Goal: Task Accomplishment & Management: Manage account settings

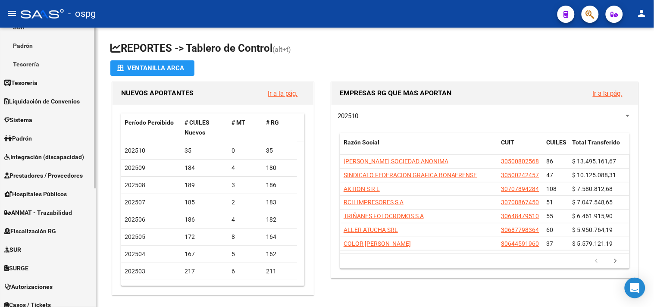
scroll to position [144, 0]
click at [45, 234] on span "Fiscalización RG" at bounding box center [30, 230] width 52 height 9
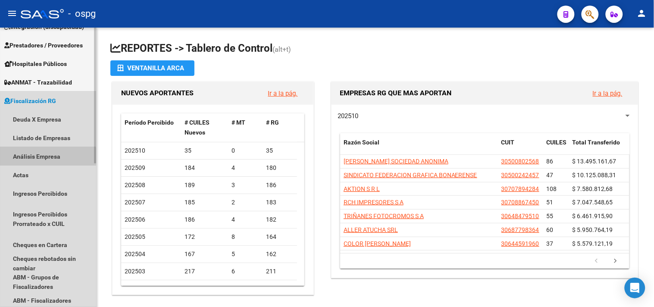
click at [33, 158] on link "Análisis Empresa" at bounding box center [48, 156] width 96 height 19
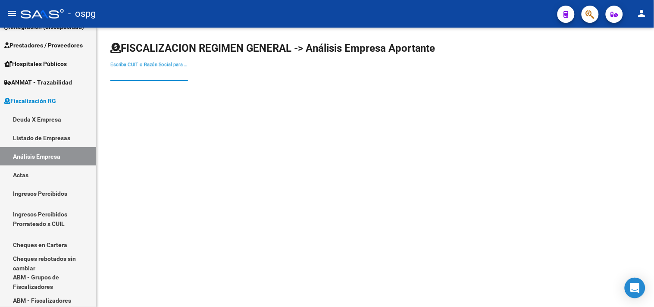
click at [170, 74] on input "Escriba CUIT o Razón Social para buscar" at bounding box center [149, 74] width 78 height 8
paste input "33-57898526-9"
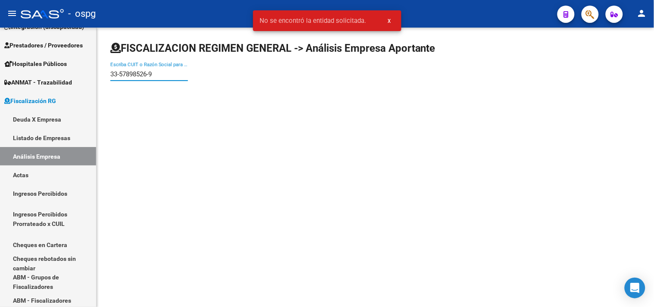
click at [152, 71] on input "33-57898526-9" at bounding box center [149, 74] width 78 height 8
click at [119, 73] on input "33-578985269" at bounding box center [149, 74] width 78 height 8
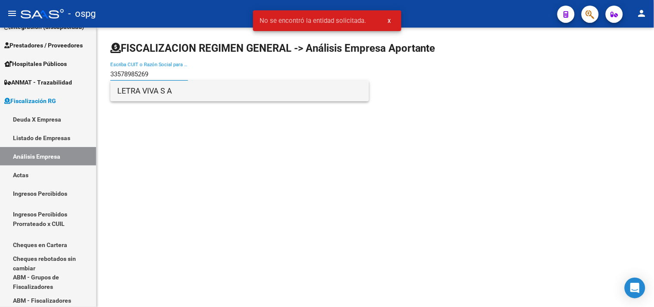
type input "33578985269"
click at [156, 91] on span "LETRA VIVA S A" at bounding box center [239, 91] width 245 height 21
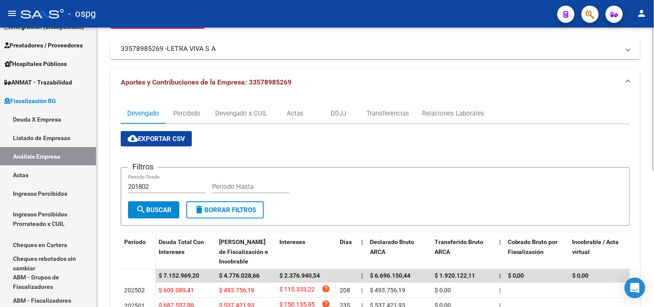
scroll to position [96, 0]
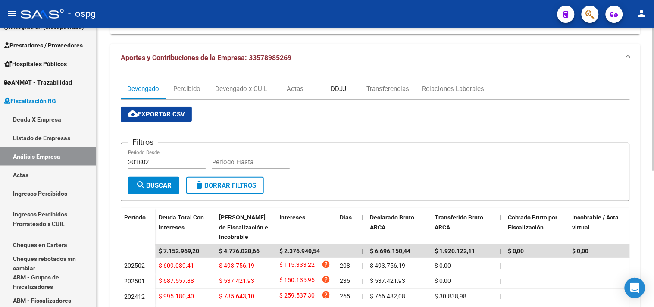
click at [345, 87] on div "DDJJ" at bounding box center [339, 88] width 16 height 9
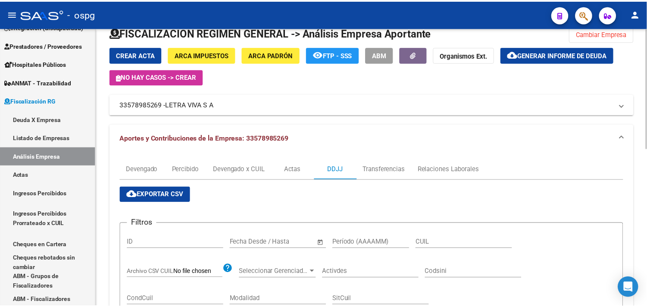
scroll to position [0, 0]
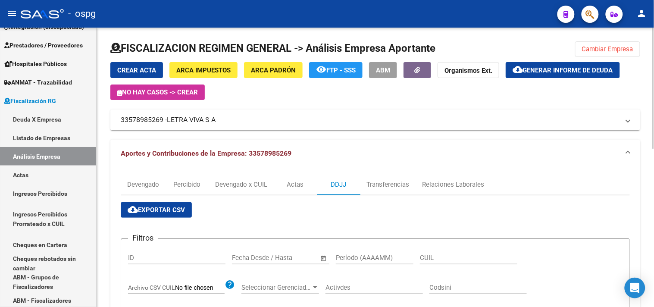
click at [211, 67] on span "ARCA Impuestos" at bounding box center [203, 70] width 54 height 8
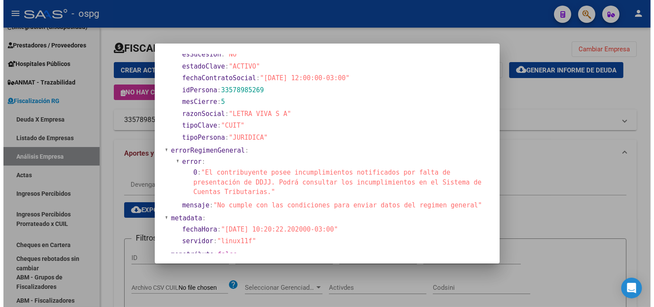
scroll to position [96, 0]
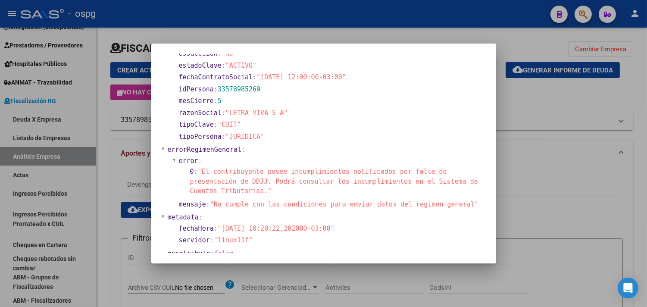
click at [574, 98] on div at bounding box center [323, 153] width 647 height 307
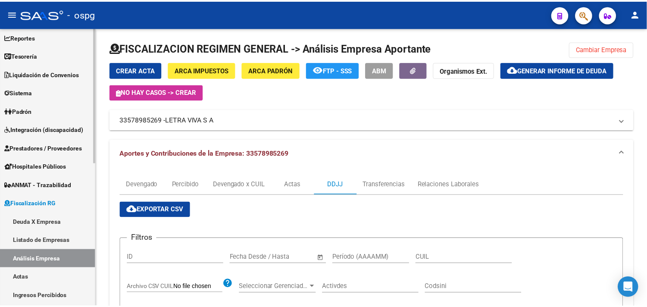
scroll to position [0, 0]
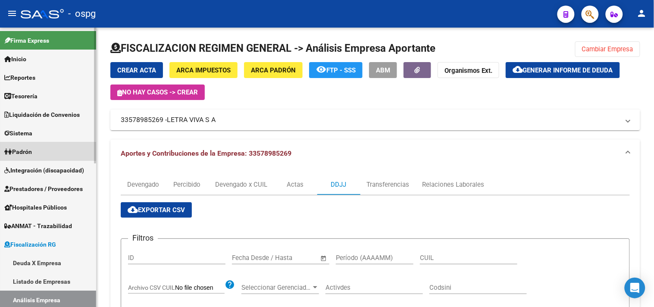
click at [22, 153] on span "Padrón" at bounding box center [18, 151] width 28 height 9
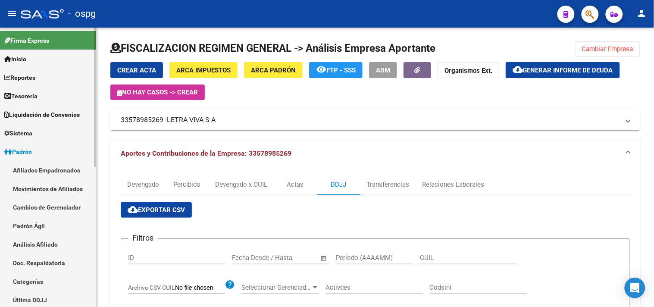
click at [26, 248] on link "Análisis Afiliado" at bounding box center [48, 244] width 96 height 19
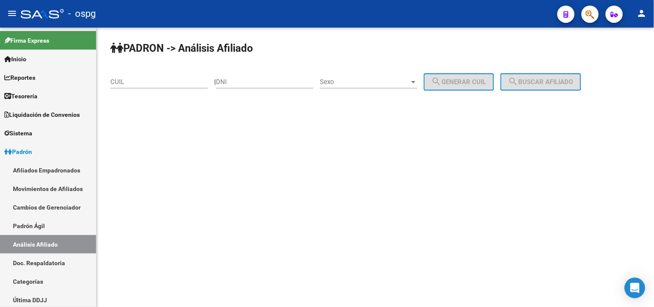
click at [174, 79] on input "CUIL" at bounding box center [158, 82] width 97 height 8
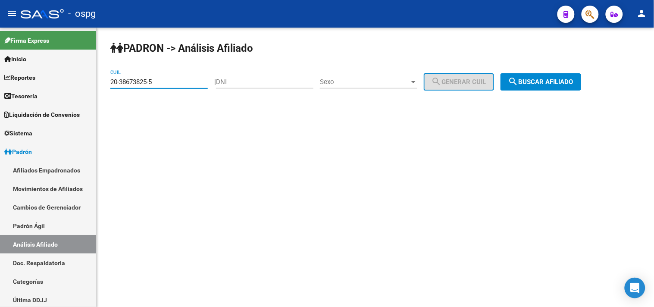
type input "20-38673825-5"
click at [546, 82] on span "search Buscar afiliado" at bounding box center [540, 82] width 65 height 8
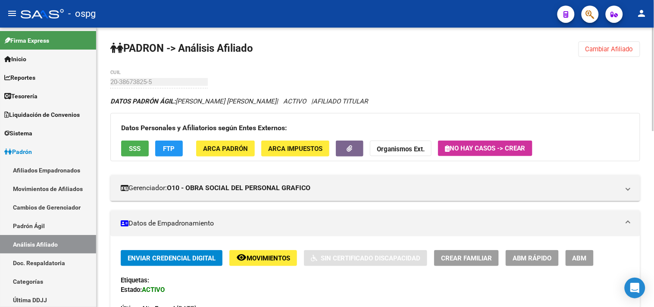
click at [144, 152] on button "SSS" at bounding box center [135, 149] width 28 height 16
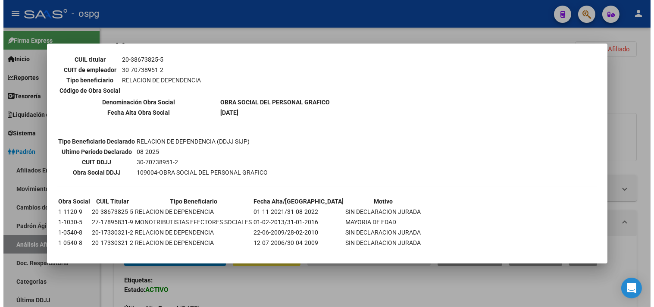
scroll to position [154, 0]
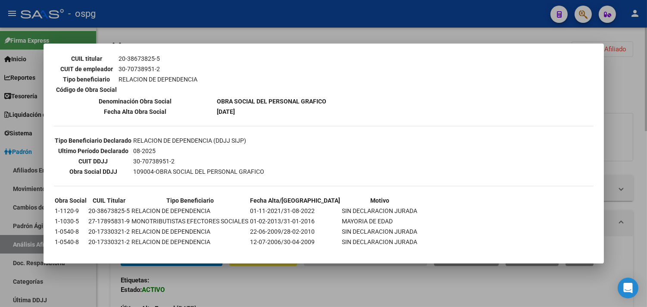
click at [264, 281] on div at bounding box center [323, 153] width 647 height 307
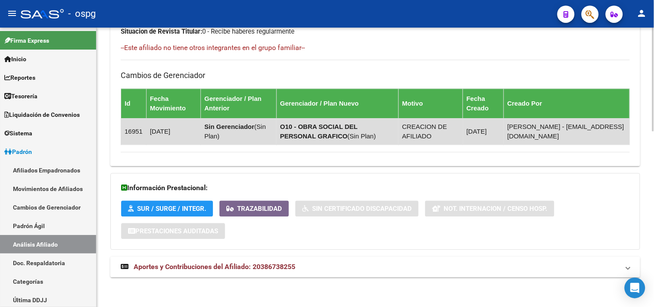
scroll to position [473, 0]
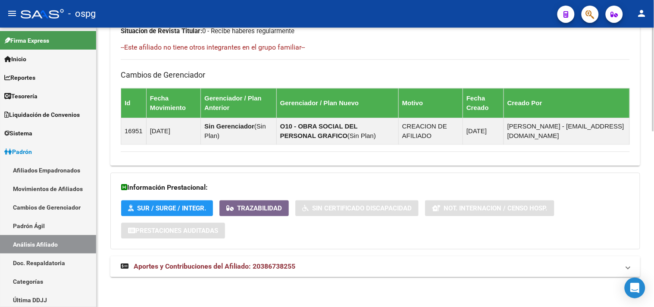
click at [298, 262] on mat-panel-title "Aportes y Contribuciones del Afiliado: 20386738255" at bounding box center [370, 266] width 499 height 9
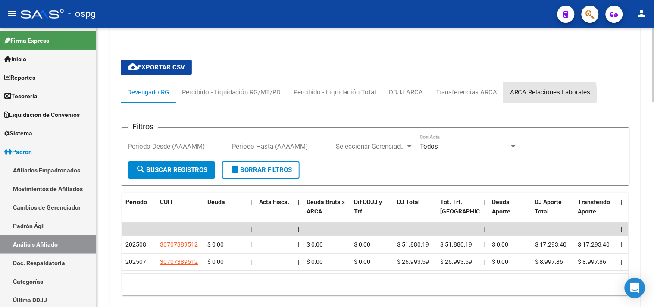
click at [545, 92] on div "ARCA Relaciones Laborales" at bounding box center [550, 92] width 81 height 9
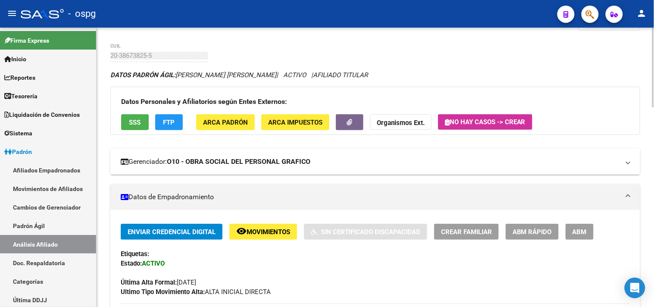
scroll to position [26, 0]
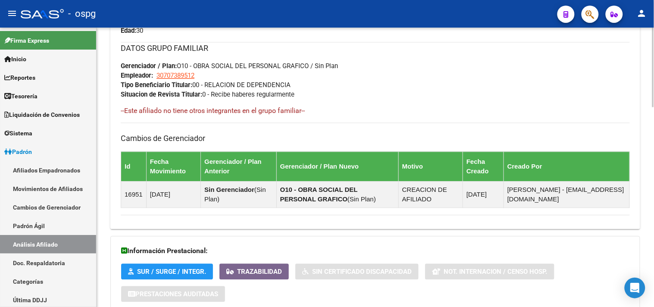
scroll to position [696, 0]
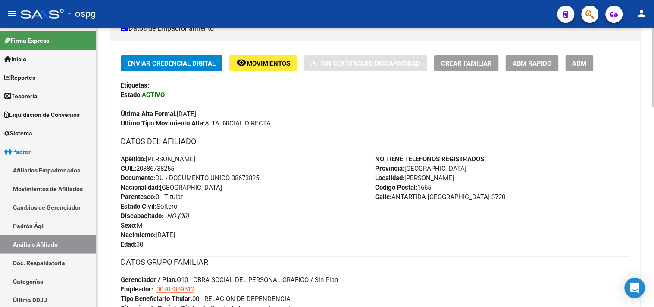
scroll to position [0, 0]
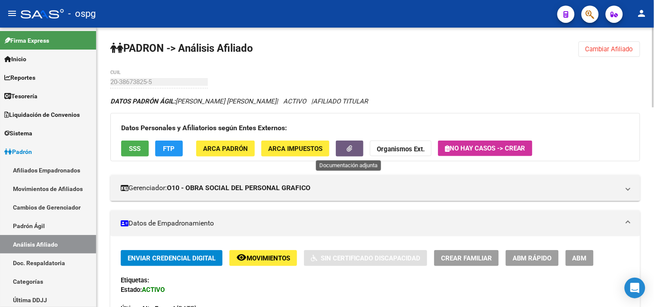
click at [347, 150] on icon "button" at bounding box center [350, 148] width 6 height 6
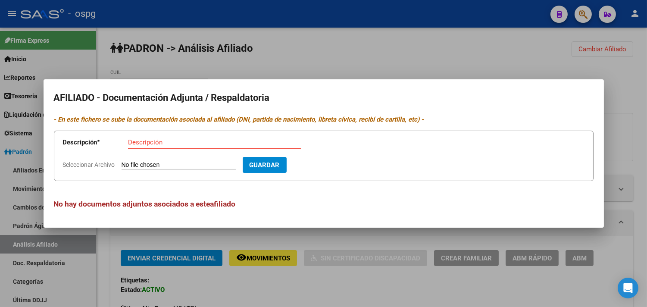
click at [334, 285] on div at bounding box center [323, 153] width 647 height 307
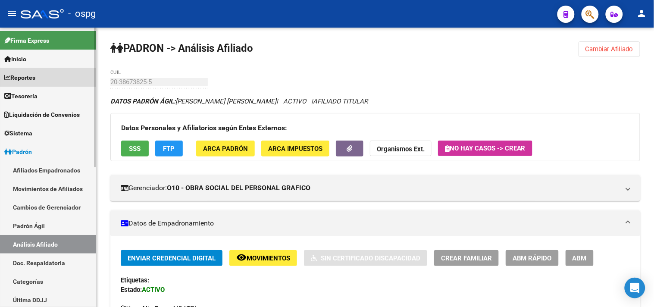
click at [48, 78] on link "Reportes" at bounding box center [48, 77] width 96 height 19
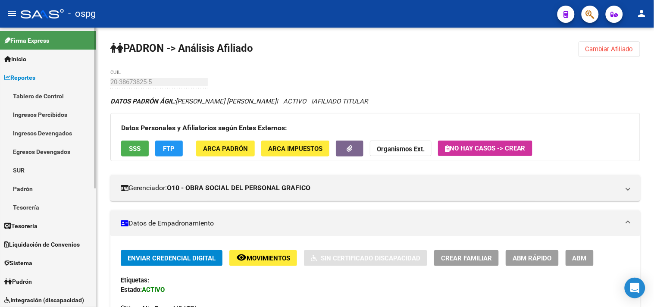
click at [45, 111] on link "Ingresos Percibidos" at bounding box center [48, 114] width 96 height 19
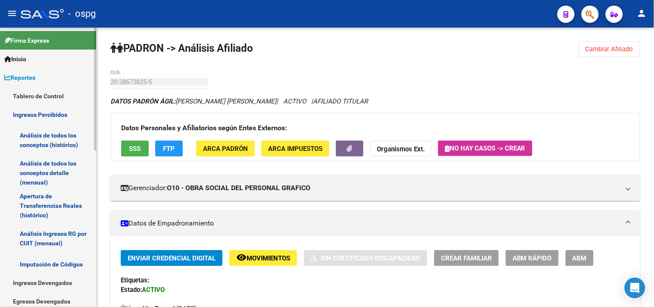
click at [51, 140] on link "Análisis de todos los conceptos (histórico)" at bounding box center [48, 140] width 96 height 33
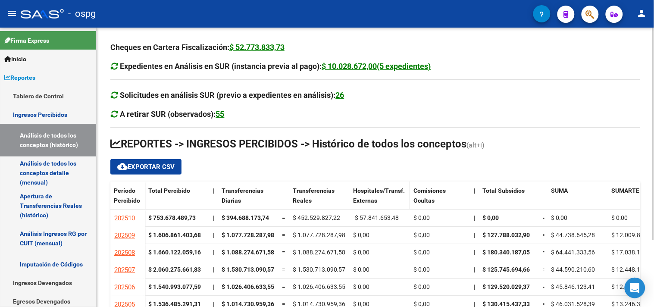
click at [368, 193] on span "Hospitales/Transf. Externas" at bounding box center [379, 195] width 52 height 17
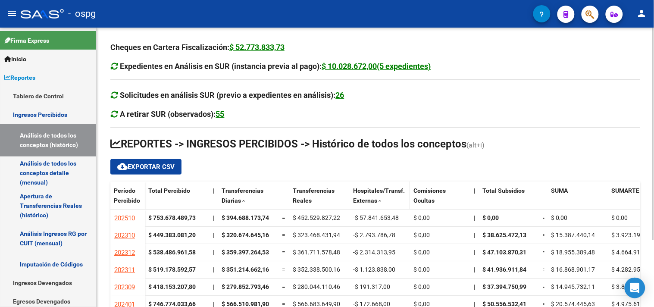
click at [368, 193] on span "Hospitales/Transf. Externas" at bounding box center [379, 195] width 52 height 17
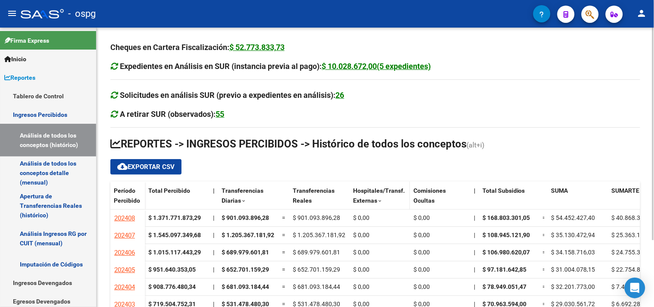
click at [368, 193] on span "Hospitales/Transf. Externas" at bounding box center [379, 195] width 52 height 17
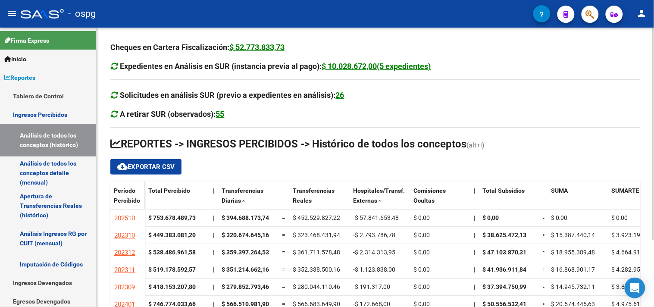
click at [124, 191] on span "Período Percibido" at bounding box center [127, 195] width 26 height 17
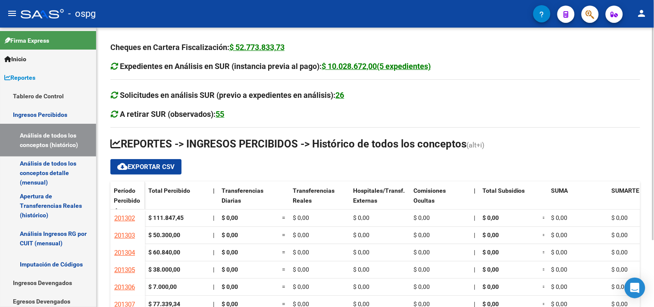
click at [124, 191] on span "Período Percibido" at bounding box center [127, 195] width 26 height 17
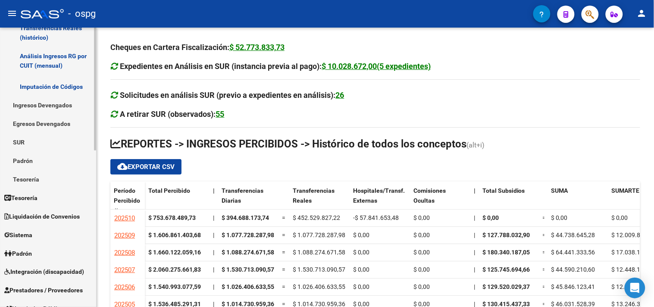
scroll to position [239, 0]
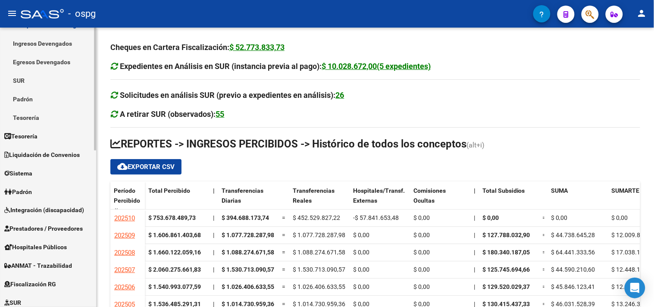
click at [51, 189] on link "Padrón" at bounding box center [48, 191] width 96 height 19
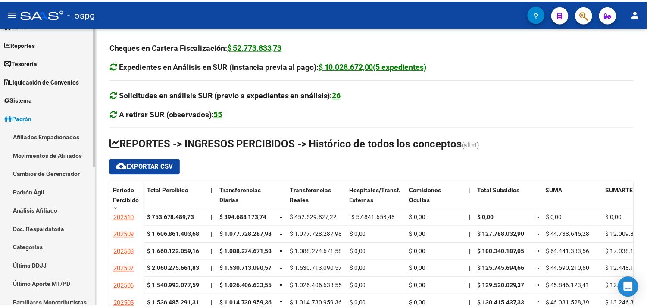
scroll to position [48, 0]
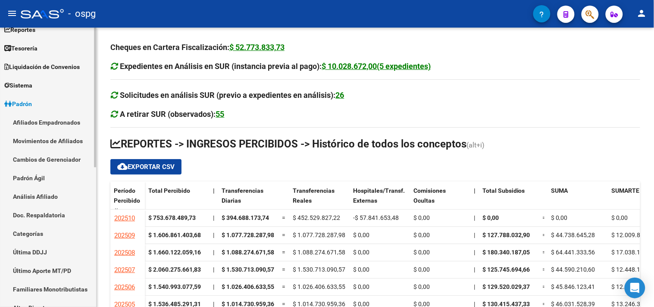
click at [46, 200] on link "Análisis Afiliado" at bounding box center [48, 196] width 96 height 19
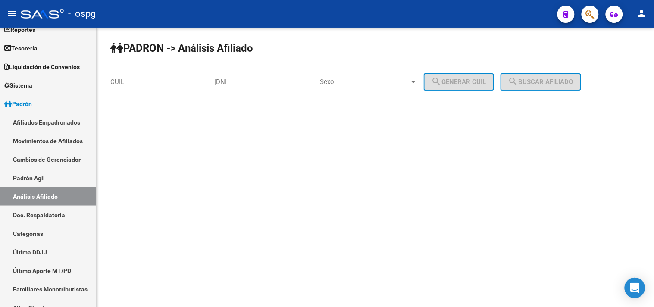
click at [147, 86] on div "CUIL" at bounding box center [158, 79] width 97 height 19
paste input "27-25692450-7"
drag, startPoint x: 542, startPoint y: 85, endPoint x: 458, endPoint y: 81, distance: 83.8
click at [540, 88] on button "search Buscar afiliado" at bounding box center [541, 81] width 81 height 17
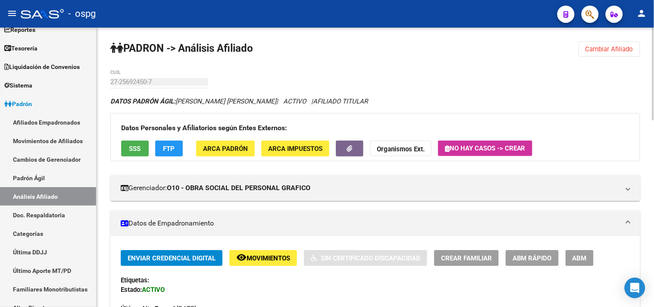
click at [137, 147] on span "SSS" at bounding box center [135, 149] width 12 height 8
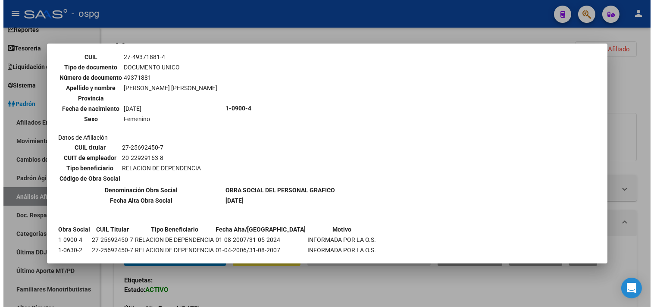
scroll to position [536, 0]
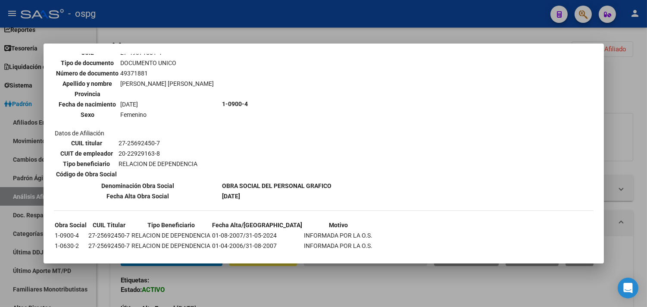
click at [352, 288] on div at bounding box center [323, 153] width 647 height 307
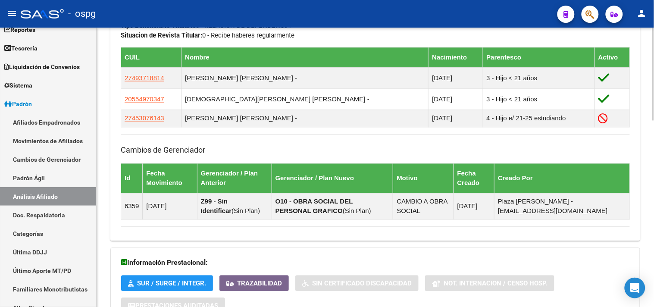
scroll to position [561, 0]
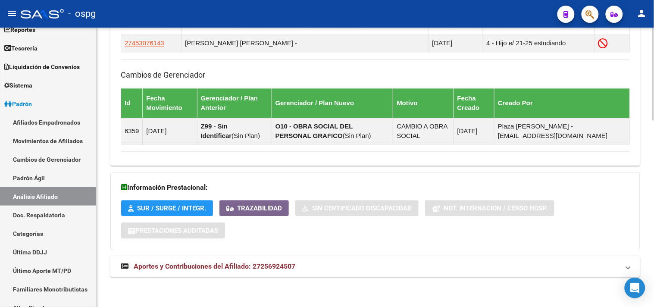
click at [308, 257] on mat-expansion-panel-header "Aportes y Contribuciones del Afiliado: 27256924507" at bounding box center [375, 266] width 530 height 21
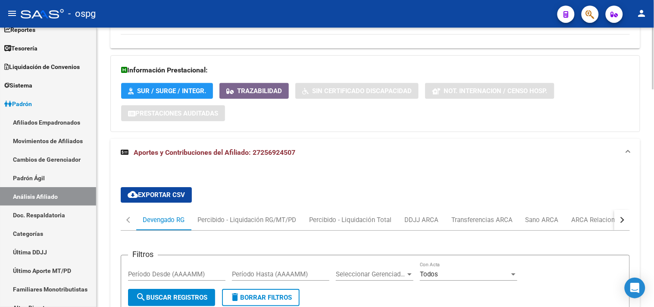
scroll to position [755, 0]
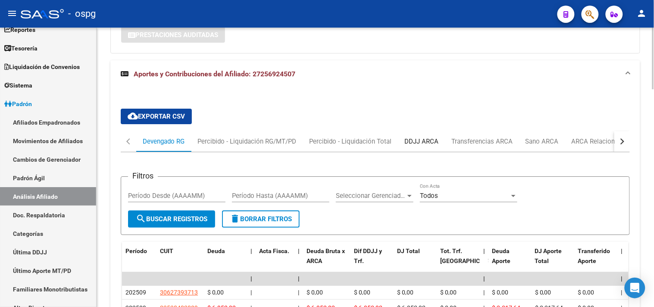
click at [432, 136] on div "DDJJ ARCA" at bounding box center [421, 141] width 47 height 21
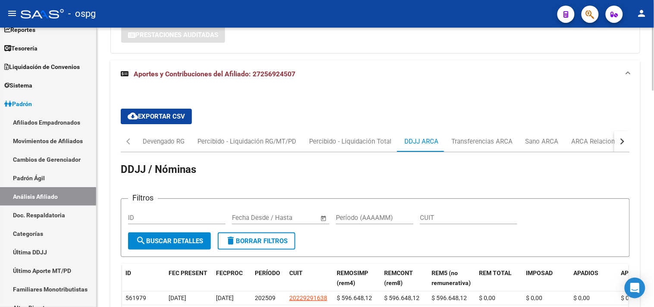
scroll to position [803, 0]
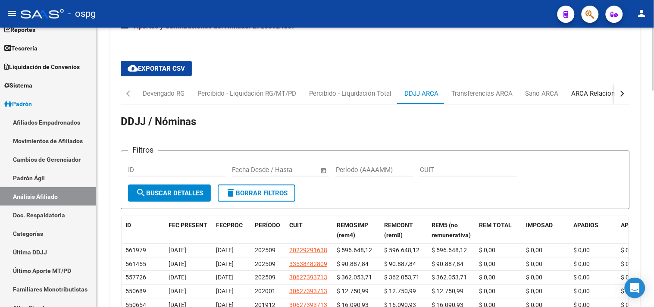
click at [588, 96] on div "ARCA Relaciones Laborales" at bounding box center [612, 93] width 81 height 9
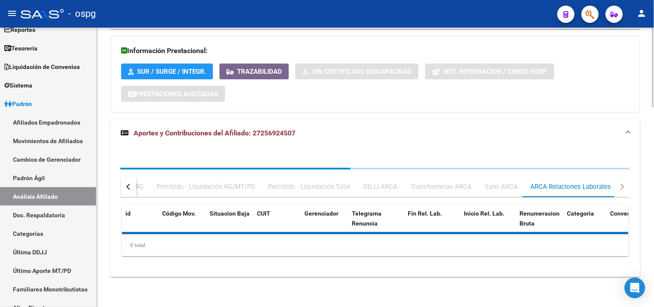
scroll to position [762, 0]
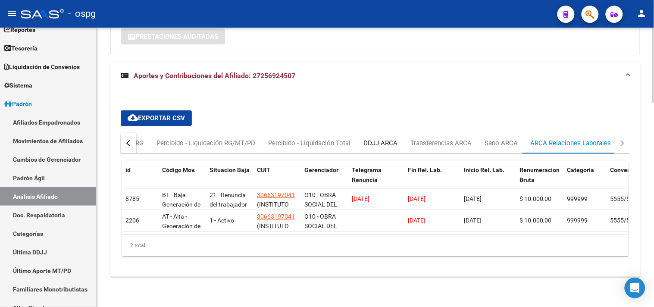
click at [378, 138] on div "DDJJ ARCA" at bounding box center [381, 142] width 34 height 9
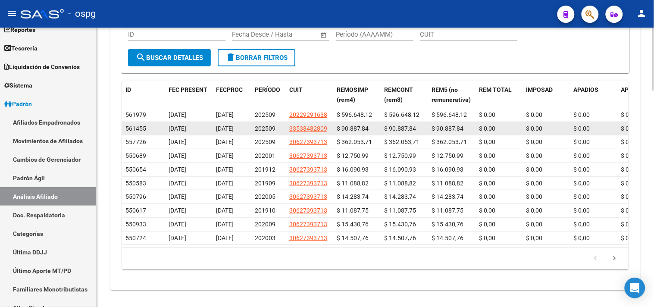
scroll to position [954, 0]
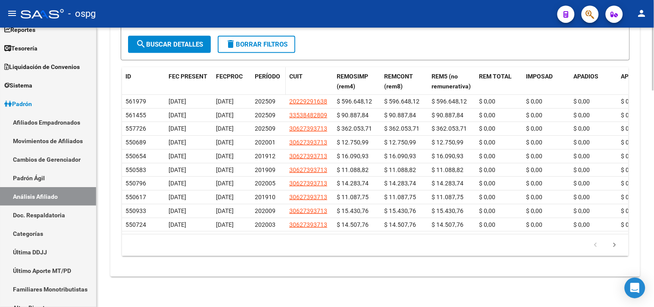
click at [268, 74] on span "PERÍODO" at bounding box center [267, 76] width 25 height 7
click at [213, 263] on div "DDJJ / Nóminas Filtros ID Fecha inicio – Fecha fin Fecha Desde / Hasta Período …" at bounding box center [375, 109] width 509 height 307
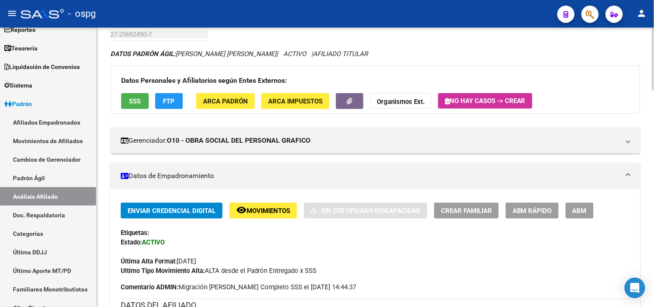
scroll to position [44, 0]
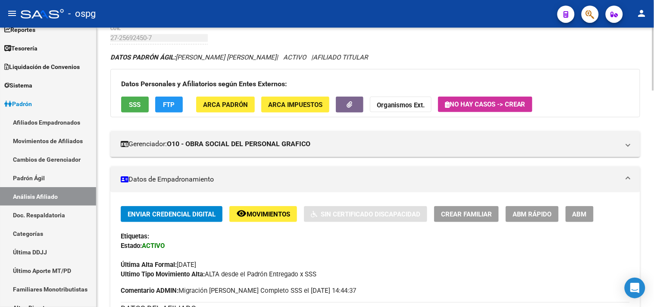
click at [175, 102] on button "FTP" at bounding box center [169, 105] width 28 height 16
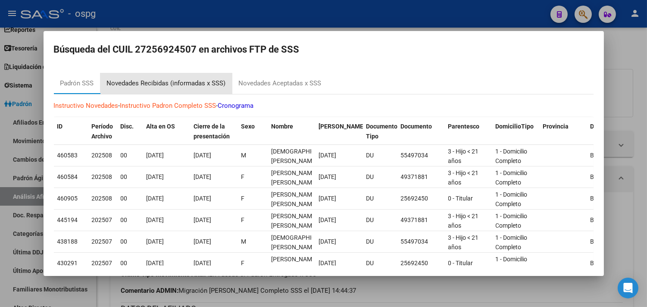
click at [174, 81] on div "Novedades Recibidas (informadas x SSS)" at bounding box center [166, 83] width 119 height 10
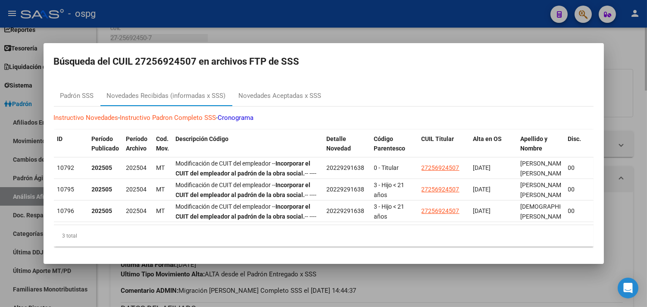
drag, startPoint x: 611, startPoint y: 73, endPoint x: 630, endPoint y: 57, distance: 25.4
click at [612, 73] on div at bounding box center [323, 153] width 647 height 307
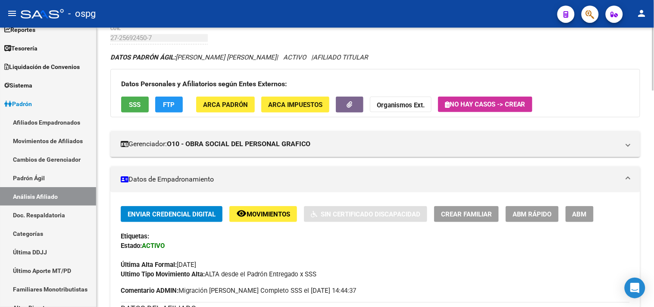
click at [630, 57] on div "DATOS [PERSON_NAME] ÁGIL: [PERSON_NAME] [PERSON_NAME] | ACTIVO | AFILIADO TITUL…" at bounding box center [375, 57] width 530 height 9
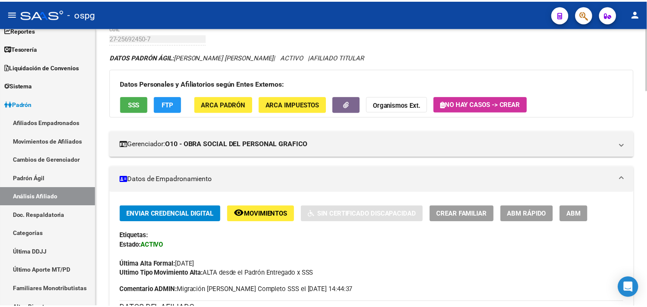
scroll to position [0, 0]
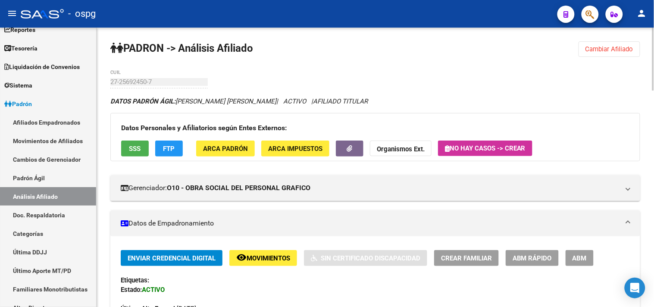
click at [606, 48] on span "Cambiar Afiliado" at bounding box center [610, 49] width 48 height 8
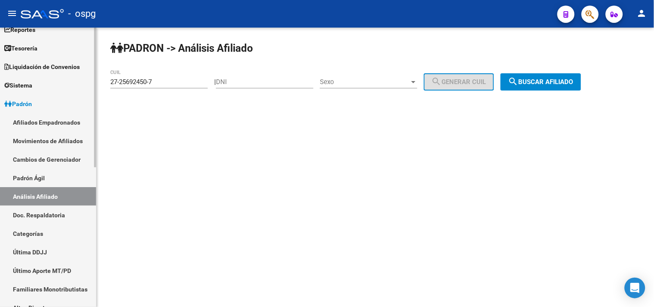
click at [49, 76] on mat-sidenav-container "Firma Express Inicio Calendario SSS Instructivos Contacto OS Reportes Tablero d…" at bounding box center [327, 167] width 654 height 279
paste input "0-32618523-0"
click at [548, 86] on button "search Buscar afiliado" at bounding box center [541, 81] width 81 height 17
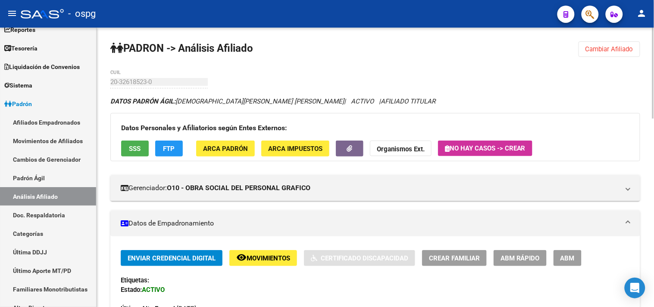
click at [411, 151] on strong "Organismos Ext." at bounding box center [401, 149] width 48 height 8
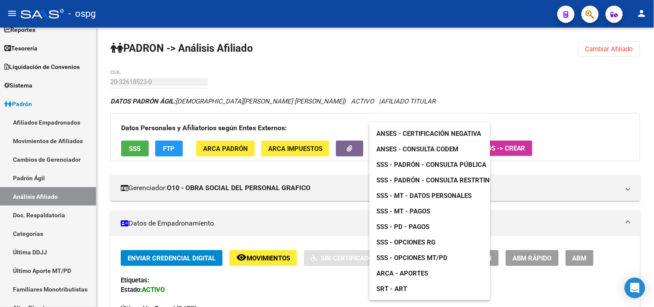
click at [445, 132] on span "ANSES - Certificación Negativa" at bounding box center [428, 134] width 105 height 8
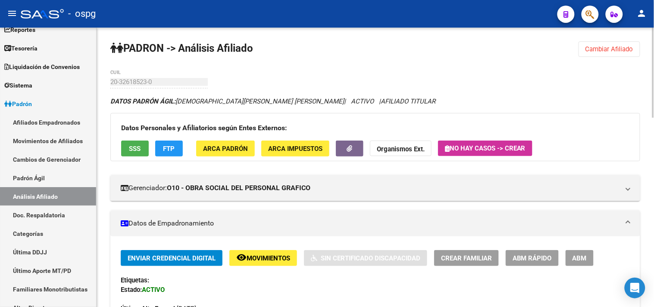
click at [137, 138] on div "Datos Personales y Afiliatorios según Entes Externos: SSS FTP ARCA Padrón ARCA …" at bounding box center [375, 137] width 530 height 48
click at [132, 154] on button "SSS" at bounding box center [135, 149] width 28 height 16
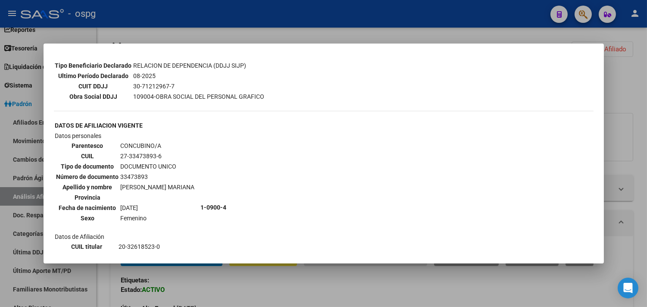
scroll to position [287, 0]
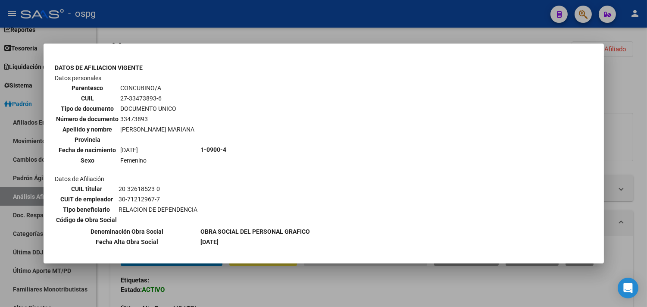
click at [130, 94] on td "27-33473893-6" at bounding box center [157, 98] width 75 height 9
drag, startPoint x: 126, startPoint y: 85, endPoint x: 154, endPoint y: 86, distance: 27.2
click at [154, 94] on td "27-33473893-6" at bounding box center [157, 98] width 75 height 9
copy td "33473893"
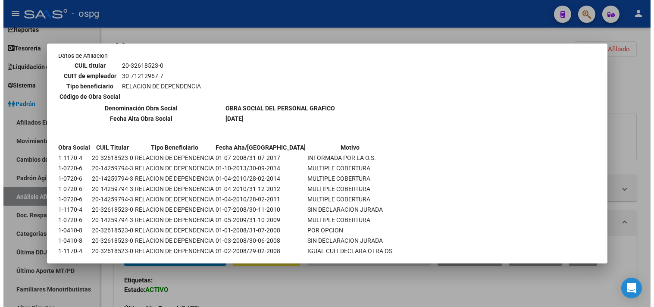
scroll to position [1027, 0]
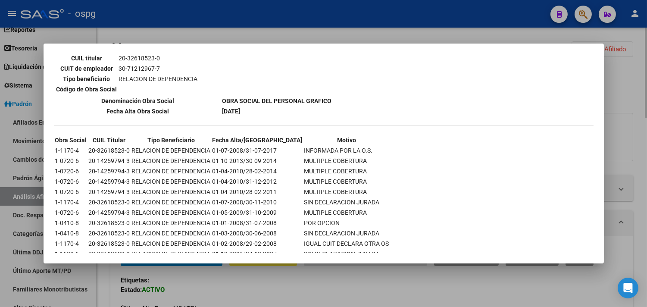
click at [371, 289] on div at bounding box center [323, 153] width 647 height 307
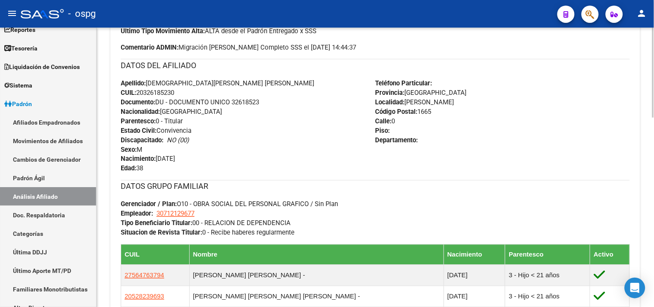
scroll to position [383, 0]
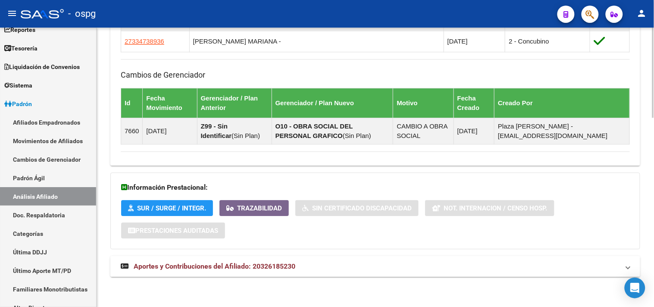
click at [332, 258] on mat-expansion-panel-header "Aportes y Contribuciones del Afiliado: 20326185230" at bounding box center [375, 266] width 530 height 21
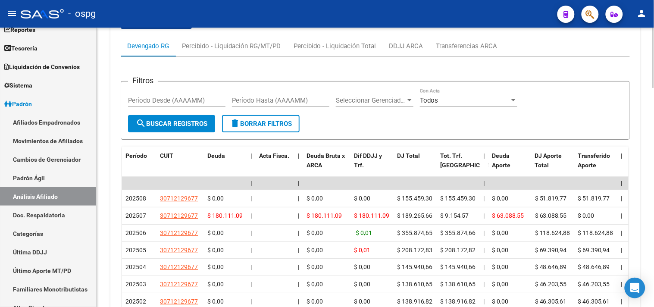
scroll to position [924, 0]
click at [419, 50] on div "DDJJ ARCA" at bounding box center [406, 45] width 34 height 9
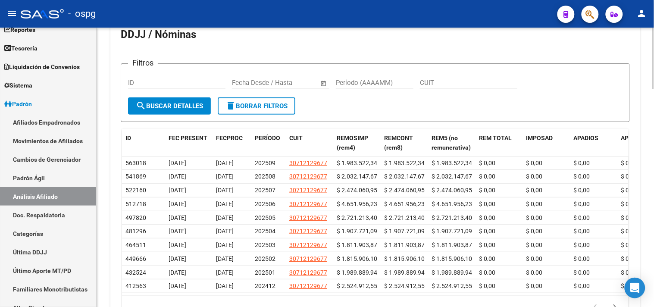
scroll to position [985, 0]
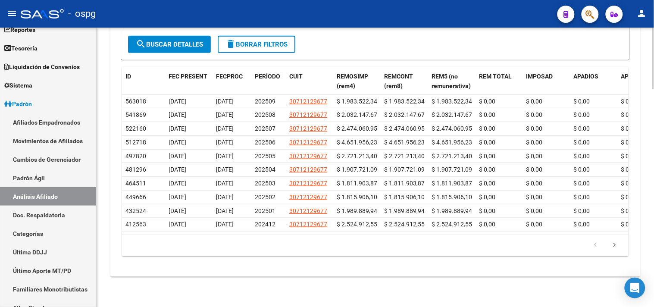
click at [291, 262] on div "DDJJ / Nóminas Filtros ID Fecha inicio – Fecha fin Fecha Desde / Hasta Período …" at bounding box center [375, 109] width 509 height 307
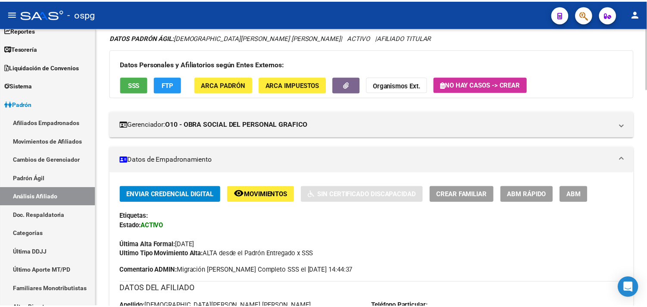
scroll to position [0, 0]
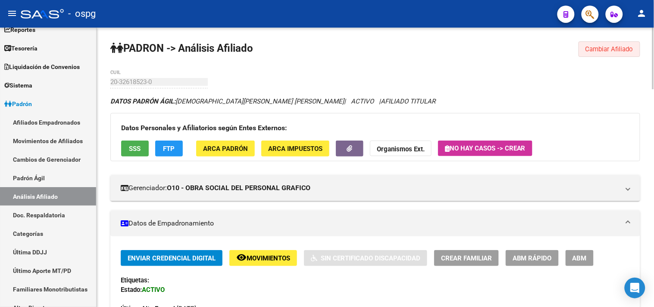
click at [610, 43] on button "Cambiar Afiliado" at bounding box center [610, 49] width 62 height 16
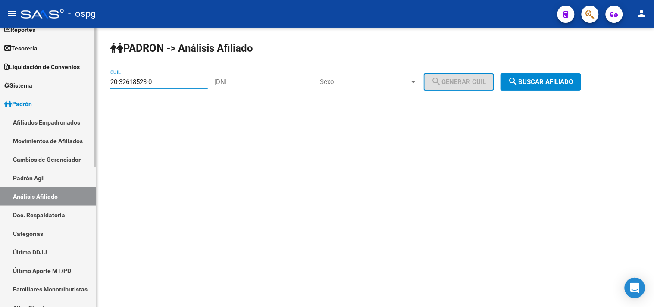
drag, startPoint x: 187, startPoint y: 79, endPoint x: 61, endPoint y: 81, distance: 125.9
click at [53, 81] on mat-sidenav-container "Firma Express Inicio Calendario SSS Instructivos Contacto OS Reportes Tablero d…" at bounding box center [327, 167] width 654 height 279
paste input "24061879-7"
click at [552, 83] on span "search Buscar afiliado" at bounding box center [540, 82] width 65 height 8
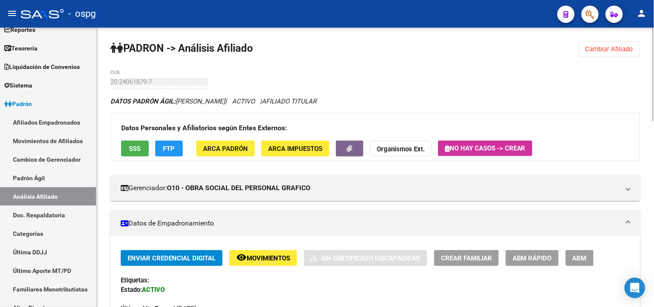
drag, startPoint x: 586, startPoint y: 88, endPoint x: 518, endPoint y: 88, distance: 67.3
click at [145, 149] on button "SSS" at bounding box center [135, 149] width 28 height 16
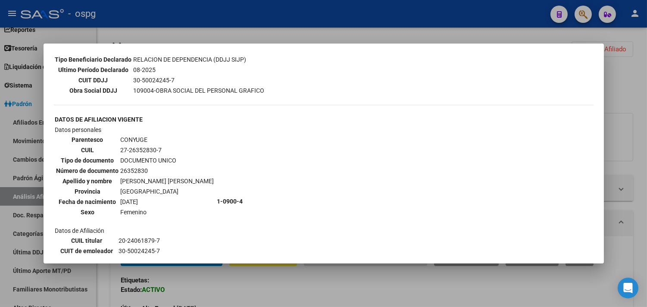
scroll to position [239, 0]
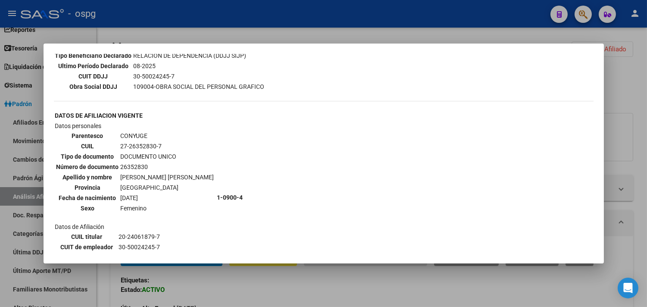
drag, startPoint x: 127, startPoint y: 133, endPoint x: 153, endPoint y: 132, distance: 25.9
click at [153, 141] on td "27-26352830-7" at bounding box center [167, 145] width 94 height 9
copy td "26352830"
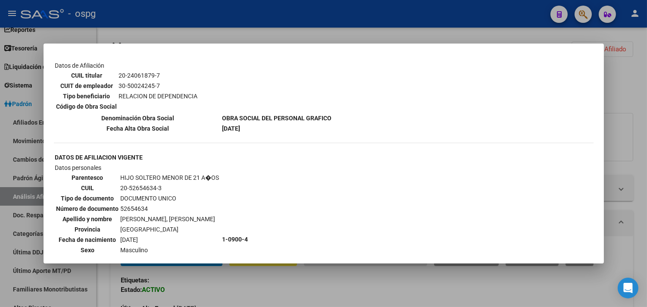
scroll to position [674, 0]
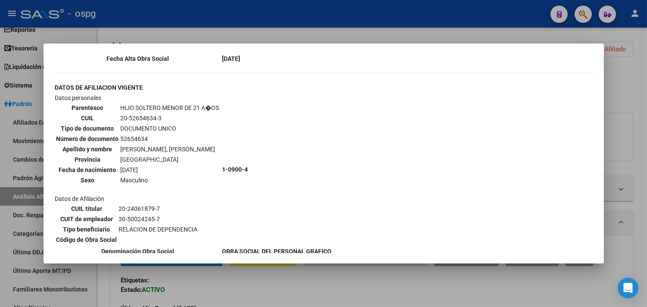
click at [632, 85] on div at bounding box center [323, 153] width 647 height 307
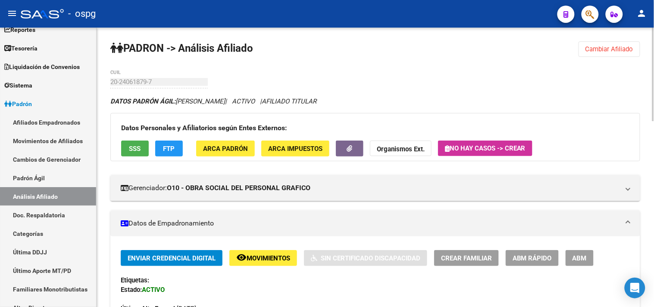
click at [398, 147] on strong "Organismos Ext." at bounding box center [401, 149] width 48 height 8
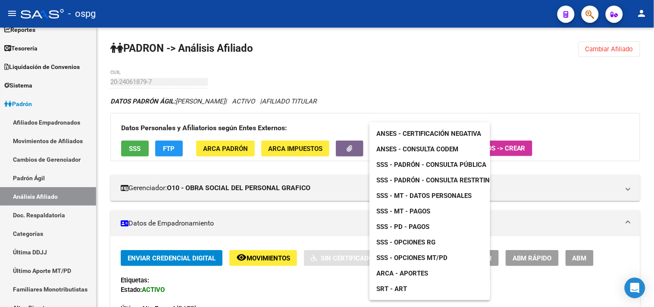
drag, startPoint x: 588, startPoint y: 80, endPoint x: 592, endPoint y: 67, distance: 13.8
click at [589, 75] on div at bounding box center [327, 153] width 654 height 307
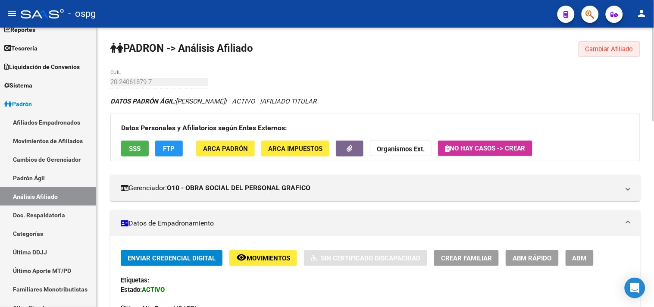
click at [595, 46] on span "Cambiar Afiliado" at bounding box center [610, 49] width 48 height 8
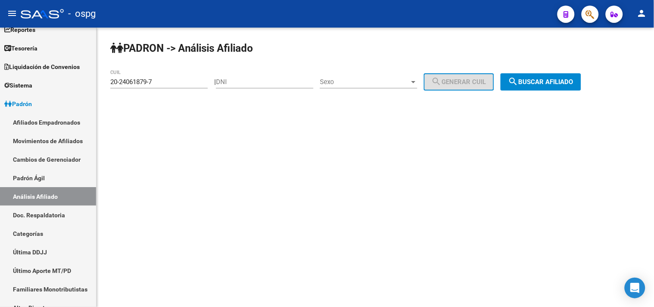
drag, startPoint x: 176, startPoint y: 85, endPoint x: 117, endPoint y: 80, distance: 58.9
click at [113, 82] on input "20-24061879-7" at bounding box center [158, 82] width 97 height 8
click at [136, 68] on div "[PERSON_NAME] -> Análisis Afiliado 20-24061879-7 CUIL | DNI Sexo Sexo search Ge…" at bounding box center [376, 73] width 558 height 91
drag, startPoint x: 169, startPoint y: 80, endPoint x: 100, endPoint y: 79, distance: 68.6
click at [93, 80] on mat-sidenav-container "Firma Express Inicio Calendario SSS Instructivos Contacto OS Reportes Tablero d…" at bounding box center [327, 167] width 654 height 279
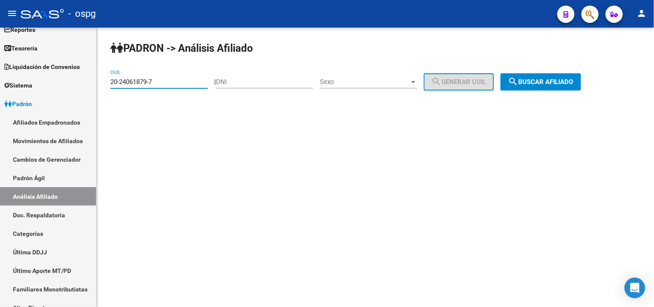
paste input "7-25282943"
click at [538, 82] on span "search Buscar afiliado" at bounding box center [540, 82] width 65 height 8
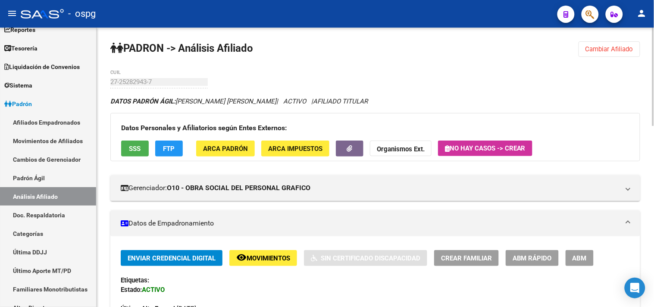
click at [163, 147] on span "FTP" at bounding box center [169, 149] width 12 height 8
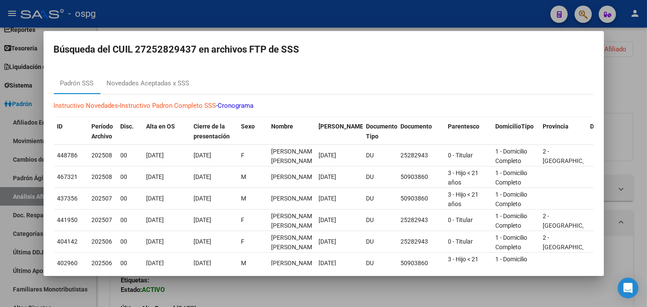
click at [158, 100] on div "Instructivo Novedades - Instructivo [PERSON_NAME] Completo SSS - Cronograma ID …" at bounding box center [324, 243] width 540 height 298
click at [163, 87] on div "Novedades Aceptadas x SSS" at bounding box center [148, 83] width 83 height 10
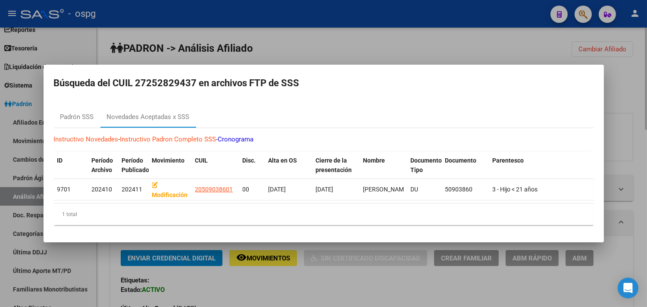
click at [266, 288] on div at bounding box center [323, 153] width 647 height 307
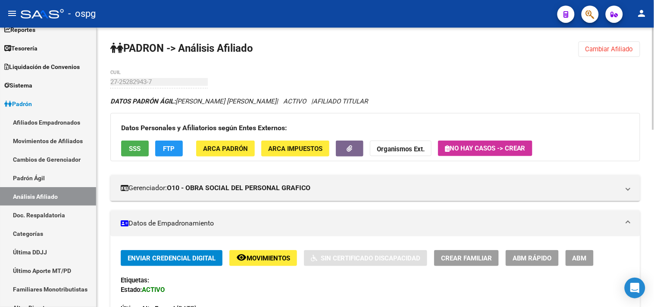
click at [133, 155] on button "SSS" at bounding box center [135, 149] width 28 height 16
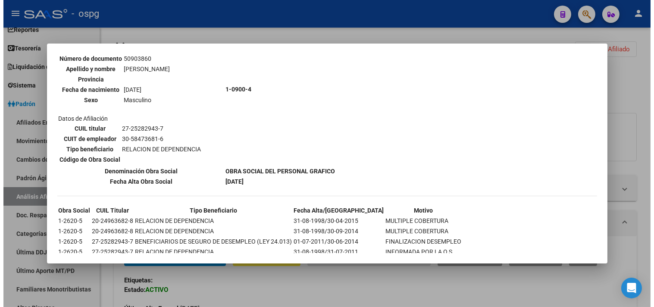
scroll to position [350, 0]
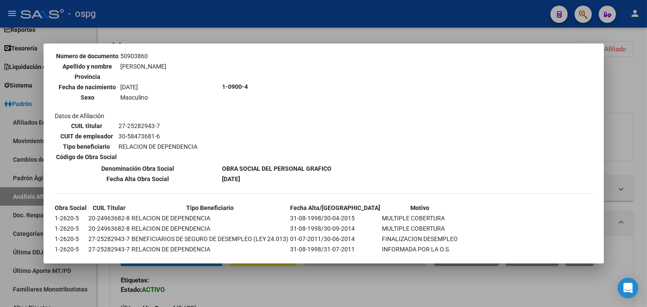
click at [342, 296] on div at bounding box center [323, 153] width 647 height 307
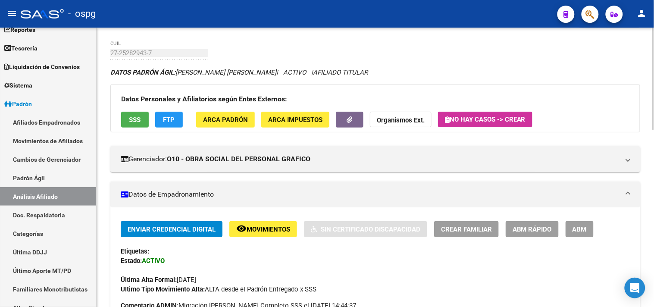
scroll to position [0, 0]
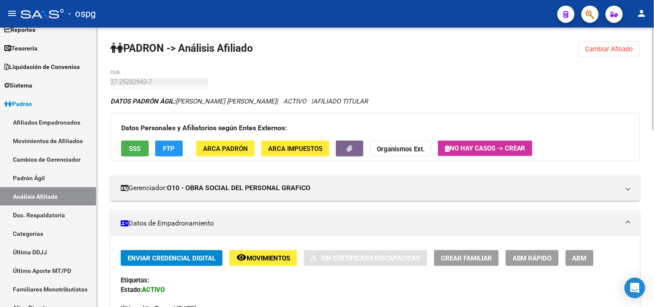
click at [251, 284] on div "Etiquetas:" at bounding box center [375, 280] width 509 height 9
click at [311, 293] on div "Enviar Credencial Digital remove_red_eye Movimientos Sin Certificado Discapacid…" at bounding box center [375, 286] width 509 height 73
drag, startPoint x: 605, startPoint y: 53, endPoint x: 598, endPoint y: 49, distance: 7.3
click at [601, 51] on span "Cambiar Afiliado" at bounding box center [610, 49] width 48 height 8
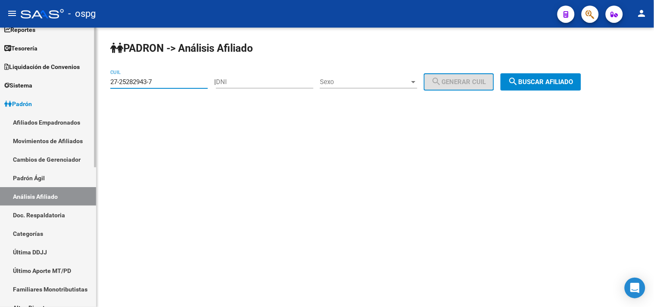
drag, startPoint x: 181, startPoint y: 81, endPoint x: 11, endPoint y: 79, distance: 170.3
click at [11, 79] on mat-sidenav-container "Firma Express Inicio Calendario SSS Instructivos Contacto OS Reportes Tablero d…" at bounding box center [327, 167] width 654 height 279
paste input "0-92861420-5"
drag, startPoint x: 565, startPoint y: 83, endPoint x: 561, endPoint y: 82, distance: 4.5
click at [565, 83] on span "search Buscar afiliado" at bounding box center [540, 82] width 65 height 8
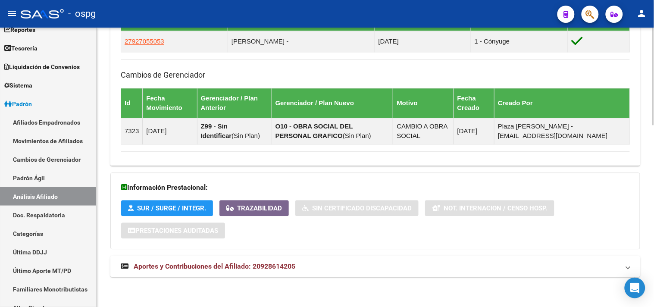
drag, startPoint x: 289, startPoint y: 273, endPoint x: 423, endPoint y: 266, distance: 134.7
click at [295, 274] on mat-expansion-panel-header "Aportes y Contribuciones del Afiliado: 20928614205" at bounding box center [375, 266] width 530 height 21
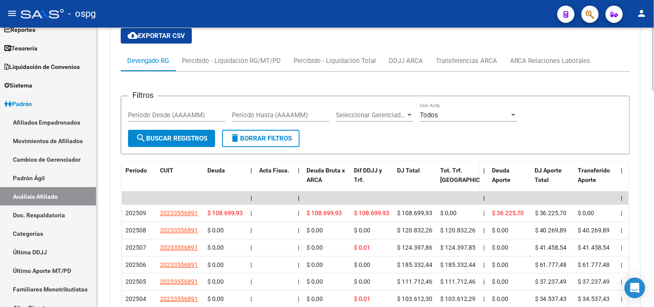
scroll to position [744, 0]
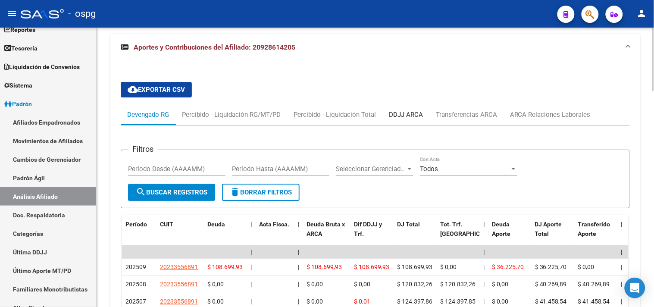
click at [416, 113] on div "DDJJ ARCA" at bounding box center [406, 114] width 34 height 9
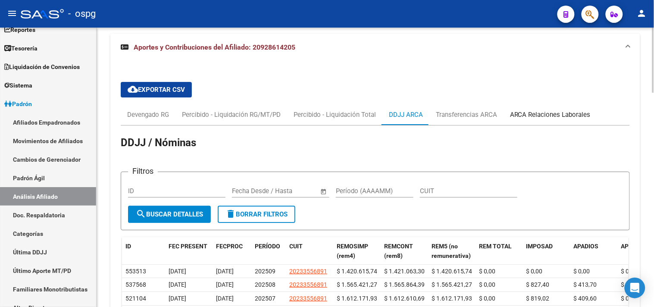
click at [557, 119] on div "ARCA Relaciones Laborales" at bounding box center [550, 114] width 81 height 9
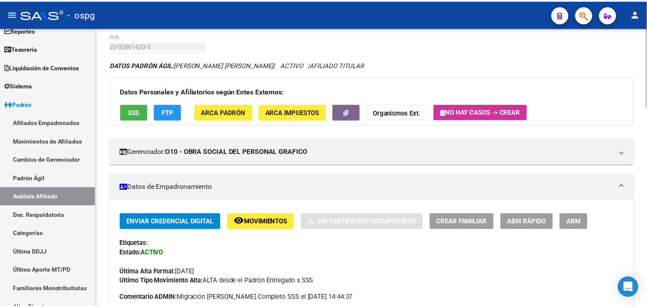
scroll to position [0, 0]
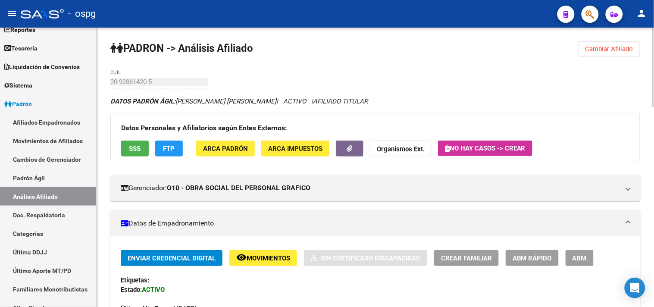
click at [136, 146] on span "SSS" at bounding box center [135, 149] width 12 height 8
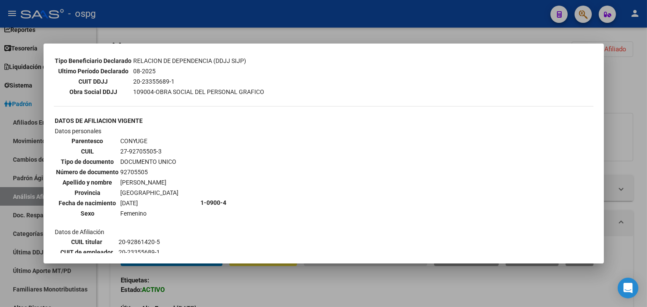
scroll to position [239, 0]
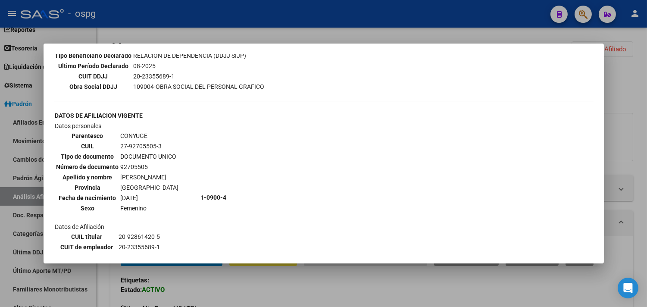
drag, startPoint x: 127, startPoint y: 134, endPoint x: 154, endPoint y: 134, distance: 26.3
click at [154, 141] on td "27-92705505-3" at bounding box center [149, 145] width 59 height 9
copy td "92705505"
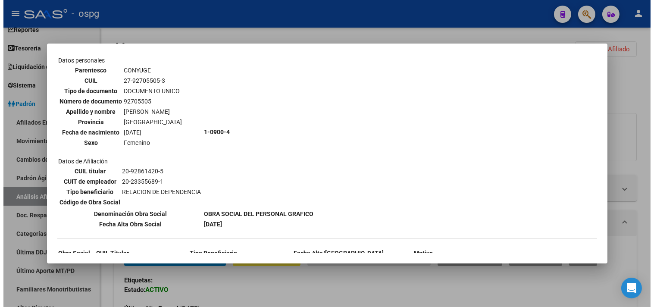
scroll to position [244, 0]
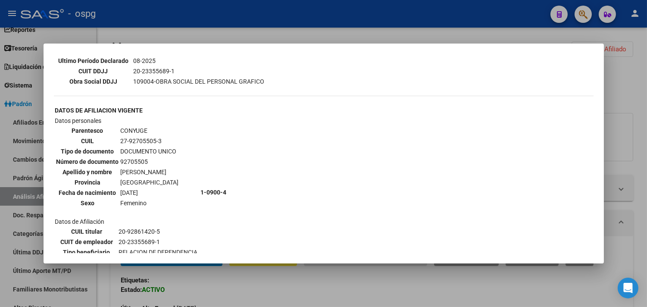
drag, startPoint x: 628, startPoint y: 77, endPoint x: 627, endPoint y: 32, distance: 44.9
click at [628, 76] on div at bounding box center [323, 153] width 647 height 307
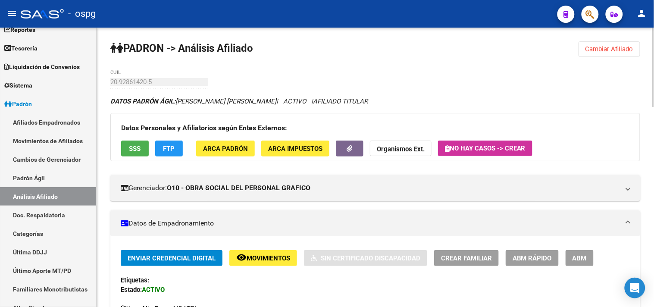
click at [607, 46] on span "Cambiar Afiliado" at bounding box center [610, 49] width 48 height 8
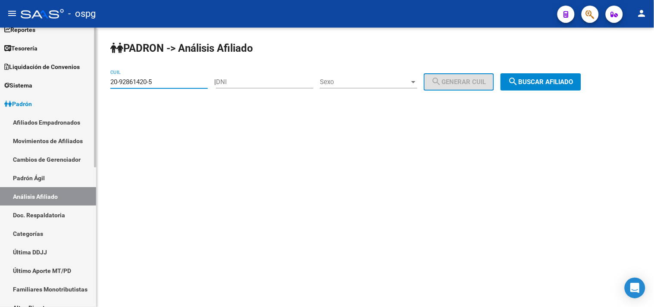
drag, startPoint x: 132, startPoint y: 83, endPoint x: 11, endPoint y: 58, distance: 123.0
click at [11, 58] on mat-sidenav-container "Firma Express Inicio Calendario SSS Instructivos Contacto OS Reportes Tablero d…" at bounding box center [327, 167] width 654 height 279
paste input "25681237-2"
click at [530, 87] on button "search Buscar afiliado" at bounding box center [541, 81] width 81 height 17
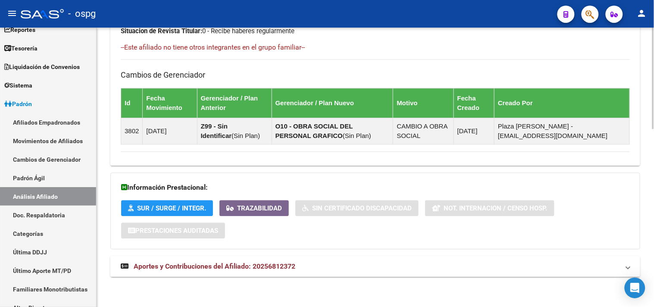
drag, startPoint x: 360, startPoint y: 268, endPoint x: 382, endPoint y: 265, distance: 23.1
click at [360, 268] on mat-panel-title "Aportes y Contribuciones del Afiliado: 20256812372" at bounding box center [370, 266] width 499 height 9
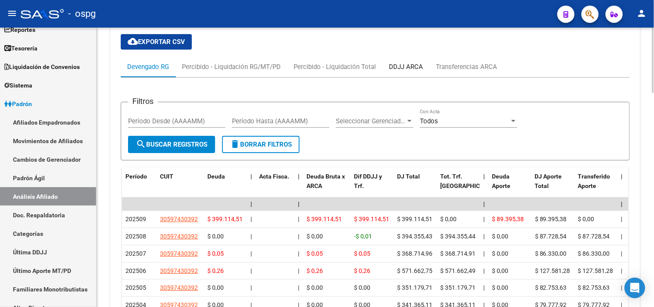
click at [405, 65] on div "DDJJ ARCA" at bounding box center [406, 66] width 34 height 9
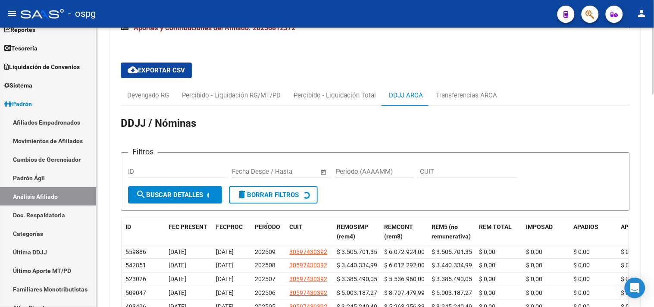
scroll to position [759, 0]
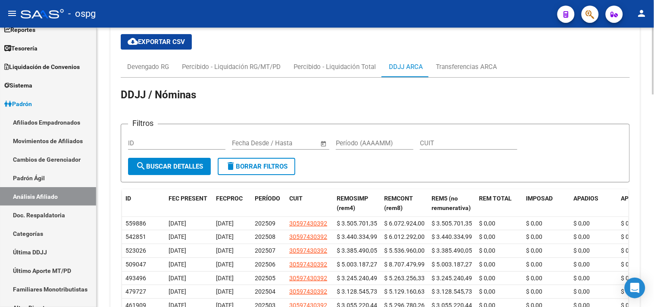
click at [627, 81] on div "DDJJ / Nóminas Filtros ID Fecha inicio – Fecha fin Fecha Desde / Hasta Período …" at bounding box center [375, 231] width 509 height 307
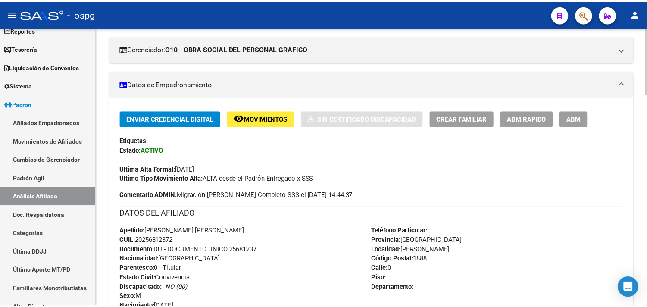
scroll to position [0, 0]
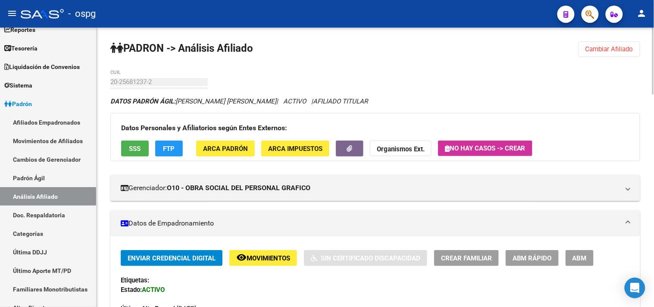
click at [175, 145] on button "FTP" at bounding box center [169, 149] width 28 height 16
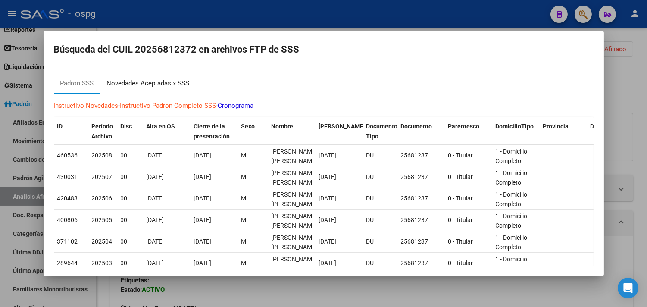
click at [147, 81] on div "Novedades Aceptadas x SSS" at bounding box center [148, 83] width 83 height 10
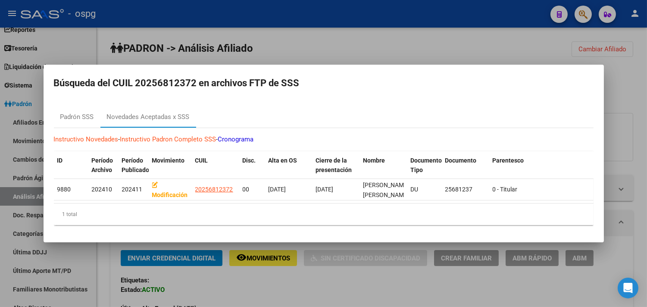
click at [221, 290] on div at bounding box center [323, 153] width 647 height 307
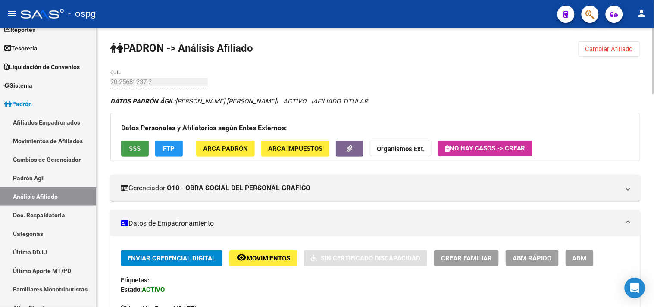
click at [138, 152] on span "SSS" at bounding box center [135, 149] width 12 height 8
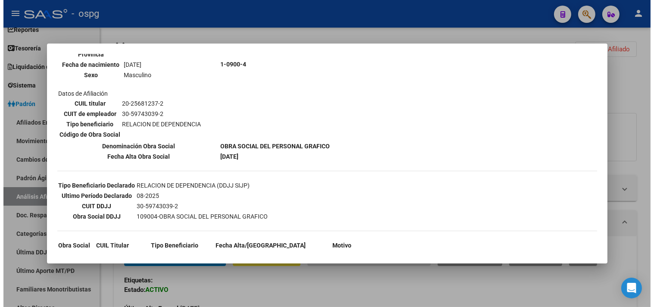
scroll to position [135, 0]
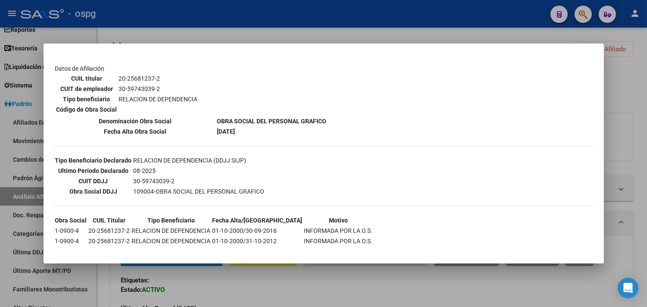
click at [257, 285] on div at bounding box center [323, 153] width 647 height 307
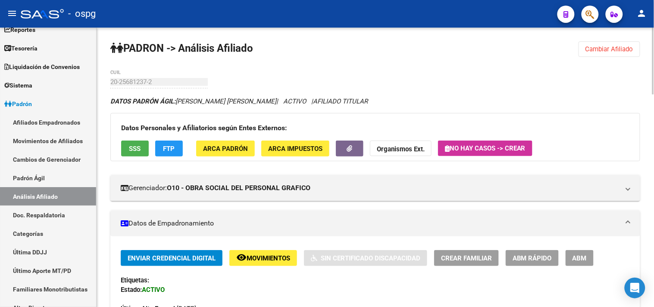
drag, startPoint x: 633, startPoint y: 84, endPoint x: 623, endPoint y: 65, distance: 21.2
drag, startPoint x: 615, startPoint y: 51, endPoint x: 373, endPoint y: 69, distance: 242.6
click at [615, 51] on span "Cambiar Afiliado" at bounding box center [610, 49] width 48 height 8
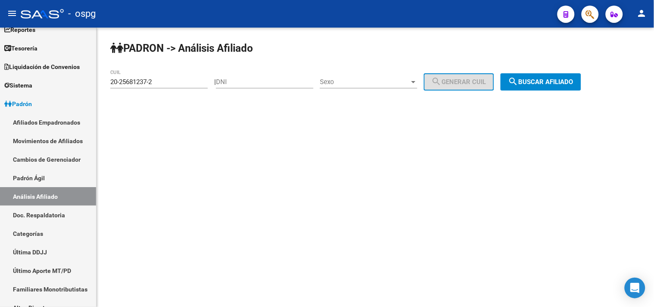
drag, startPoint x: 162, startPoint y: 88, endPoint x: 141, endPoint y: 90, distance: 20.7
click at [141, 90] on div "20-25681237-2 CUIL" at bounding box center [158, 83] width 97 height 27
drag, startPoint x: 166, startPoint y: 85, endPoint x: 71, endPoint y: 85, distance: 94.9
click at [71, 85] on mat-sidenav-container "Firma Express Inicio Calendario SSS Instructivos Contacto OS Reportes Tablero d…" at bounding box center [327, 167] width 654 height 279
paste input "3-24882728-9"
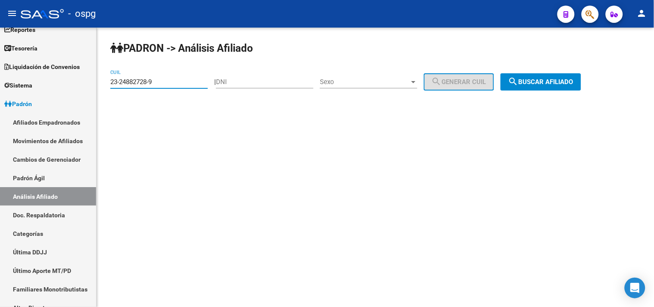
click at [558, 84] on span "search Buscar afiliado" at bounding box center [540, 82] width 65 height 8
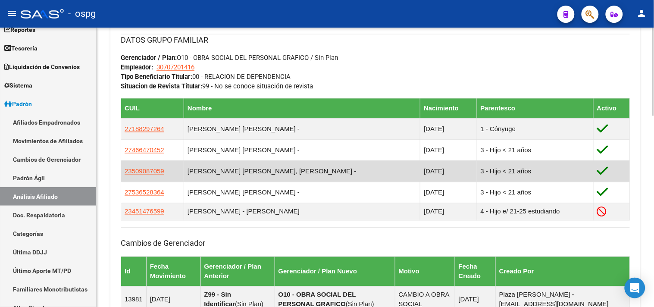
scroll to position [604, 0]
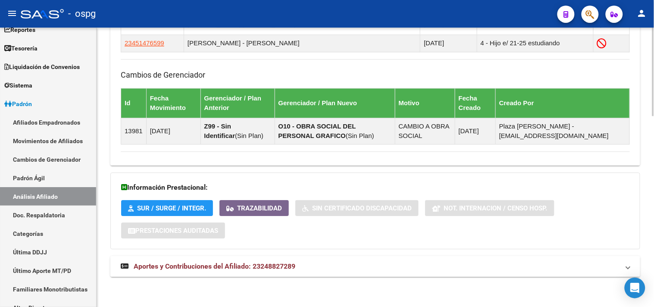
drag, startPoint x: 286, startPoint y: 269, endPoint x: 305, endPoint y: 267, distance: 19.1
click at [287, 268] on span "Aportes y Contribuciones del Afiliado: 23248827289" at bounding box center [215, 266] width 162 height 8
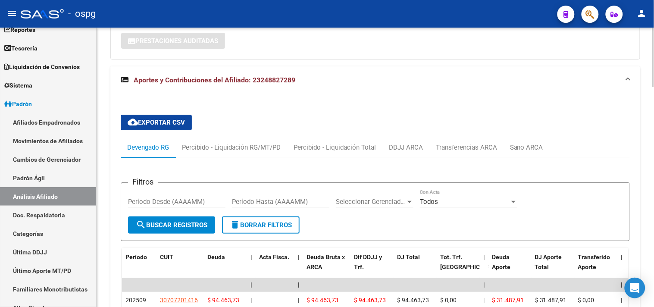
scroll to position [798, 0]
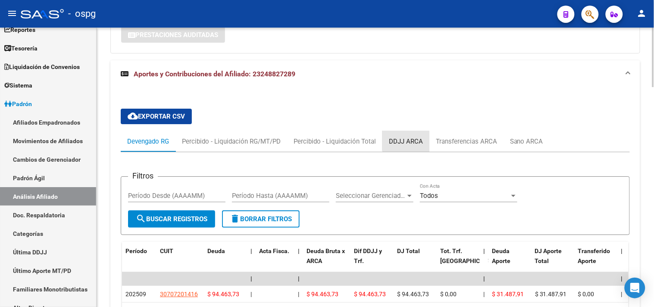
click at [410, 141] on div "DDJJ ARCA" at bounding box center [406, 141] width 34 height 9
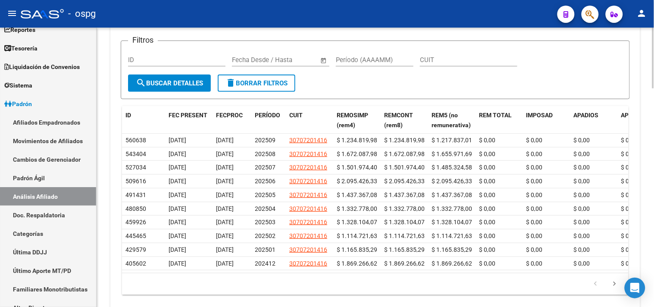
scroll to position [989, 0]
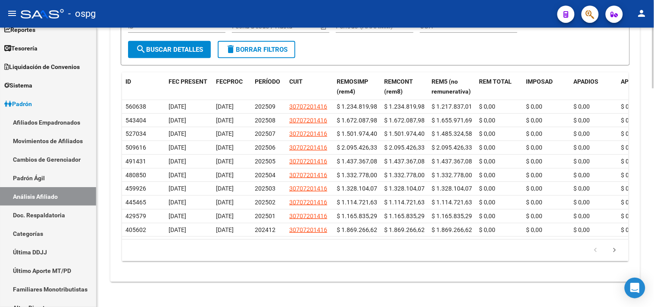
click at [252, 275] on div "cloud_download Exportar CSV Devengado RG Percibido - Liquidación RG/MT/PD Perci…" at bounding box center [375, 92] width 530 height 365
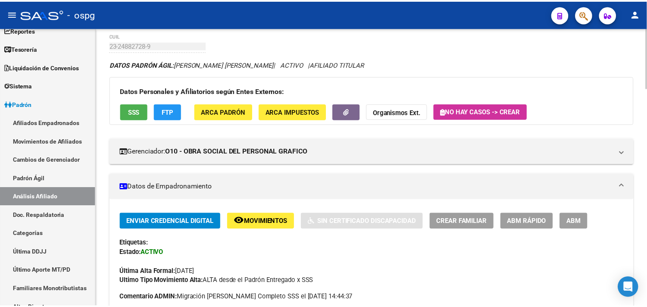
scroll to position [0, 0]
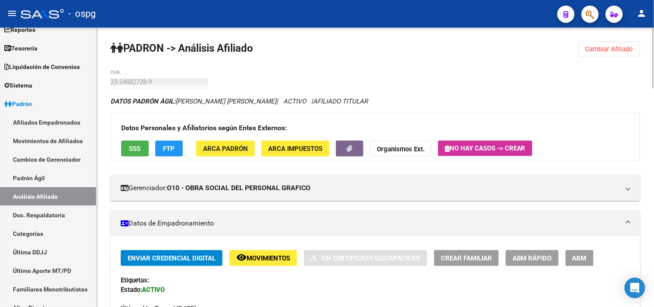
click at [170, 147] on span "FTP" at bounding box center [169, 149] width 12 height 8
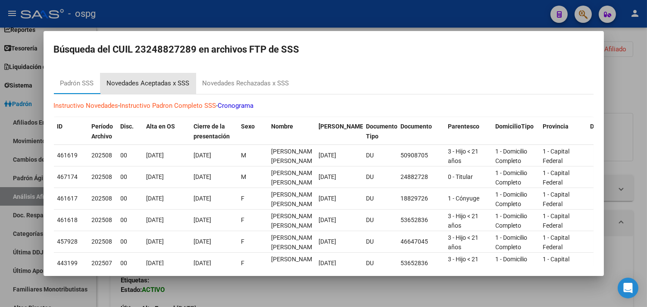
drag, startPoint x: 153, startPoint y: 76, endPoint x: 160, endPoint y: 71, distance: 9.0
click at [157, 75] on div "Novedades Aceptadas x SSS" at bounding box center [148, 83] width 96 height 21
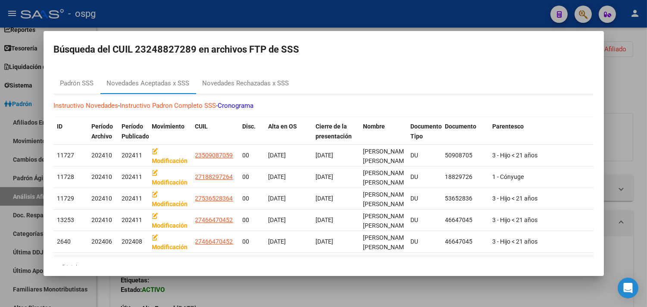
drag, startPoint x: 270, startPoint y: 294, endPoint x: 233, endPoint y: 265, distance: 47.0
click at [269, 295] on div at bounding box center [323, 153] width 647 height 307
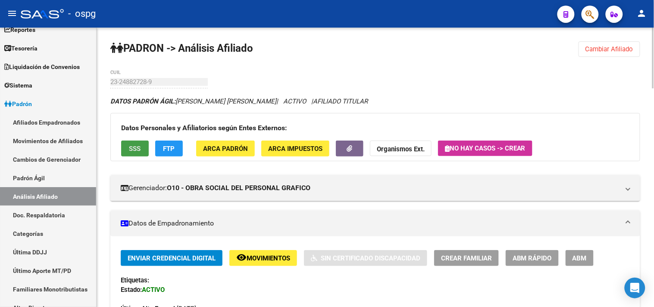
click at [132, 145] on span "SSS" at bounding box center [135, 149] width 12 height 8
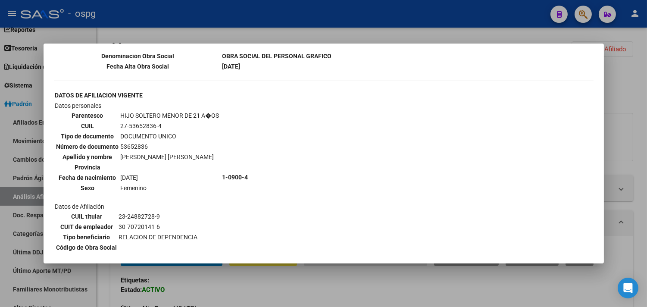
scroll to position [869, 0]
click at [305, 285] on div at bounding box center [323, 153] width 647 height 307
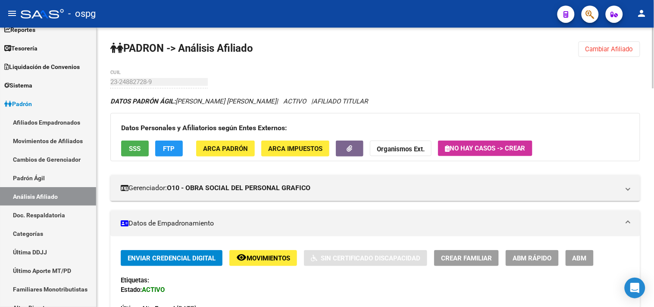
click at [580, 43] on button "Cambiar Afiliado" at bounding box center [610, 49] width 62 height 16
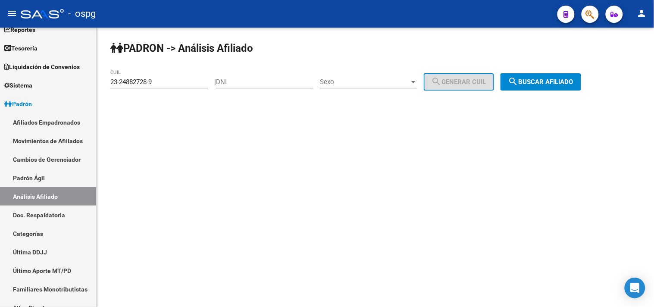
drag, startPoint x: 583, startPoint y: 45, endPoint x: 568, endPoint y: 45, distance: 15.1
click at [583, 45] on div "[PERSON_NAME] -> Análisis Afiliado 23-24882728-9 CUIL | DNI Sexo Sexo search Ge…" at bounding box center [376, 73] width 558 height 91
drag, startPoint x: 124, startPoint y: 84, endPoint x: 15, endPoint y: 67, distance: 110.7
click at [0, 71] on mat-sidenav-container "Firma Express Inicio Calendario SSS Instructivos Contacto OS Reportes Tablero d…" at bounding box center [327, 167] width 654 height 279
paste input "0-04541341-2"
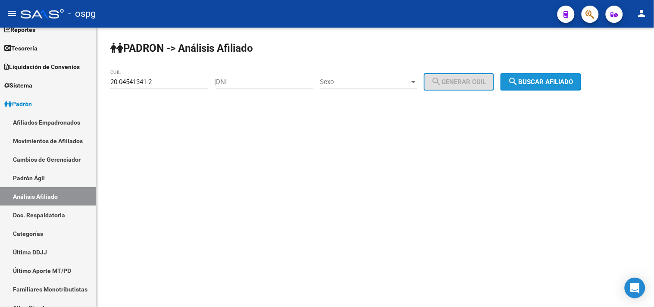
drag, startPoint x: 557, startPoint y: 84, endPoint x: 515, endPoint y: 92, distance: 42.7
click at [555, 83] on span "search Buscar afiliado" at bounding box center [540, 82] width 65 height 8
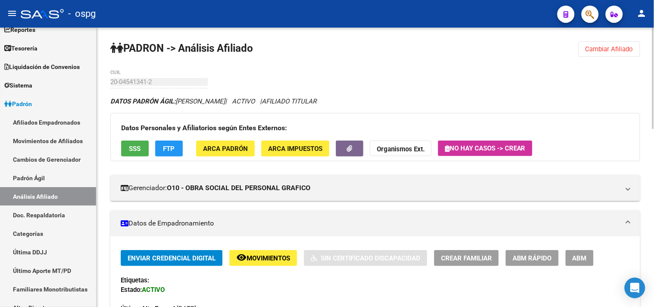
click at [141, 148] on button "SSS" at bounding box center [135, 149] width 28 height 16
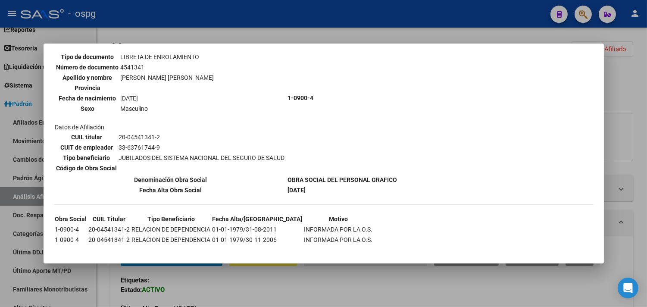
scroll to position [76, 0]
drag, startPoint x: 278, startPoint y: 296, endPoint x: 266, endPoint y: 285, distance: 16.2
click at [275, 295] on div at bounding box center [323, 153] width 647 height 307
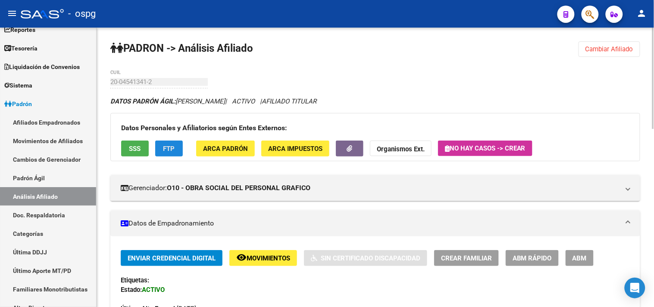
click at [179, 152] on button "FTP" at bounding box center [169, 149] width 28 height 16
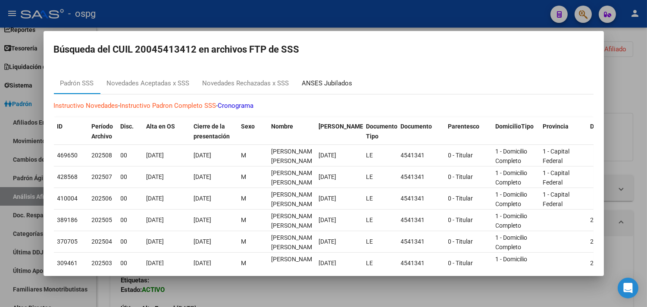
click at [324, 79] on div "ANSES Jubilados" at bounding box center [327, 83] width 50 height 10
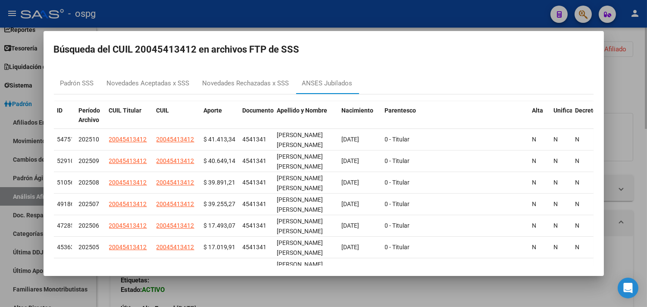
drag, startPoint x: 394, startPoint y: 290, endPoint x: 407, endPoint y: 306, distance: 20.8
click at [400, 299] on div at bounding box center [323, 153] width 647 height 307
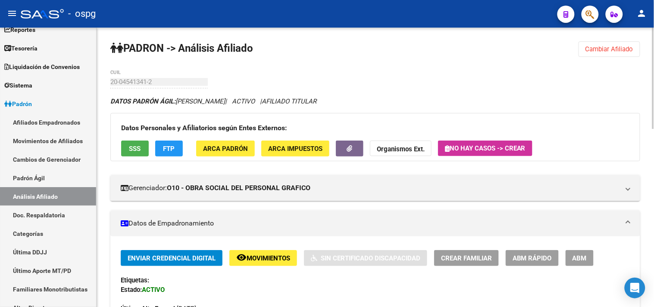
drag, startPoint x: 246, startPoint y: 290, endPoint x: 273, endPoint y: 307, distance: 31.6
click at [246, 290] on div "Enviar Credencial Digital remove_red_eye Movimientos Sin Certificado Discapacid…" at bounding box center [375, 286] width 509 height 73
click at [614, 44] on button "Cambiar Afiliado" at bounding box center [610, 49] width 62 height 16
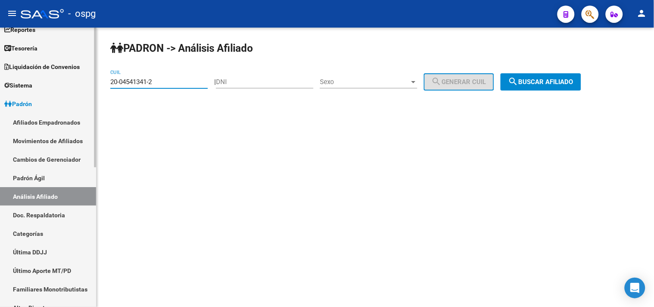
drag, startPoint x: 176, startPoint y: 82, endPoint x: 61, endPoint y: 79, distance: 115.2
click at [44, 83] on mat-sidenav-container "Firma Express Inicio Calendario SSS Instructivos Contacto OS Reportes Tablero d…" at bounding box center [327, 167] width 654 height 279
paste input "7-05408384-5"
click at [553, 78] on button "search Buscar afiliado" at bounding box center [541, 81] width 81 height 17
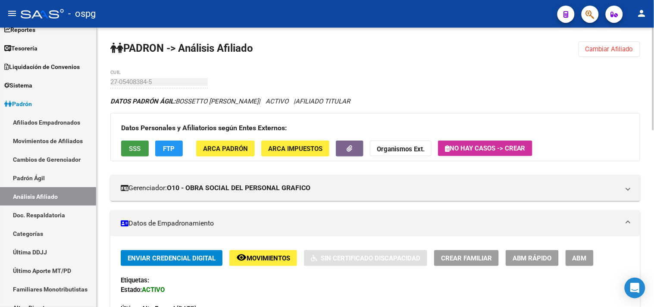
click at [130, 147] on span "SSS" at bounding box center [135, 149] width 12 height 8
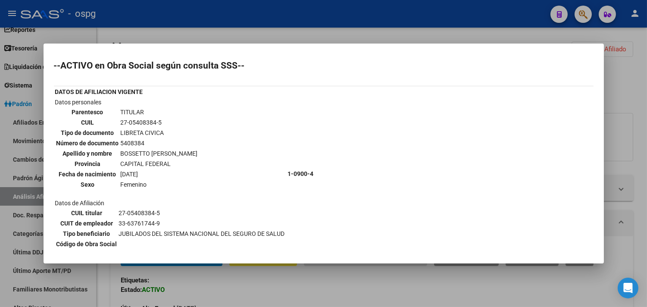
scroll to position [96, 0]
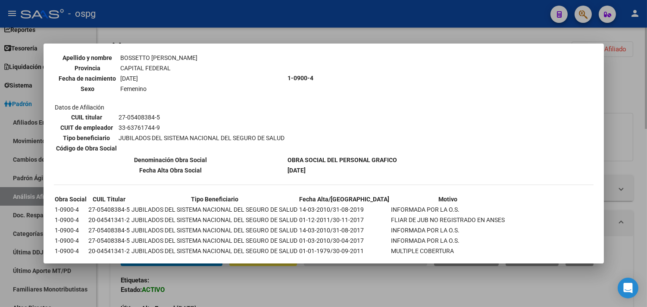
click at [338, 285] on div at bounding box center [323, 153] width 647 height 307
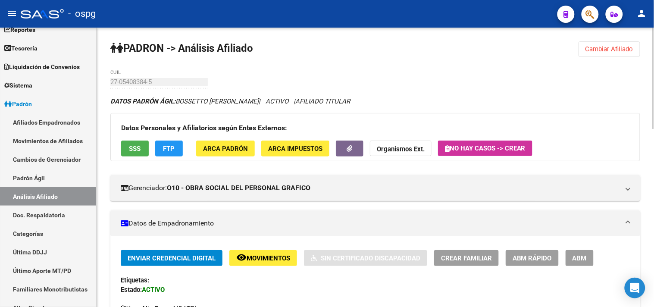
drag, startPoint x: 640, startPoint y: 56, endPoint x: 631, endPoint y: 53, distance: 9.4
click at [636, 55] on button "Cambiar Afiliado" at bounding box center [610, 49] width 62 height 16
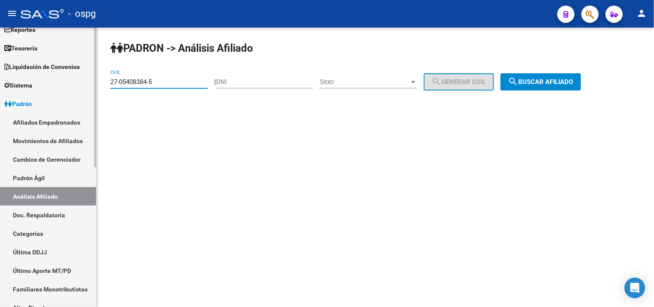
drag, startPoint x: 162, startPoint y: 81, endPoint x: 182, endPoint y: 83, distance: 20.4
click at [5, 62] on mat-sidenav-container "Firma Express Inicio Calendario SSS Instructivos Contacto OS Reportes Tablero d…" at bounding box center [327, 167] width 654 height 279
paste input "0-04376533-8"
type input "20-04376533-8"
click at [572, 74] on button "search Buscar afiliado" at bounding box center [541, 81] width 81 height 17
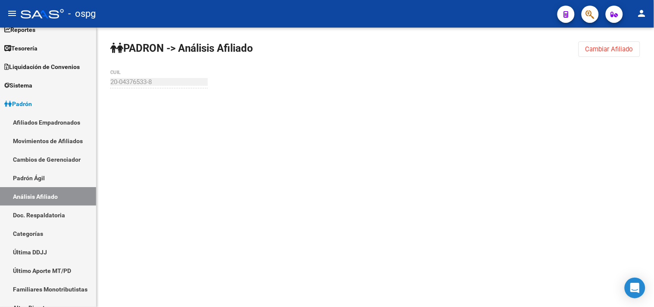
click at [566, 82] on div "[PERSON_NAME] -> Análisis Afiliado Cambiar Afiliado 20-04376533-8 CUIL" at bounding box center [376, 82] width 558 height 109
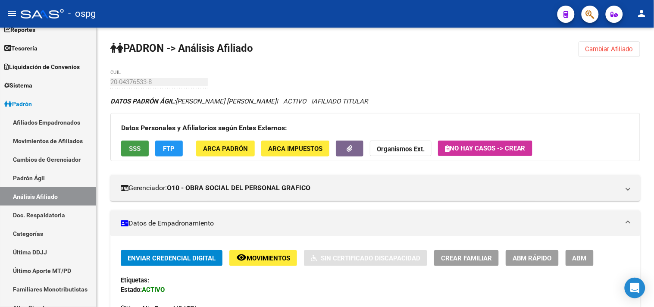
click at [139, 150] on span "SSS" at bounding box center [135, 149] width 12 height 8
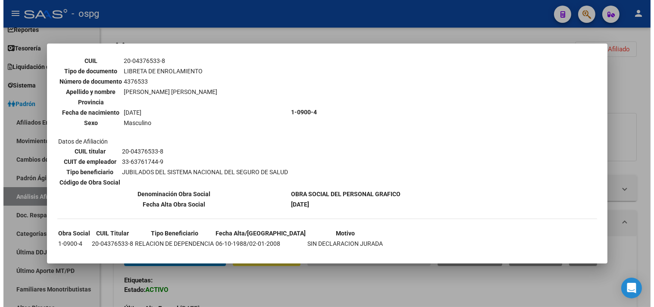
scroll to position [66, 0]
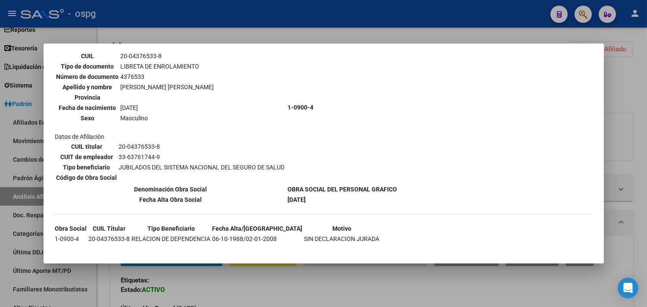
click at [272, 285] on div at bounding box center [323, 153] width 647 height 307
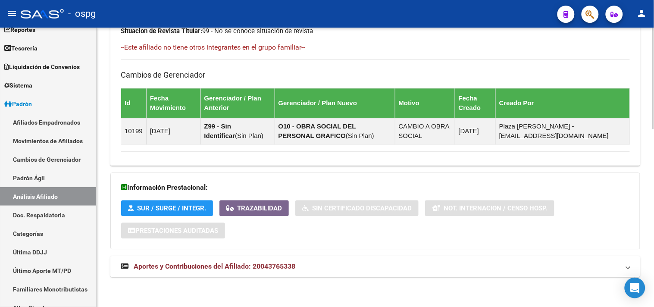
click at [407, 263] on mat-panel-title "Aportes y Contribuciones del Afiliado: 20043765338" at bounding box center [370, 266] width 499 height 9
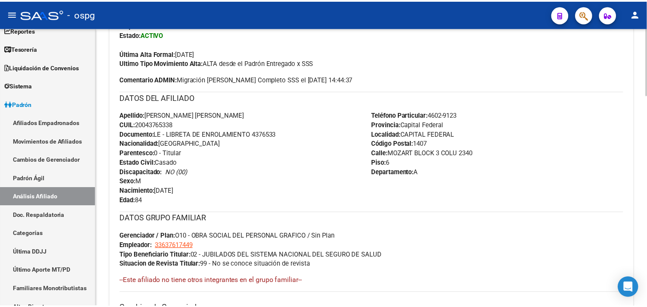
scroll to position [0, 0]
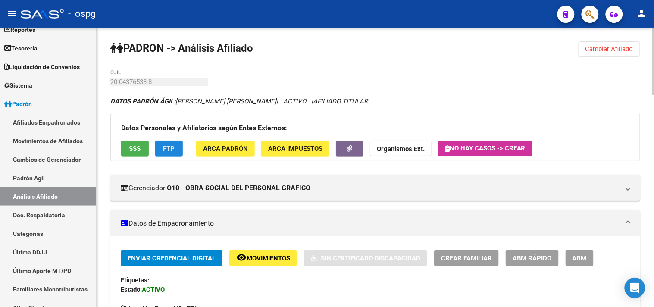
click at [163, 153] on button "FTP" at bounding box center [169, 149] width 28 height 16
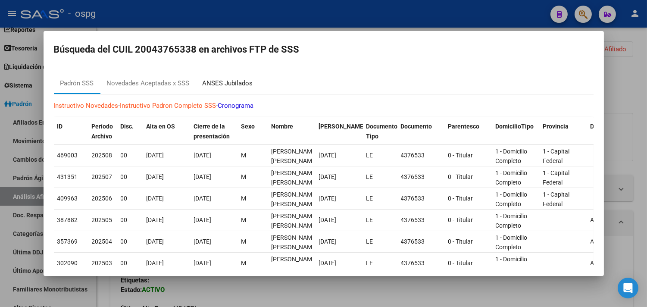
click at [242, 80] on div "ANSES Jubilados" at bounding box center [228, 83] width 50 height 10
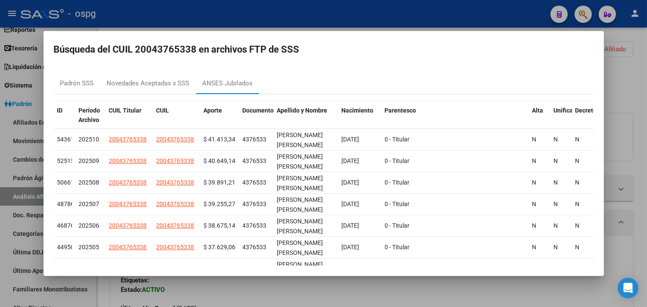
click at [618, 80] on div at bounding box center [323, 153] width 647 height 307
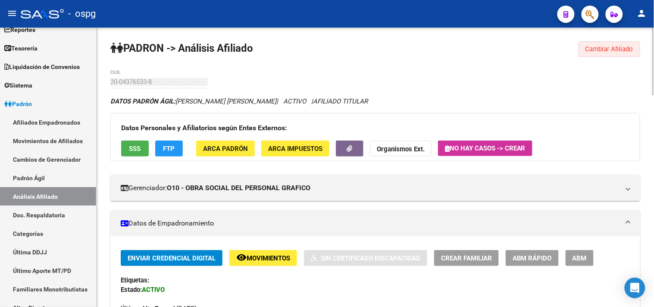
drag, startPoint x: 615, startPoint y: 51, endPoint x: 420, endPoint y: 62, distance: 196.1
click at [616, 50] on span "Cambiar Afiliado" at bounding box center [610, 49] width 48 height 8
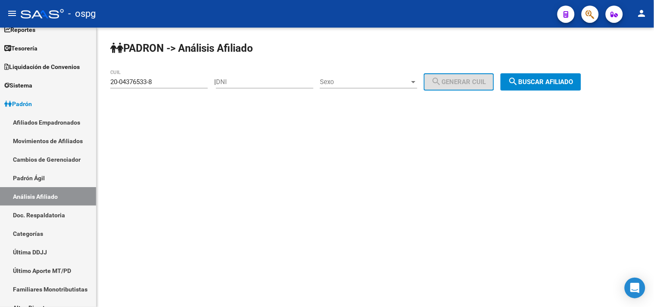
click at [252, 83] on input "DNI" at bounding box center [264, 82] width 97 height 8
paste input "20954874"
type input "20954874"
drag, startPoint x: 169, startPoint y: 84, endPoint x: 111, endPoint y: 83, distance: 58.2
click at [111, 83] on input "20-04376533-8" at bounding box center [158, 82] width 97 height 8
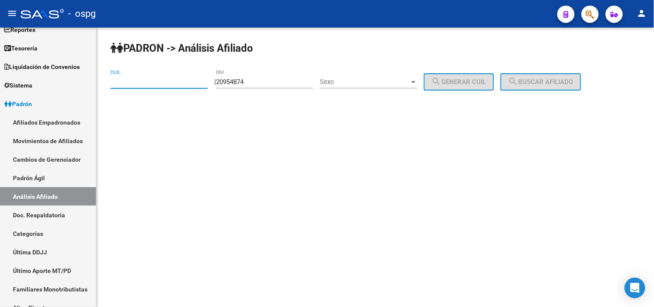
click at [363, 84] on span "Sexo" at bounding box center [365, 82] width 90 height 8
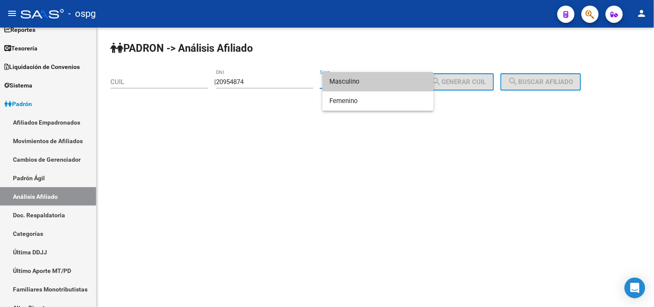
drag, startPoint x: 355, startPoint y: 80, endPoint x: 451, endPoint y: 80, distance: 95.3
click at [356, 80] on span "Masculino" at bounding box center [377, 81] width 97 height 19
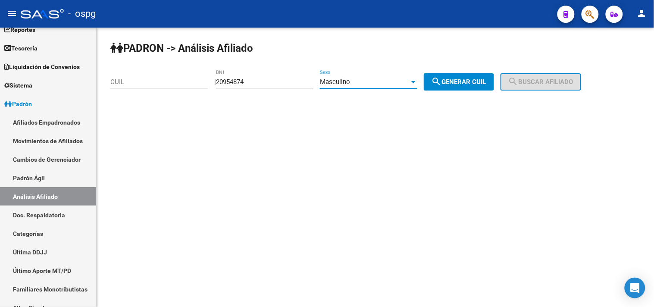
click at [476, 85] on span "search Generar CUIL" at bounding box center [459, 82] width 55 height 8
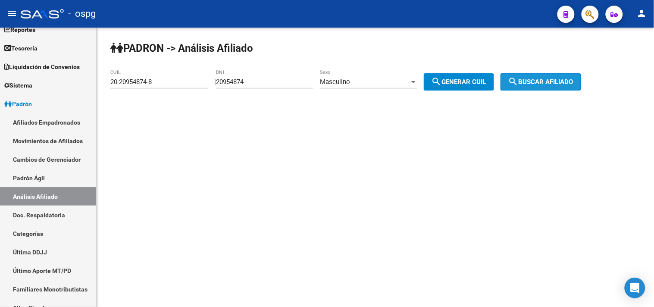
click at [537, 83] on span "search Buscar afiliado" at bounding box center [540, 82] width 65 height 8
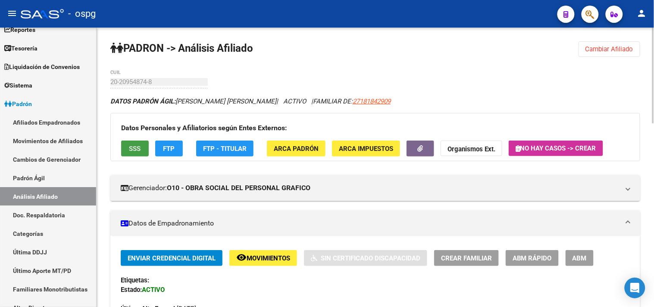
click at [132, 153] on span "SSS" at bounding box center [135, 149] width 12 height 8
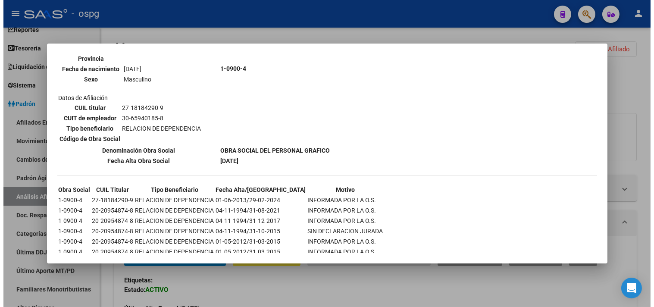
scroll to position [420, 0]
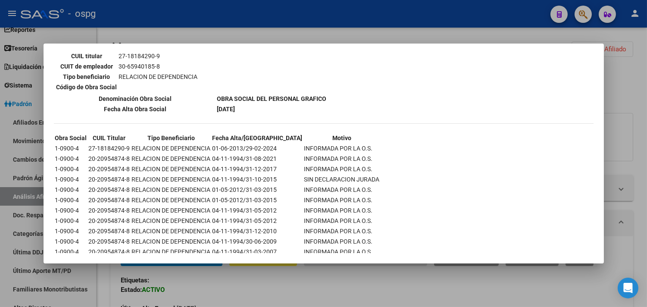
click at [361, 290] on div at bounding box center [323, 153] width 647 height 307
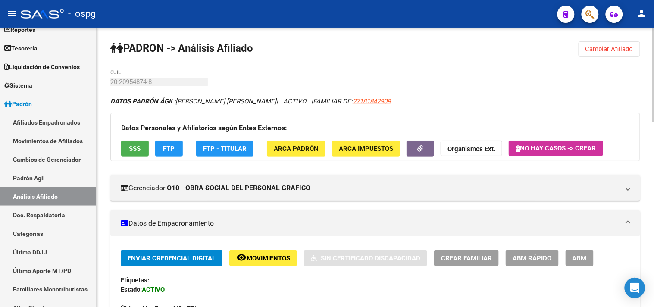
click at [464, 149] on strong "Organismos Ext." at bounding box center [472, 149] width 48 height 8
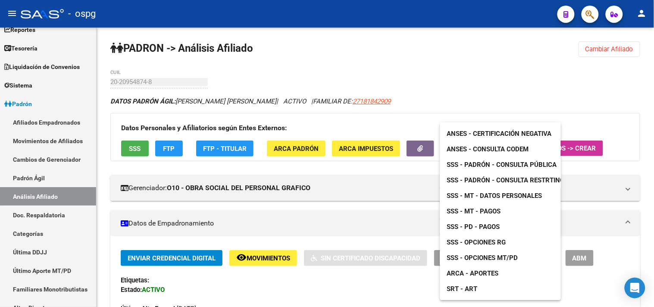
click at [489, 133] on span "ANSES - Certificación Negativa" at bounding box center [499, 134] width 105 height 8
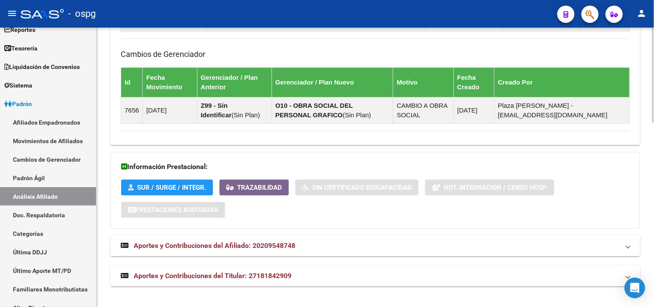
drag, startPoint x: 352, startPoint y: 275, endPoint x: 395, endPoint y: 261, distance: 44.5
click at [352, 275] on mat-panel-title "Aportes y Contribuciones del Titular: 27181842909" at bounding box center [370, 275] width 499 height 9
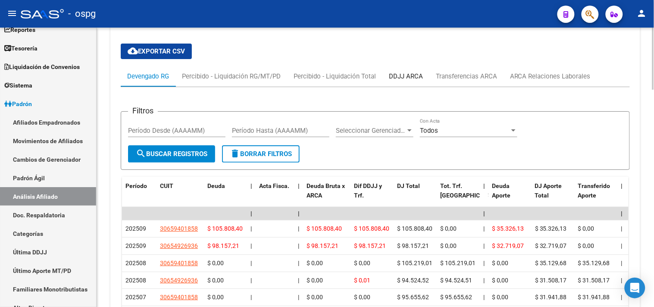
click at [410, 76] on div "DDJJ ARCA" at bounding box center [406, 76] width 34 height 9
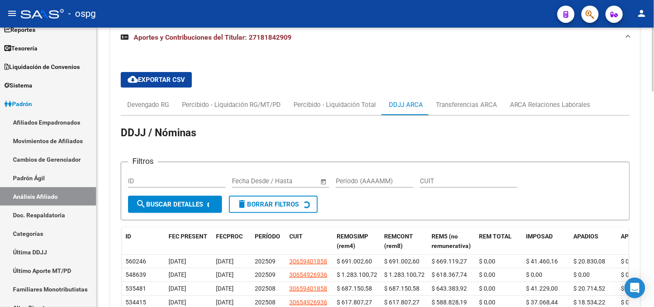
scroll to position [812, 0]
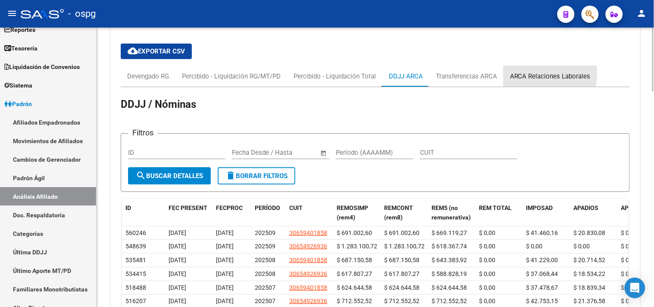
click at [534, 74] on div "ARCA Relaciones Laborales" at bounding box center [550, 76] width 81 height 9
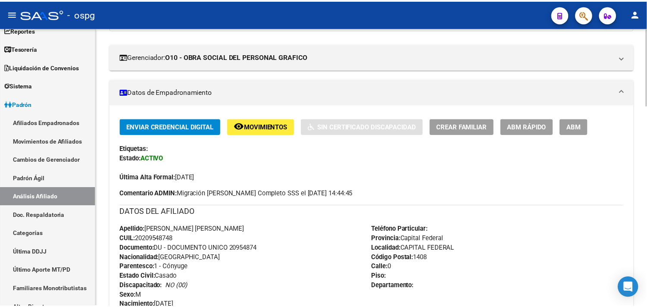
scroll to position [0, 0]
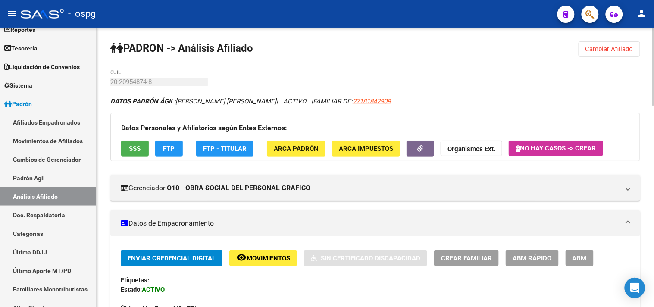
drag, startPoint x: 615, startPoint y: 49, endPoint x: 216, endPoint y: 47, distance: 399.3
click at [615, 48] on span "Cambiar Afiliado" at bounding box center [610, 49] width 48 height 8
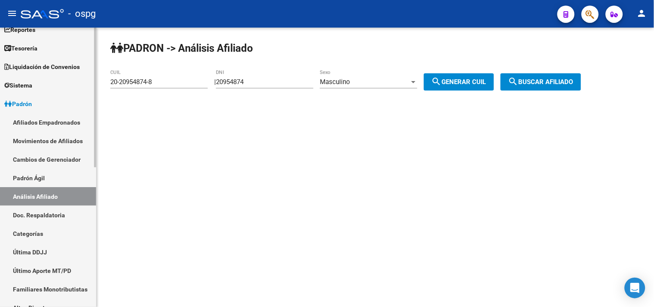
drag, startPoint x: 154, startPoint y: 80, endPoint x: 0, endPoint y: 78, distance: 153.5
click at [0, 78] on mat-sidenav-container "Firma Express Inicio Calendario SSS Instructivos Contacto OS Reportes Tablero d…" at bounding box center [327, 167] width 654 height 279
drag, startPoint x: 177, startPoint y: 79, endPoint x: 169, endPoint y: 78, distance: 7.9
click at [176, 79] on input "20-20954874-8" at bounding box center [158, 82] width 97 height 8
drag, startPoint x: 118, startPoint y: 81, endPoint x: 87, endPoint y: 69, distance: 32.9
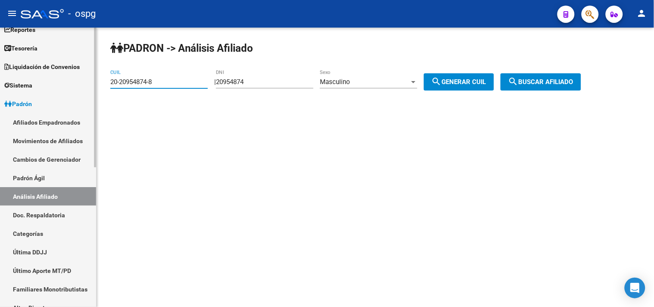
click at [53, 70] on mat-sidenav-container "Firma Express Inicio Calendario SSS Instructivos Contacto OS Reportes Tablero d…" at bounding box center [327, 167] width 654 height 279
paste input "14897973-2"
click at [555, 81] on span "search Buscar afiliado" at bounding box center [540, 82] width 65 height 8
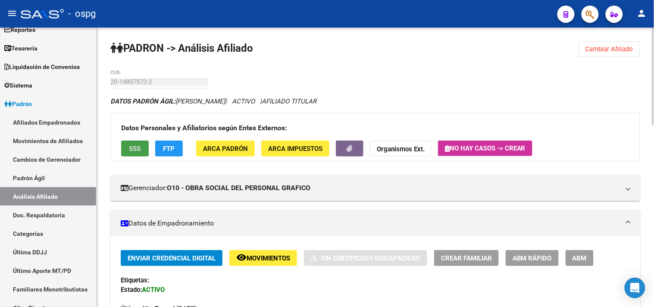
click at [136, 147] on span "SSS" at bounding box center [135, 149] width 12 height 8
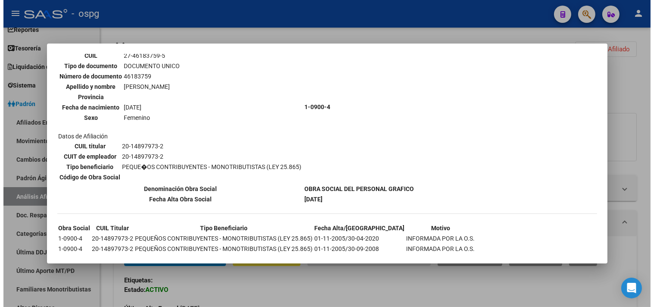
scroll to position [282, 0]
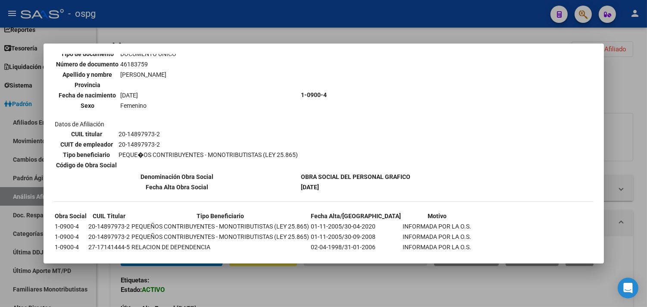
click at [244, 281] on div at bounding box center [323, 153] width 647 height 307
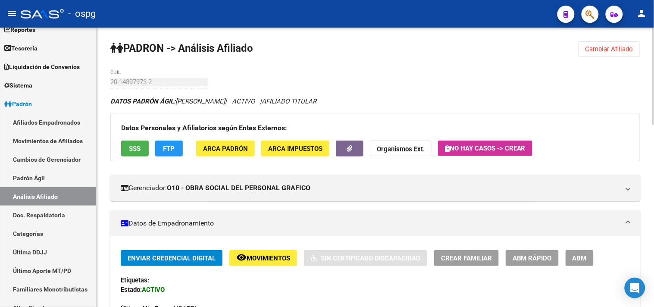
click at [171, 150] on span "FTP" at bounding box center [169, 149] width 12 height 8
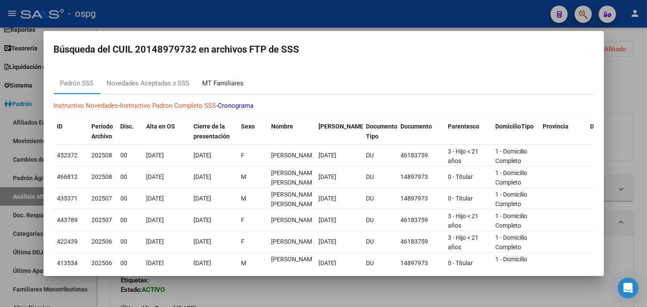
click at [216, 82] on div "MT Familiares" at bounding box center [223, 83] width 41 height 10
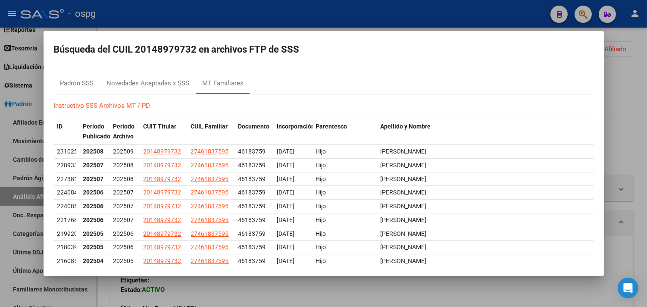
click at [264, 287] on div at bounding box center [323, 153] width 647 height 307
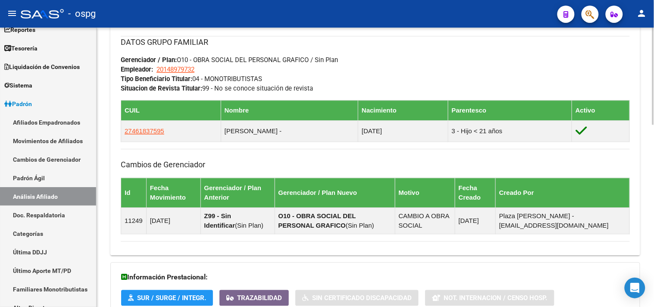
scroll to position [522, 0]
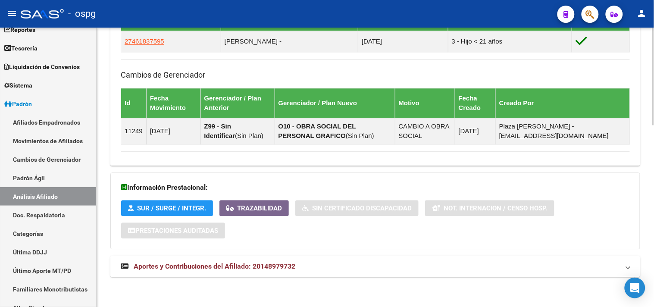
click at [341, 268] on mat-panel-title "Aportes y Contribuciones del Afiliado: 20148979732" at bounding box center [370, 266] width 499 height 9
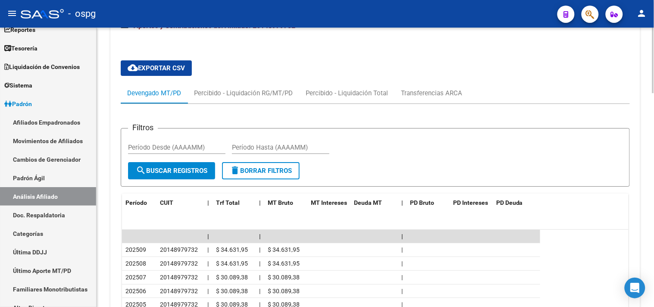
scroll to position [762, 0]
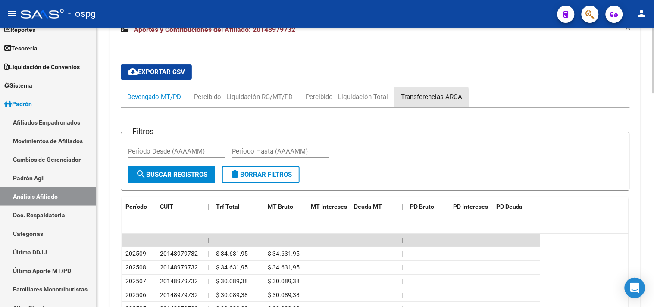
click at [425, 100] on div "Transferencias ARCA" at bounding box center [431, 96] width 61 height 9
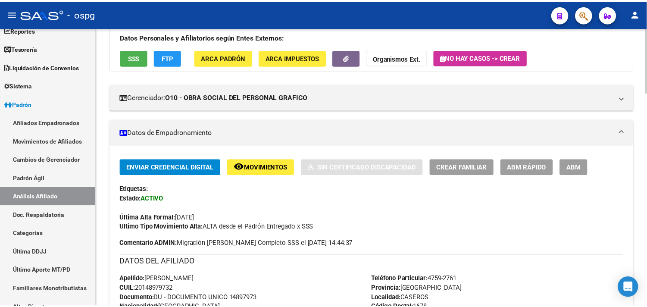
scroll to position [0, 0]
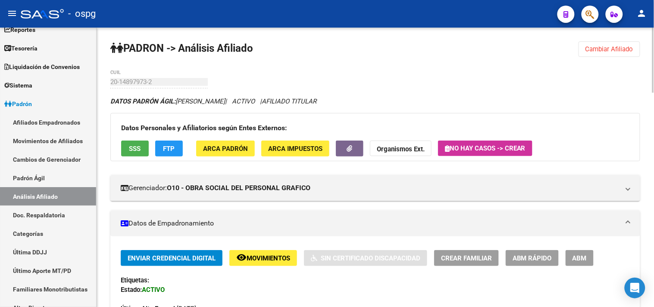
click at [133, 144] on button "SSS" at bounding box center [135, 149] width 28 height 16
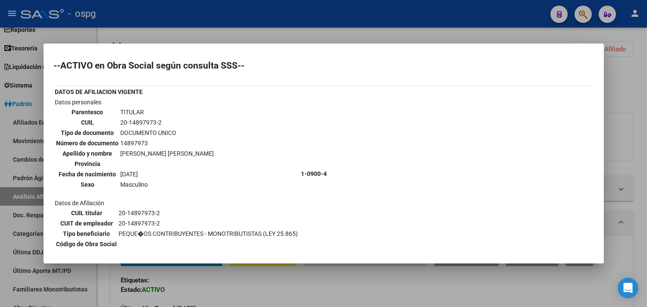
click at [317, 295] on div at bounding box center [323, 153] width 647 height 307
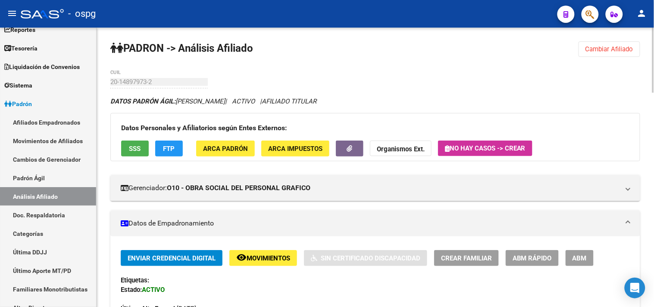
click at [618, 50] on span "Cambiar Afiliado" at bounding box center [610, 49] width 48 height 8
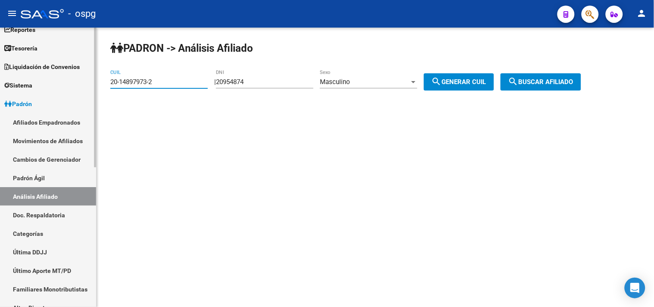
drag, startPoint x: 168, startPoint y: 82, endPoint x: 49, endPoint y: 71, distance: 119.6
click at [48, 71] on mat-sidenav-container "Firma Express Inicio Calendario SSS Instructivos Contacto OS Reportes Tablero d…" at bounding box center [327, 167] width 654 height 279
paste input "1308796-0"
click at [574, 79] on span "search Buscar afiliado" at bounding box center [540, 82] width 65 height 8
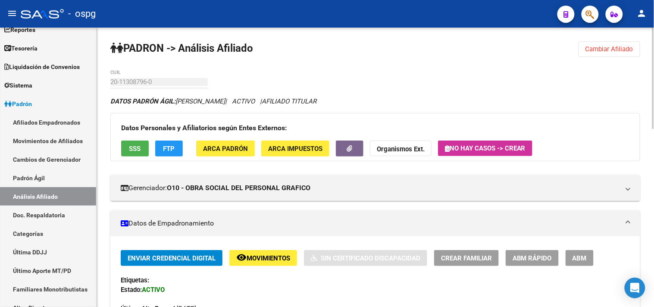
click at [607, 46] on span "Cambiar Afiliado" at bounding box center [610, 49] width 48 height 8
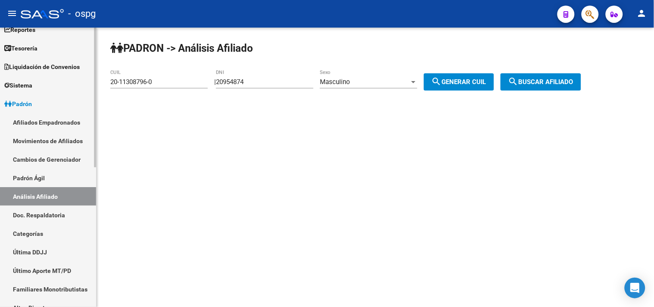
drag, startPoint x: 103, startPoint y: 81, endPoint x: 40, endPoint y: 79, distance: 63.0
click at [40, 80] on mat-sidenav-container "Firma Express Inicio Calendario SSS Instructivos Contacto OS Reportes Tablero d…" at bounding box center [327, 167] width 654 height 279
click at [546, 78] on button "search Buscar afiliado" at bounding box center [541, 81] width 81 height 17
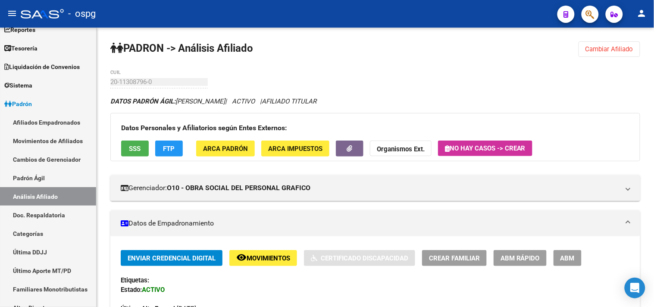
click at [136, 147] on span "SSS" at bounding box center [135, 149] width 12 height 8
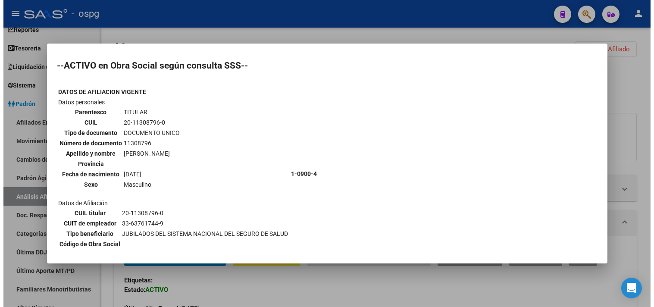
scroll to position [76, 0]
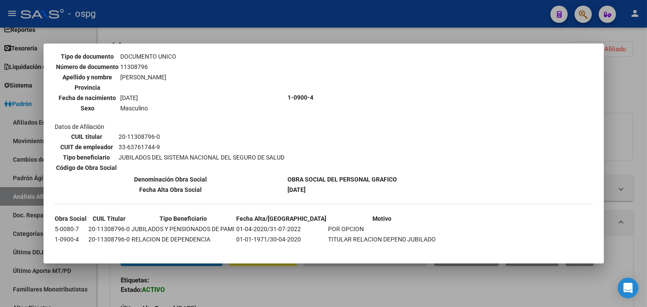
click at [326, 290] on div at bounding box center [323, 153] width 647 height 307
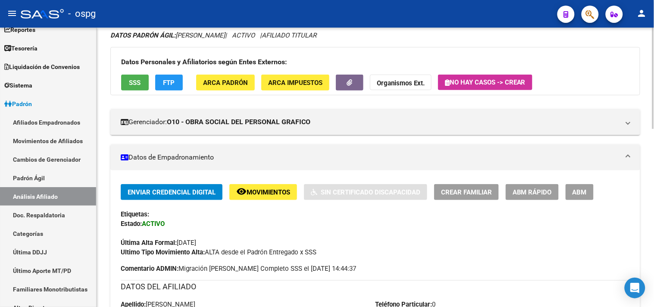
scroll to position [0, 0]
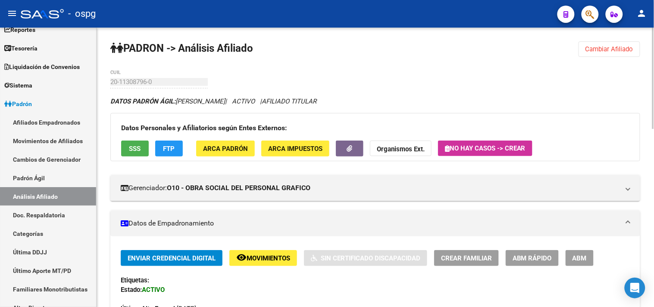
click at [596, 51] on span "Cambiar Afiliado" at bounding box center [610, 49] width 48 height 8
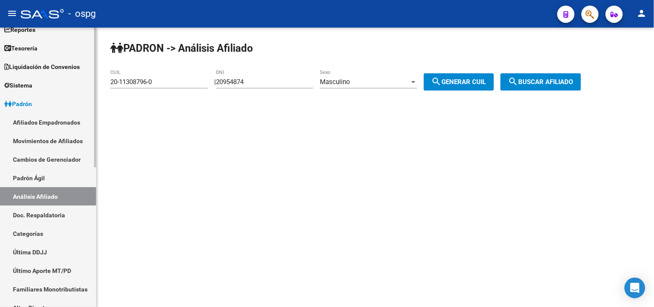
drag, startPoint x: 151, startPoint y: 81, endPoint x: 0, endPoint y: 72, distance: 151.6
click at [0, 73] on mat-sidenav-container "Firma Express Inicio Calendario SSS Instructivos Contacto OS Reportes Tablero d…" at bounding box center [327, 167] width 654 height 279
paste input "7-13030223-3"
click at [541, 81] on span "search Buscar afiliado" at bounding box center [540, 82] width 65 height 8
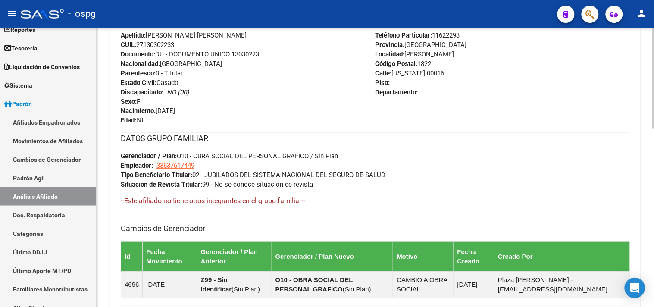
scroll to position [490, 0]
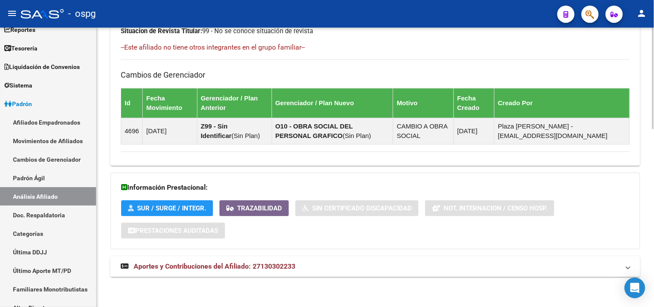
drag, startPoint x: 322, startPoint y: 271, endPoint x: 327, endPoint y: 270, distance: 4.9
click at [323, 271] on mat-panel-title "Aportes y Contribuciones del Afiliado: 27130302233" at bounding box center [370, 266] width 499 height 9
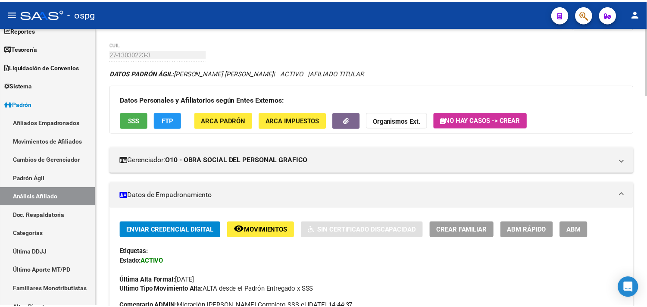
scroll to position [0, 0]
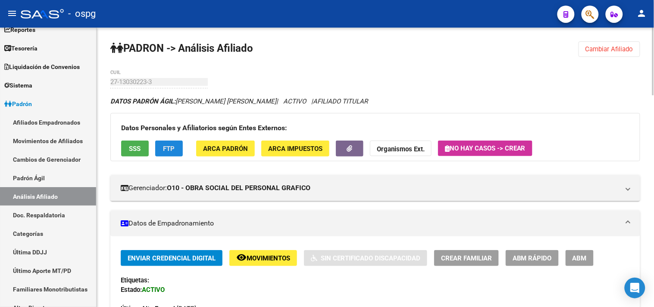
click at [171, 153] on span "FTP" at bounding box center [169, 149] width 12 height 8
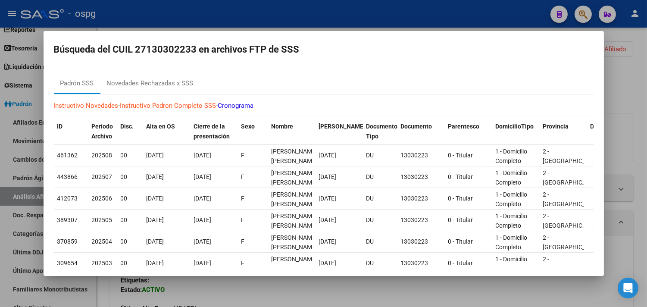
click at [216, 291] on div at bounding box center [323, 153] width 647 height 307
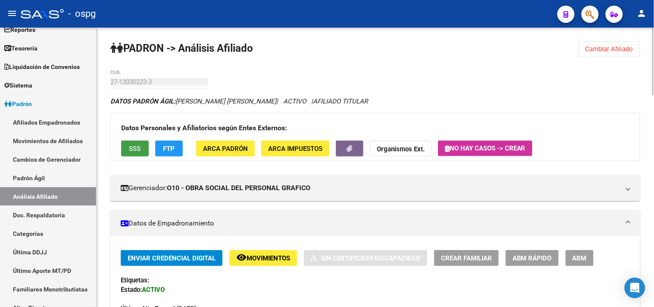
click at [137, 149] on span "SSS" at bounding box center [135, 149] width 12 height 8
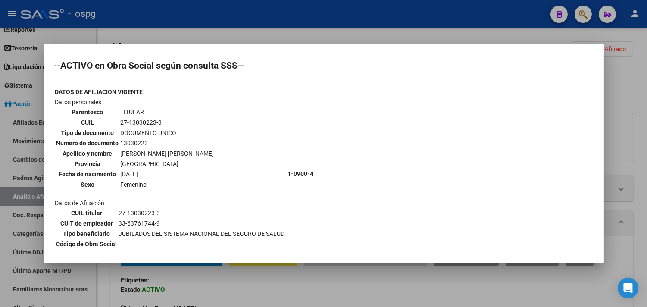
click at [272, 283] on div at bounding box center [323, 153] width 647 height 307
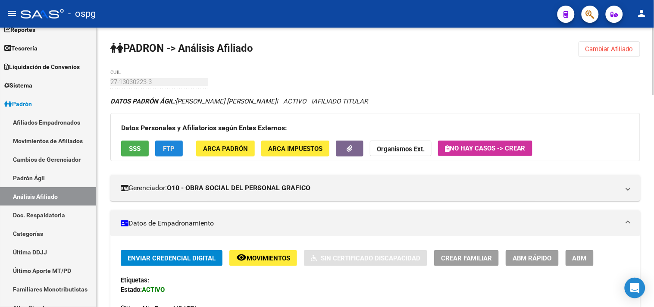
click at [171, 150] on span "FTP" at bounding box center [169, 149] width 12 height 8
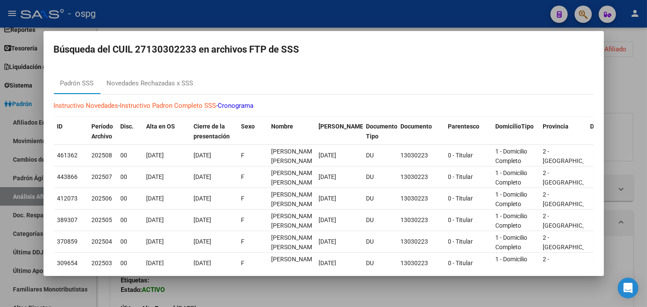
click at [279, 289] on div at bounding box center [323, 153] width 647 height 307
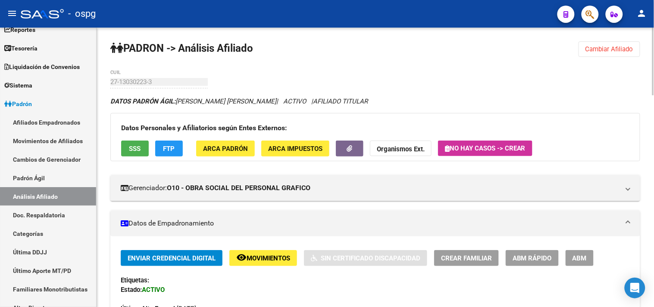
click at [602, 47] on span "Cambiar Afiliado" at bounding box center [610, 49] width 48 height 8
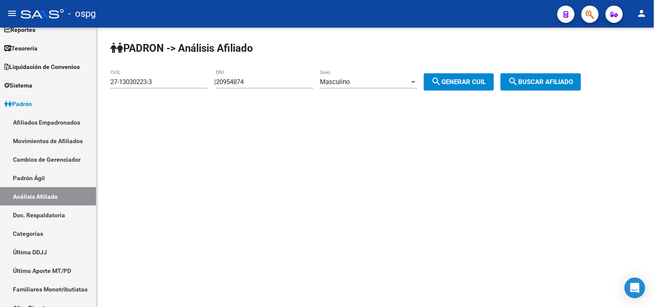
click at [344, 276] on mat-sidenav-content "[PERSON_NAME] -> Análisis Afiliado 27-13030223-3 CUIL | 20954874 DNI Masculino …" at bounding box center [376, 167] width 558 height 279
drag, startPoint x: 148, startPoint y: 79, endPoint x: 130, endPoint y: 91, distance: 21.3
click at [65, 79] on mat-sidenav-container "Firma Express Inicio Calendario SSS Instructivos Contacto OS Reportes Tablero d…" at bounding box center [327, 167] width 654 height 279
paste input "22004074-2"
click at [529, 83] on span "search Buscar afiliado" at bounding box center [540, 82] width 65 height 8
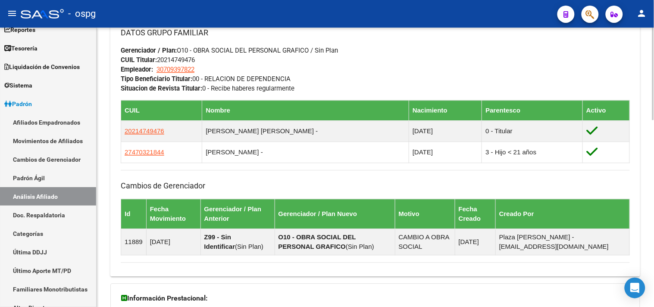
scroll to position [564, 0]
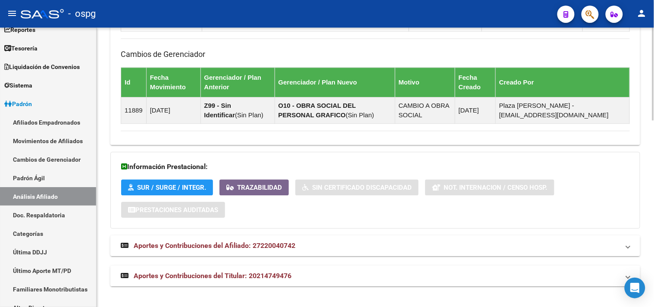
drag, startPoint x: 374, startPoint y: 265, endPoint x: 382, endPoint y: 269, distance: 8.9
click at [377, 267] on mat-expansion-panel-header "Aportes y Contribuciones del Titular: 20214749476" at bounding box center [375, 276] width 530 height 21
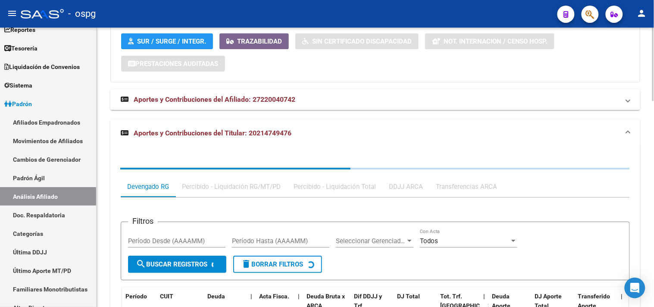
scroll to position [786, 0]
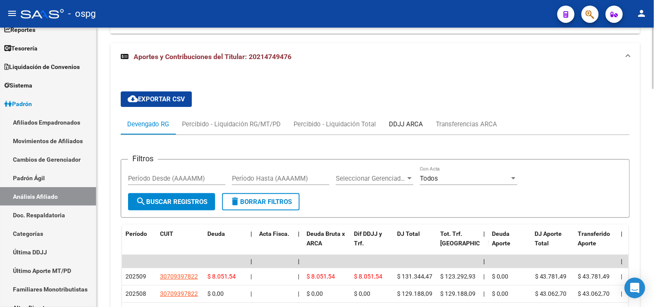
click at [404, 125] on div "DDJJ ARCA" at bounding box center [406, 123] width 34 height 9
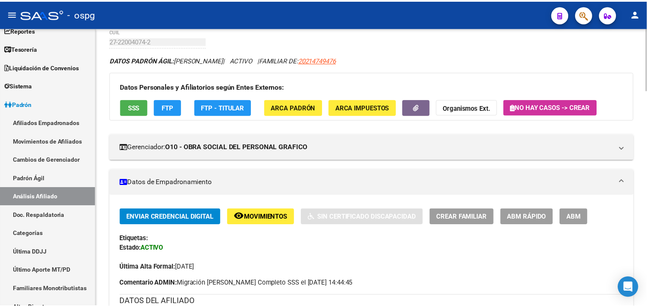
scroll to position [0, 0]
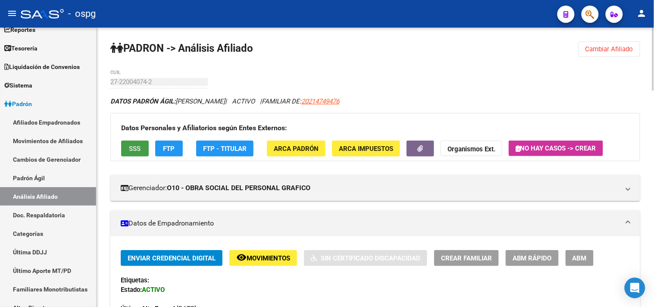
click at [134, 146] on span "SSS" at bounding box center [135, 149] width 12 height 8
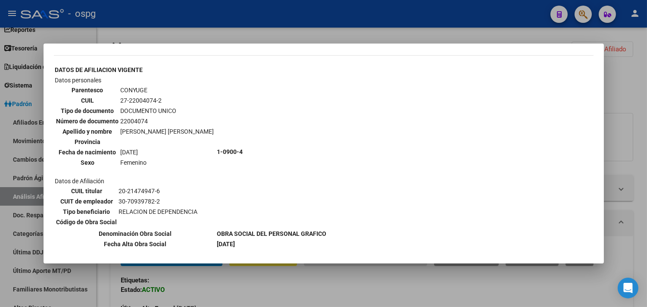
scroll to position [287, 0]
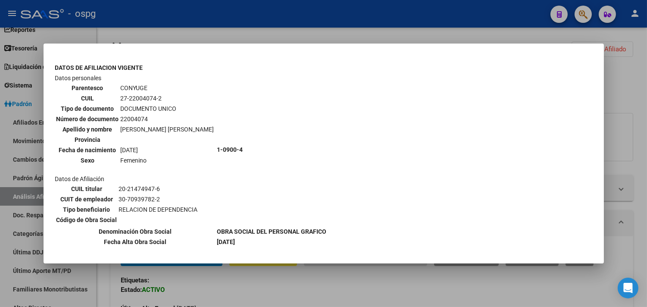
drag, startPoint x: 127, startPoint y: 85, endPoint x: 150, endPoint y: 86, distance: 23.3
click at [153, 94] on td "27-22004074-2" at bounding box center [167, 98] width 94 height 9
copy td "22004074"
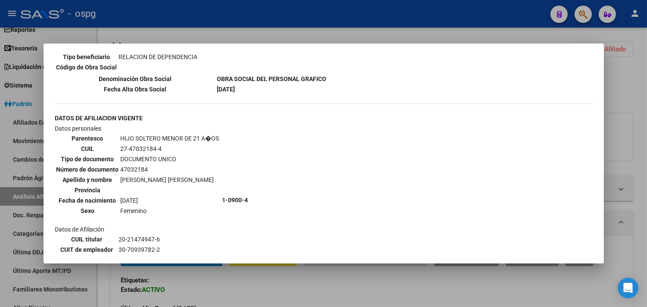
scroll to position [296, 0]
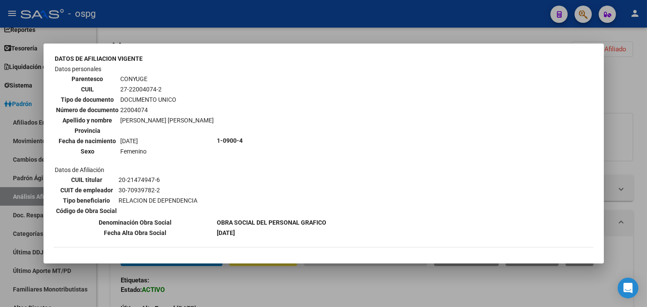
click at [317, 290] on div at bounding box center [323, 153] width 647 height 307
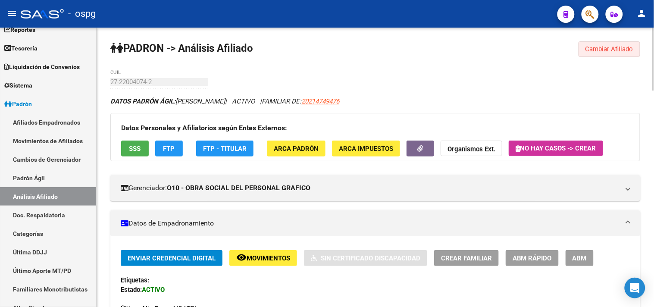
click at [608, 42] on button "Cambiar Afiliado" at bounding box center [610, 49] width 62 height 16
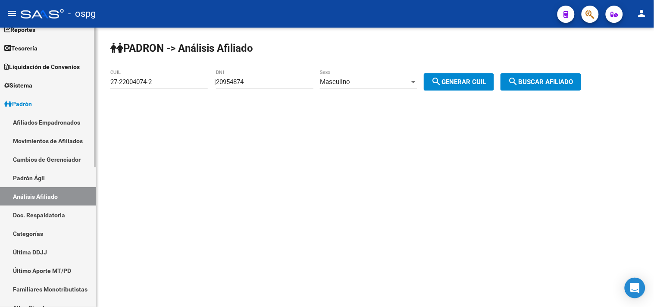
drag, startPoint x: 124, startPoint y: 79, endPoint x: 1, endPoint y: 31, distance: 131.6
click at [64, 56] on mat-sidenav-container "Firma Express Inicio Calendario SSS Instructivos Contacto OS Reportes Tablero d…" at bounding box center [327, 167] width 654 height 279
type input "20-30409551-3"
click at [565, 82] on span "search Buscar afiliado" at bounding box center [540, 82] width 65 height 8
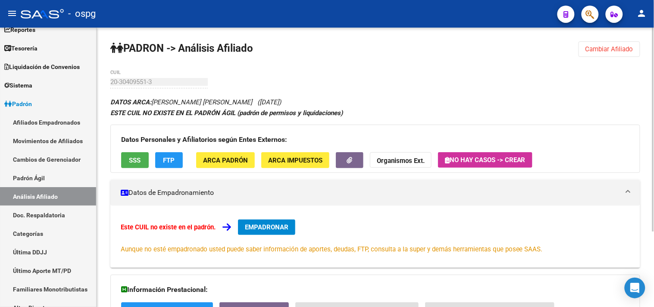
click at [132, 160] on span "SSS" at bounding box center [135, 161] width 12 height 8
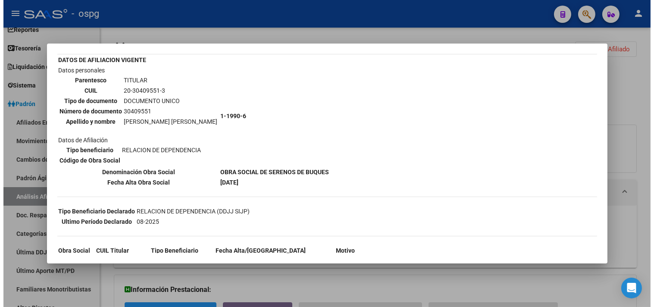
scroll to position [101, 0]
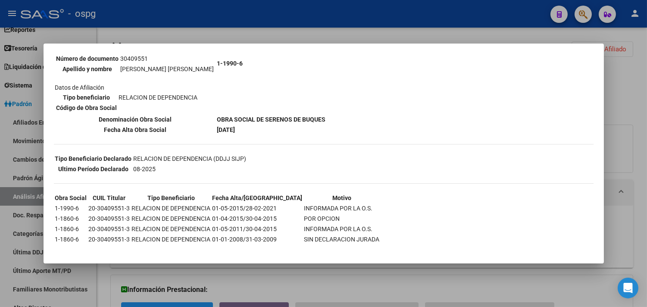
click at [473, 34] on div at bounding box center [323, 153] width 647 height 307
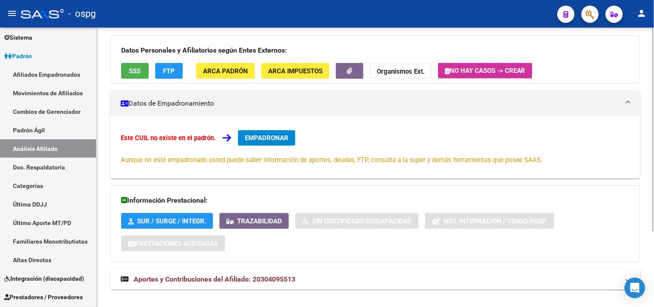
scroll to position [103, 0]
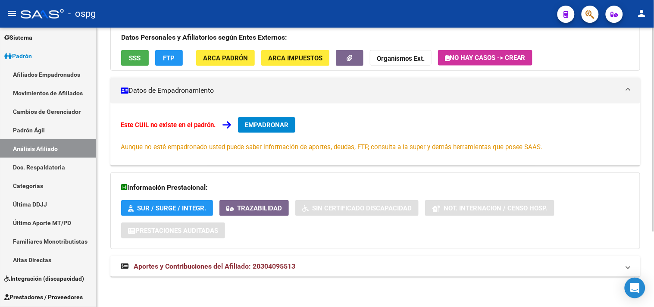
drag, startPoint x: 183, startPoint y: 263, endPoint x: 242, endPoint y: 263, distance: 58.6
click at [185, 263] on span "Aportes y Contribuciones del Afiliado: 20304095513" at bounding box center [215, 266] width 162 height 8
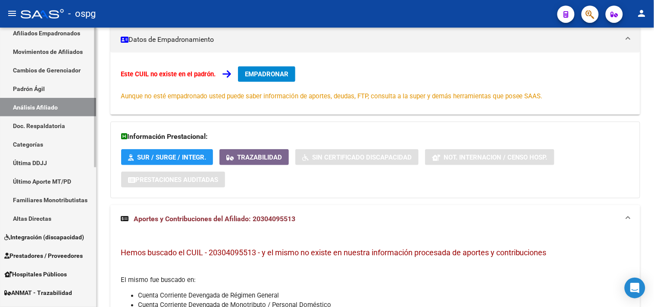
scroll to position [191, 0]
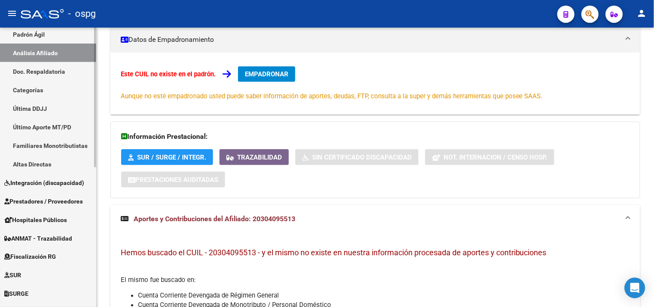
click at [31, 258] on span "Fiscalización RG" at bounding box center [30, 256] width 52 height 9
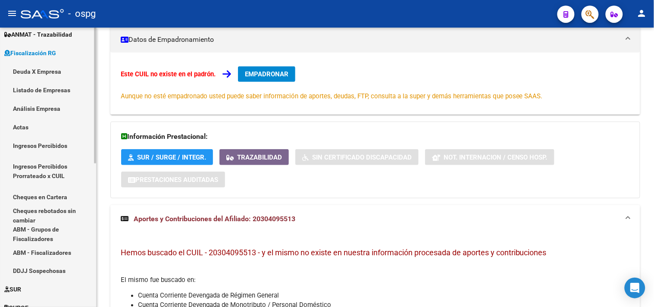
click at [23, 103] on link "Análisis Empresa" at bounding box center [48, 108] width 96 height 19
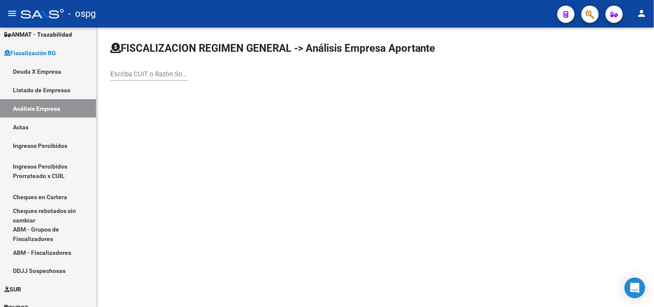
click at [173, 74] on input "Escriba CUIT o Razón Social para buscar" at bounding box center [149, 74] width 78 height 8
paste input "30-66232517-8"
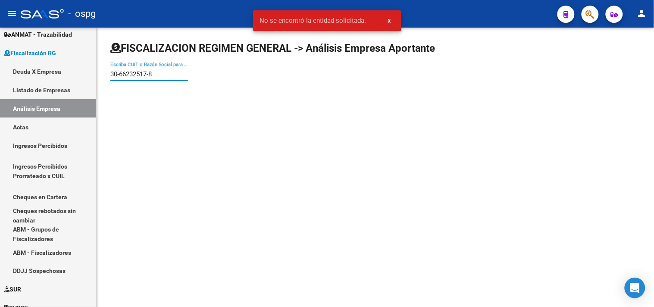
click at [150, 74] on input "30-66232517-8" at bounding box center [149, 74] width 78 height 8
click at [119, 75] on input "30-662325178" at bounding box center [149, 74] width 78 height 8
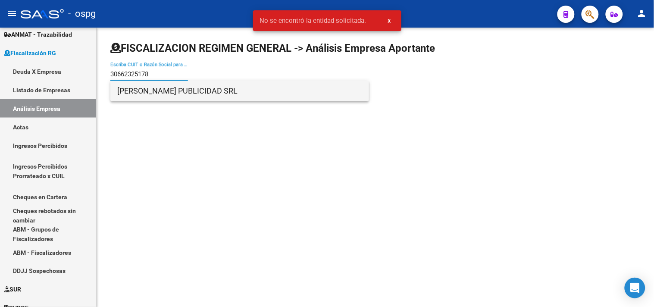
type input "30662325178"
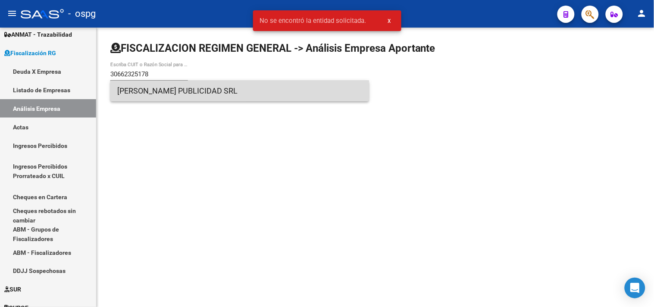
click at [143, 89] on span "[PERSON_NAME] PUBLICIDAD SRL" at bounding box center [239, 91] width 245 height 21
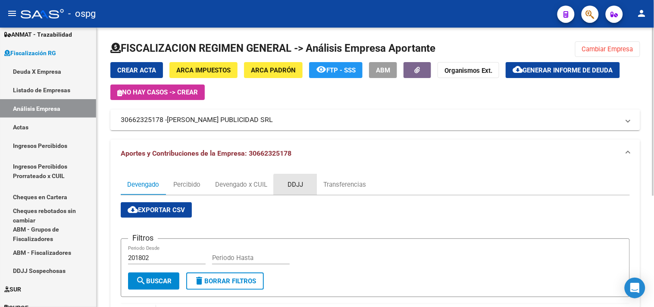
click at [303, 188] on div "DDJJ" at bounding box center [296, 184] width 16 height 9
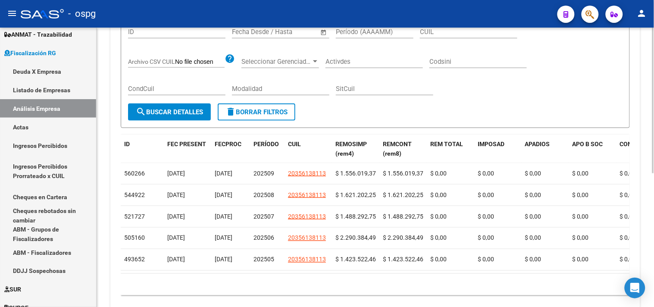
scroll to position [236, 0]
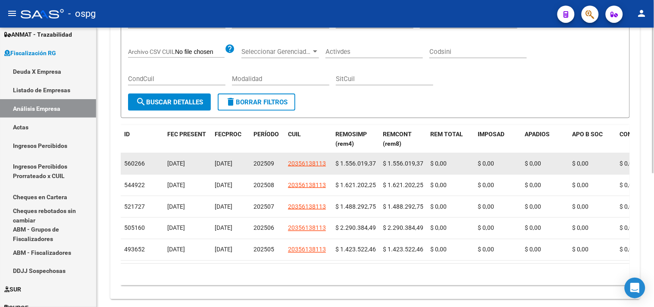
drag, startPoint x: 288, startPoint y: 163, endPoint x: 332, endPoint y: 163, distance: 44.4
copy span "20356138113"
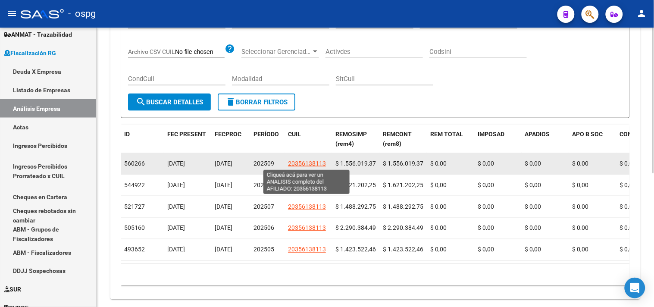
click at [308, 163] on span "20356138113" at bounding box center [307, 163] width 38 height 7
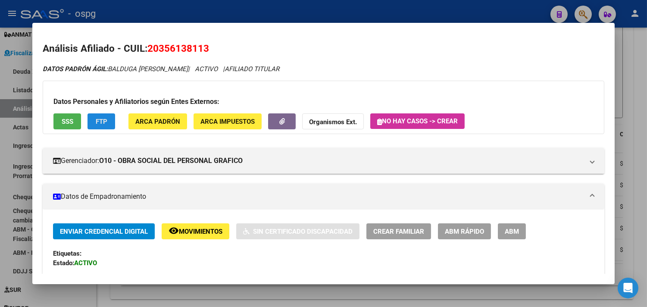
click at [99, 124] on span "FTP" at bounding box center [102, 122] width 12 height 8
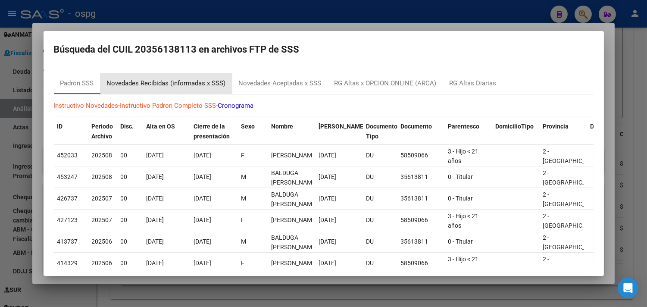
click at [212, 82] on div "Novedades Recibidas (informadas x SSS)" at bounding box center [166, 83] width 119 height 10
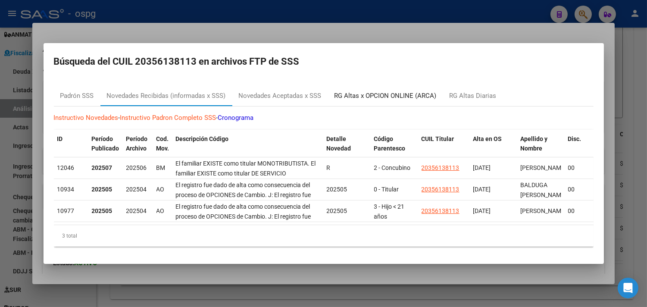
click at [404, 91] on div "RG Altas x OPCION ONLINE (ARCA)" at bounding box center [386, 96] width 102 height 10
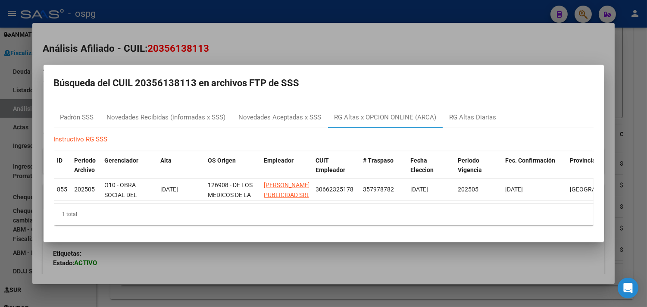
drag, startPoint x: 550, startPoint y: 48, endPoint x: 629, endPoint y: 48, distance: 78.5
click at [555, 48] on div at bounding box center [323, 153] width 647 height 307
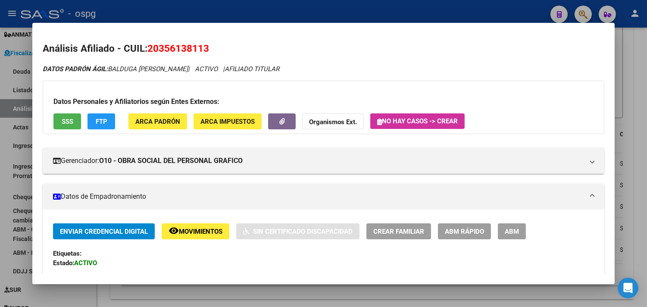
drag, startPoint x: 647, startPoint y: 55, endPoint x: 642, endPoint y: 56, distance: 5.3
click at [647, 55] on div at bounding box center [323, 153] width 647 height 307
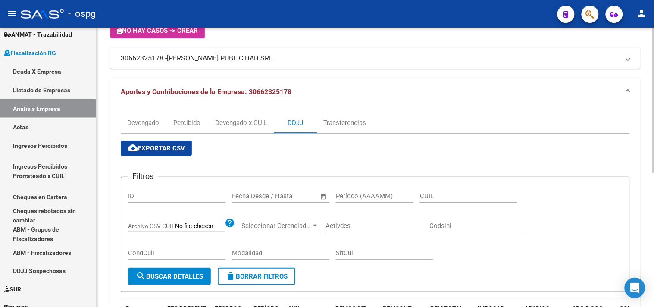
scroll to position [0, 0]
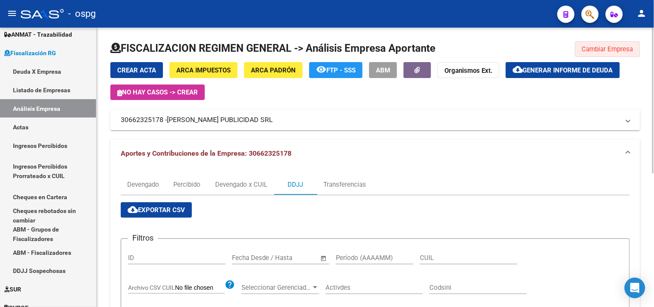
click at [621, 56] on button "Cambiar Empresa" at bounding box center [607, 49] width 65 height 16
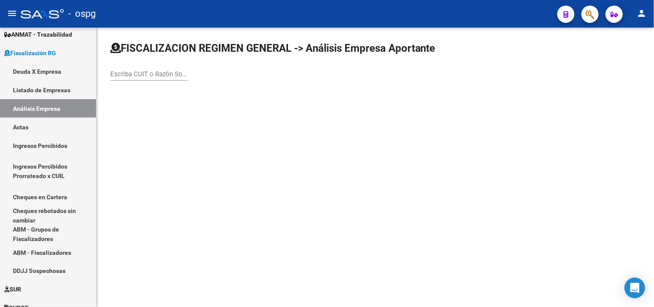
drag, startPoint x: 185, startPoint y: 81, endPoint x: 145, endPoint y: 78, distance: 39.4
click at [131, 81] on div "Escriba CUIT o Razón Social para buscar" at bounding box center [149, 75] width 78 height 27
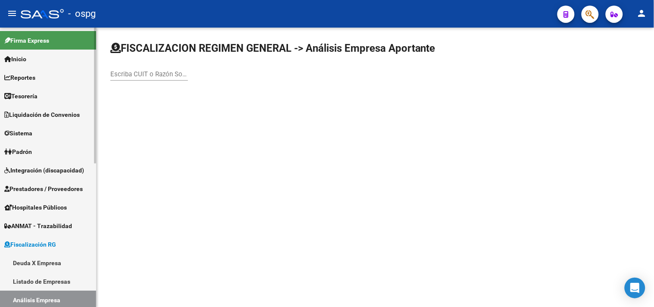
click at [29, 149] on span "Padrón" at bounding box center [18, 151] width 28 height 9
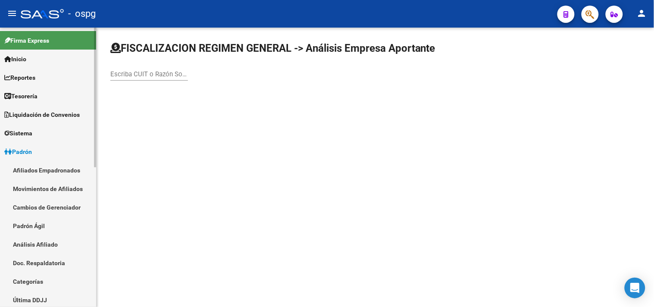
click at [49, 244] on link "Análisis Afiliado" at bounding box center [48, 244] width 96 height 19
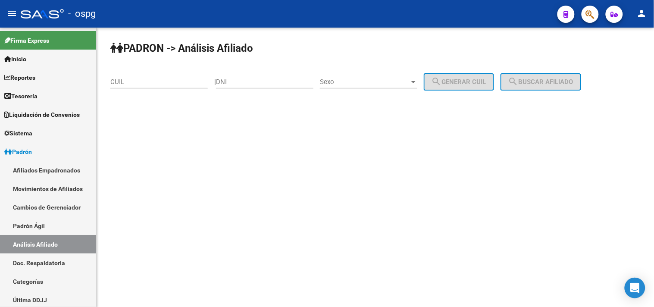
click at [156, 82] on input "CUIL" at bounding box center [158, 82] width 97 height 8
paste input "20-35040638-8"
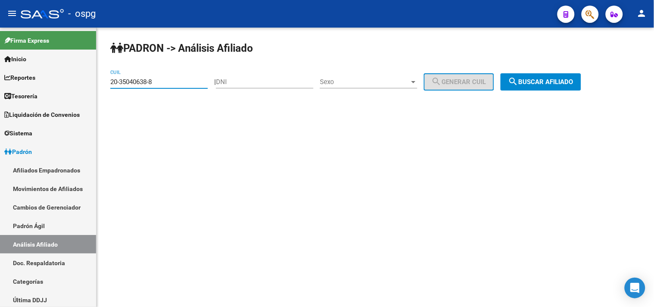
click at [547, 81] on span "search Buscar afiliado" at bounding box center [540, 82] width 65 height 8
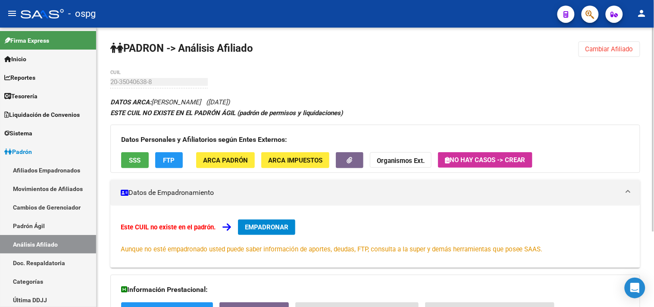
click at [134, 152] on button "SSS" at bounding box center [135, 160] width 28 height 16
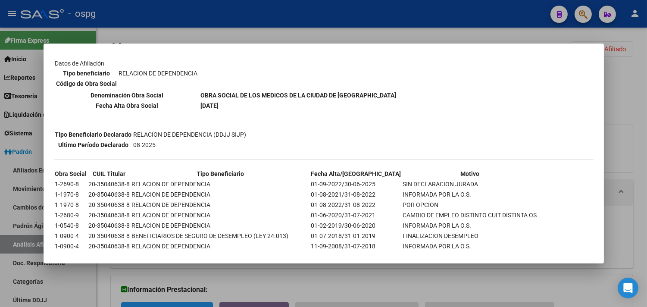
scroll to position [180, 0]
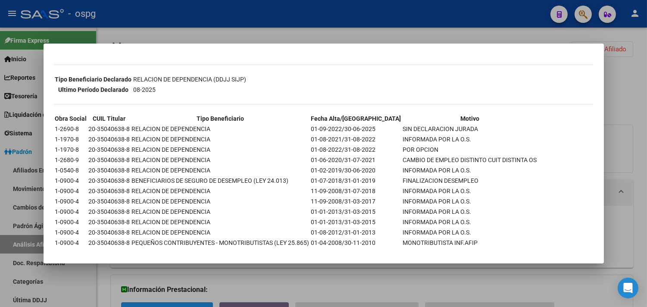
click at [269, 284] on div at bounding box center [323, 153] width 647 height 307
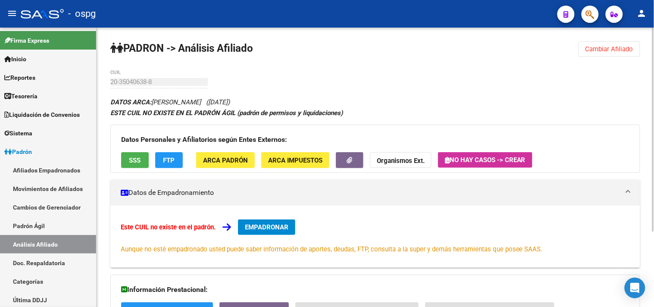
click at [592, 98] on div "DATOS ARCA: [PERSON_NAME] ([DATE]) ESTE CUIL NO EXISTE EN EL [PERSON_NAME] ÁGIL…" at bounding box center [375, 243] width 530 height 292
click at [593, 47] on span "Cambiar Afiliado" at bounding box center [610, 49] width 48 height 8
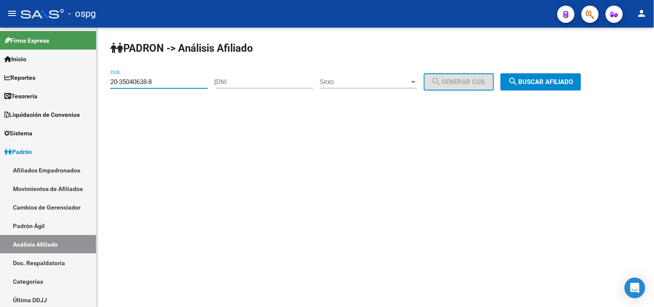
drag, startPoint x: 176, startPoint y: 79, endPoint x: 122, endPoint y: 84, distance: 53.7
click at [73, 85] on mat-sidenav-container "Firma Express Inicio Calendario SSS Instructivos Contacto OS Reportes Tablero d…" at bounding box center [327, 167] width 654 height 279
paste input "11-23169"
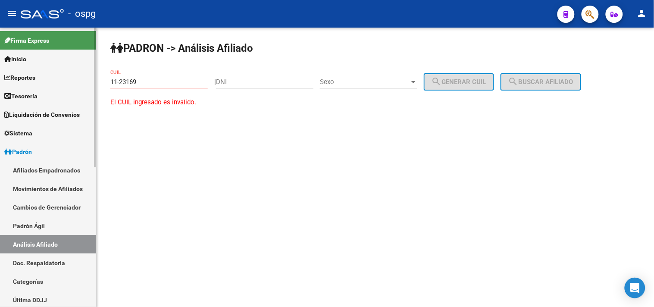
drag, startPoint x: 149, startPoint y: 76, endPoint x: 175, endPoint y: 89, distance: 28.7
click at [40, 80] on mat-sidenav-container "Firma Express Inicio Calendario SSS Instructivos Contacto OS Reportes Tablero d…" at bounding box center [327, 167] width 654 height 279
drag, startPoint x: 166, startPoint y: 84, endPoint x: 26, endPoint y: 72, distance: 139.8
click at [47, 78] on mat-sidenav-container "Firma Express Inicio Calendario SSS Instructivos Contacto OS Reportes Tablero d…" at bounding box center [327, 167] width 654 height 279
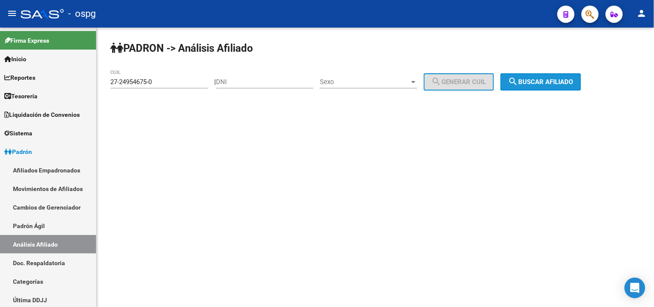
drag, startPoint x: 555, startPoint y: 74, endPoint x: 551, endPoint y: 75, distance: 4.3
click at [555, 75] on button "search Buscar afiliado" at bounding box center [541, 81] width 81 height 17
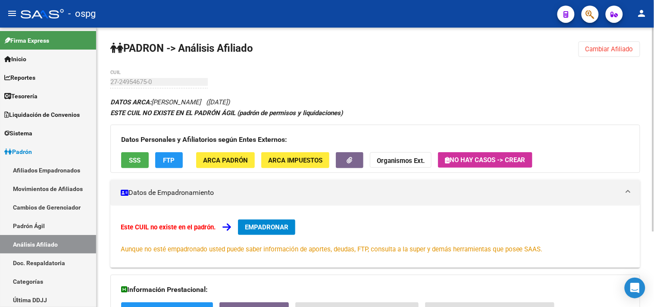
click at [139, 167] on button "SSS" at bounding box center [135, 160] width 28 height 16
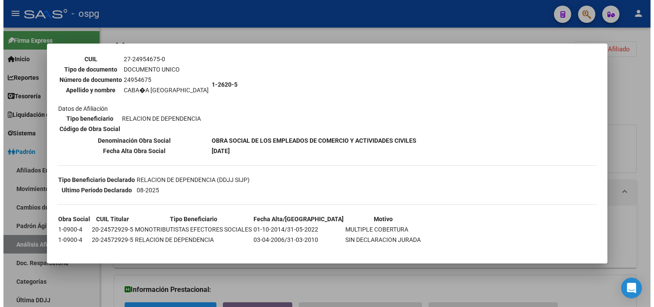
scroll to position [81, 0]
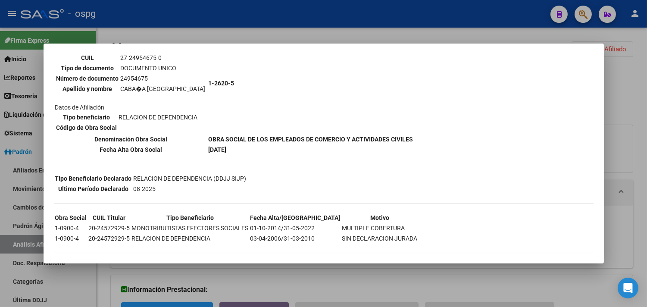
click at [339, 290] on div at bounding box center [323, 153] width 647 height 307
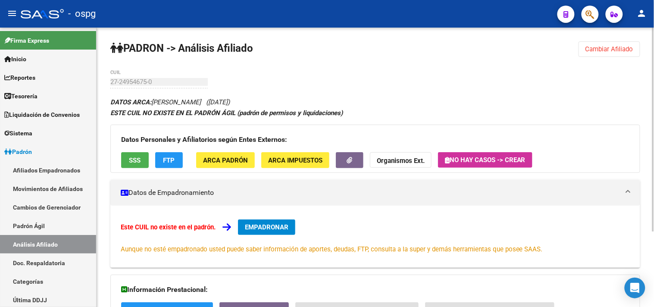
click at [179, 162] on button "FTP" at bounding box center [169, 160] width 28 height 16
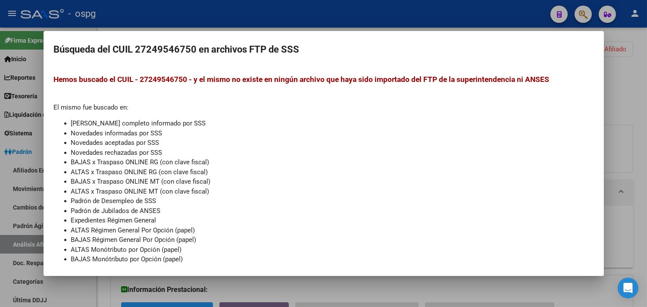
drag, startPoint x: 264, startPoint y: 288, endPoint x: 316, endPoint y: 287, distance: 52.2
click at [265, 289] on div at bounding box center [323, 153] width 647 height 307
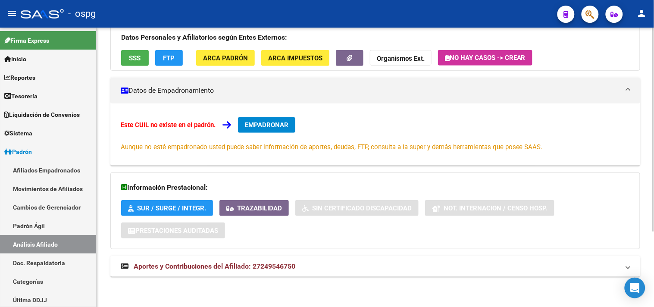
drag, startPoint x: 327, startPoint y: 270, endPoint x: 482, endPoint y: 279, distance: 155.5
click at [331, 270] on mat-panel-title "Aportes y Contribuciones del Afiliado: 27249546750" at bounding box center [370, 266] width 499 height 9
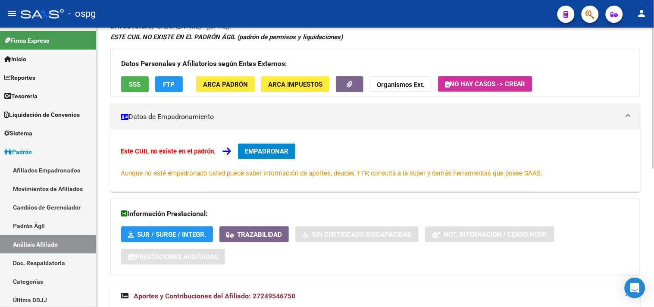
scroll to position [0, 0]
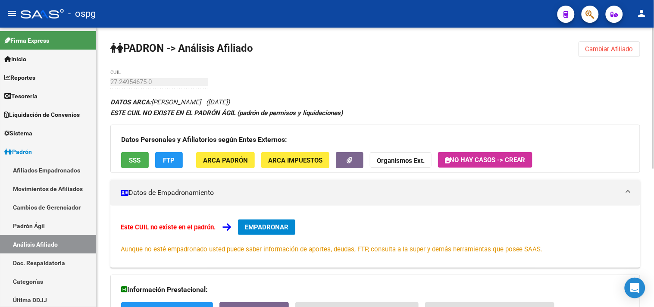
click at [613, 46] on span "Cambiar Afiliado" at bounding box center [610, 49] width 48 height 8
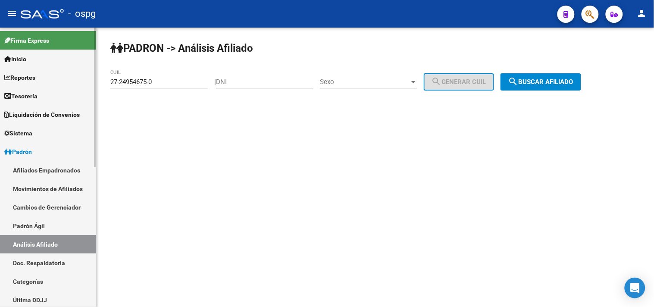
drag, startPoint x: 167, startPoint y: 87, endPoint x: 71, endPoint y: 76, distance: 96.4
click at [72, 76] on mat-sidenav-container "Firma Express Inicio Calendario SSS Instructivos Contacto OS Reportes Tablero d…" at bounding box center [327, 167] width 654 height 279
click at [179, 85] on input "27-24954675-0" at bounding box center [158, 82] width 97 height 8
click at [75, 85] on mat-sidenav-container "Firma Express Inicio Calendario SSS Instructivos Contacto OS Reportes Tablero d…" at bounding box center [327, 167] width 654 height 279
paste input "0-34574114-4"
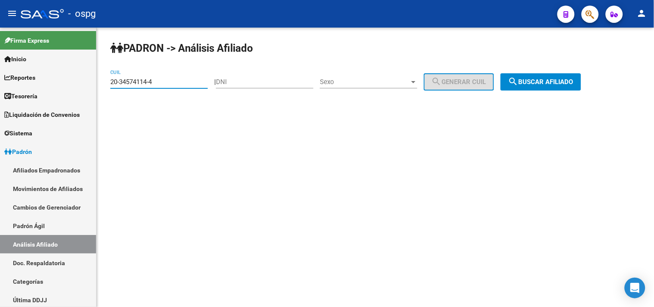
type input "20-34574114-4"
drag, startPoint x: 538, startPoint y: 78, endPoint x: 518, endPoint y: 81, distance: 20.4
click at [534, 81] on span "search Buscar afiliado" at bounding box center [540, 82] width 65 height 8
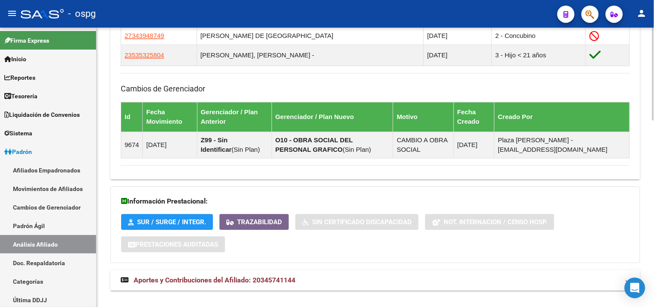
scroll to position [561, 0]
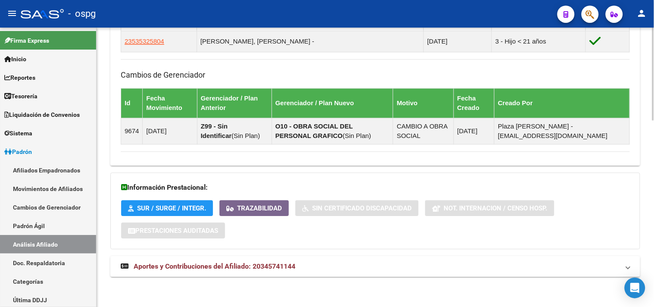
drag, startPoint x: 338, startPoint y: 260, endPoint x: 331, endPoint y: 249, distance: 12.4
click at [338, 260] on mat-expansion-panel-header "Aportes y Contribuciones del Afiliado: 20345741144" at bounding box center [375, 266] width 530 height 21
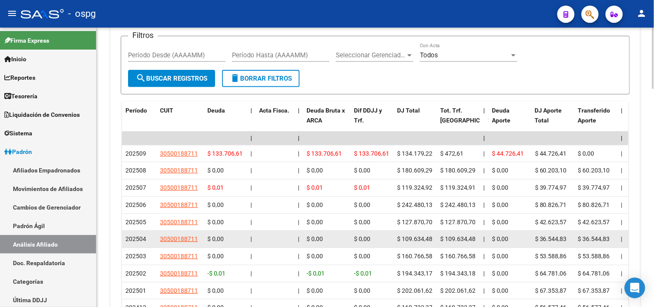
scroll to position [848, 0]
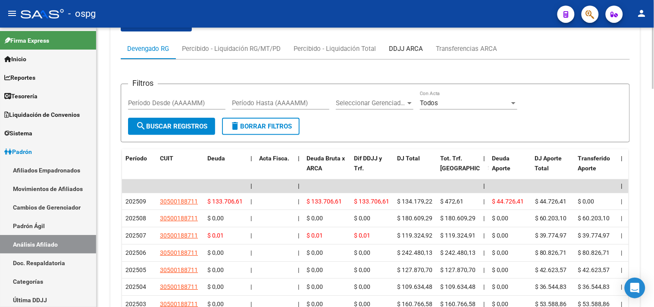
click at [411, 52] on div "DDJJ ARCA" at bounding box center [406, 48] width 34 height 9
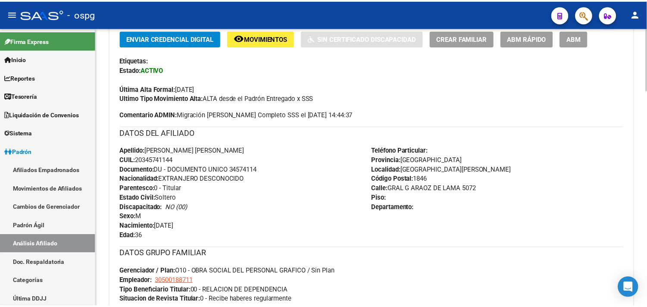
scroll to position [0, 0]
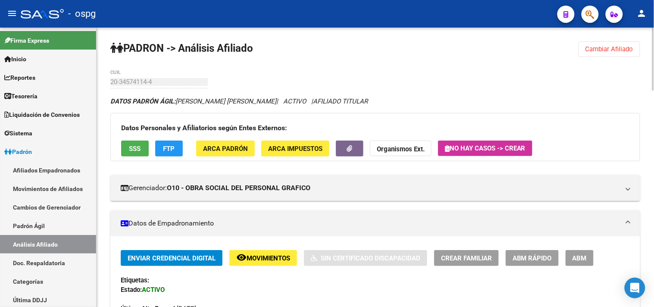
click at [145, 145] on button "SSS" at bounding box center [135, 149] width 28 height 16
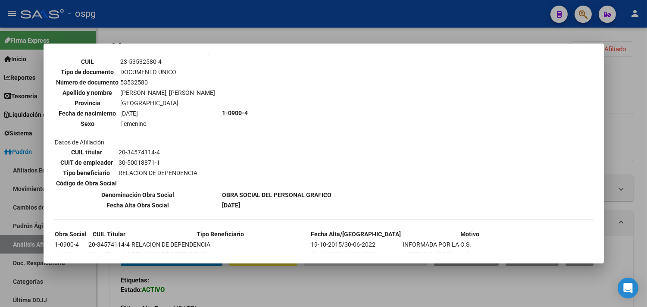
scroll to position [606, 0]
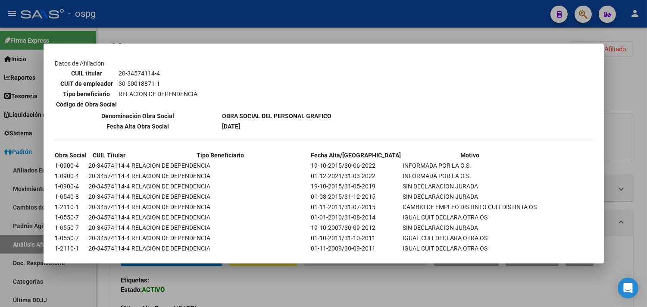
click at [297, 286] on div at bounding box center [323, 153] width 647 height 307
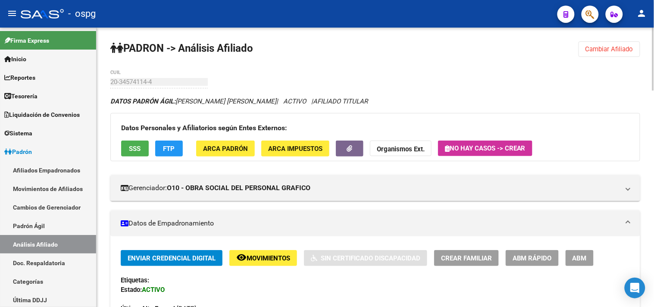
click at [599, 48] on span "Cambiar Afiliado" at bounding box center [610, 49] width 48 height 8
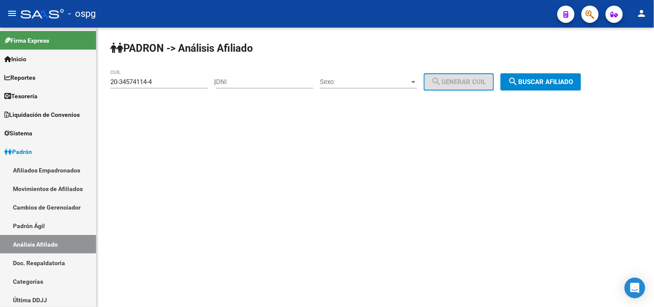
drag, startPoint x: 149, startPoint y: 81, endPoint x: 100, endPoint y: 71, distance: 49.7
click at [101, 71] on div "[PERSON_NAME] -> Análisis Afiliado 20-34574114-4 CUIL | DNI Sexo Sexo search Ge…" at bounding box center [376, 73] width 558 height 91
drag, startPoint x: 147, startPoint y: 98, endPoint x: 153, endPoint y: 81, distance: 17.7
click at [148, 98] on div "[PERSON_NAME] -> Análisis Afiliado 20-34574114-4 CUIL | DNI Sexo Sexo search Ge…" at bounding box center [376, 73] width 558 height 91
drag, startPoint x: 158, startPoint y: 79, endPoint x: 38, endPoint y: 68, distance: 120.4
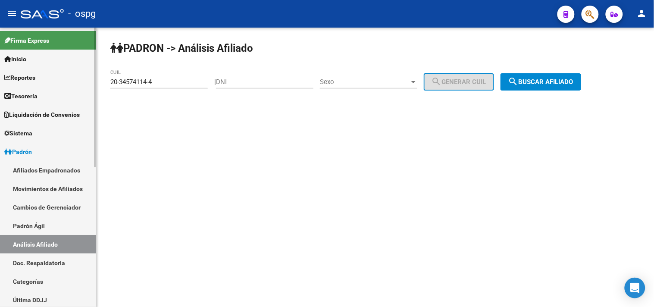
click at [38, 68] on mat-sidenav-container "Firma Express Inicio Calendario SSS Instructivos Contacto OS Reportes Tablero d…" at bounding box center [327, 167] width 654 height 279
type input "23-42944238-9"
click at [549, 88] on button "search Buscar afiliado" at bounding box center [541, 81] width 81 height 17
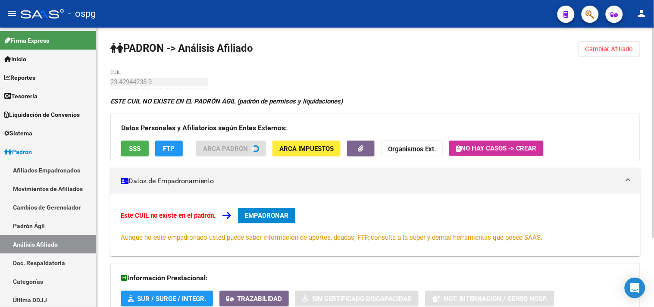
click at [133, 151] on div "Datos Personales y Afiliatorios según Entes Externos: SSS FTP ARCA Padrón ARCA …" at bounding box center [375, 137] width 530 height 48
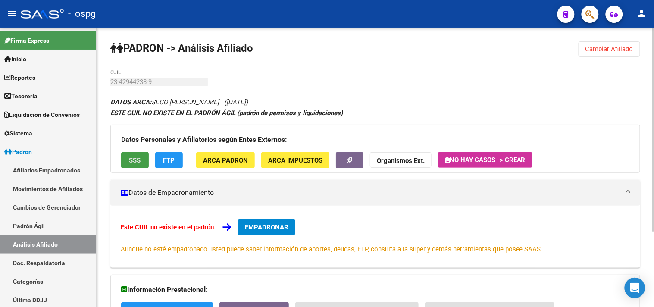
click at [136, 159] on span "SSS" at bounding box center [135, 161] width 12 height 8
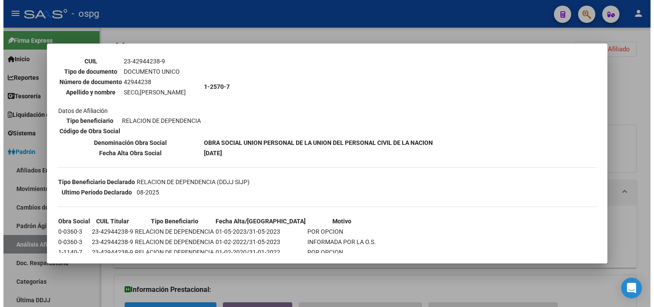
scroll to position [111, 0]
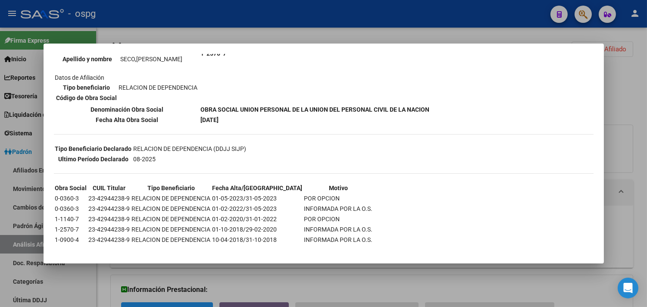
click at [320, 288] on div at bounding box center [323, 153] width 647 height 307
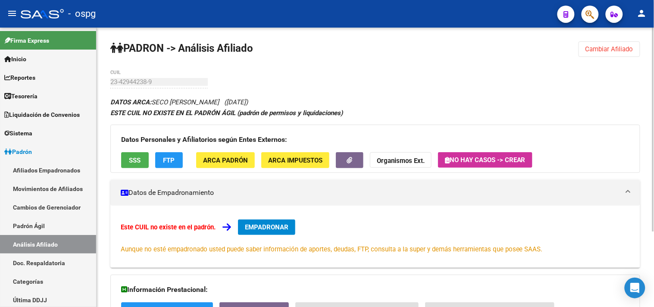
scroll to position [103, 0]
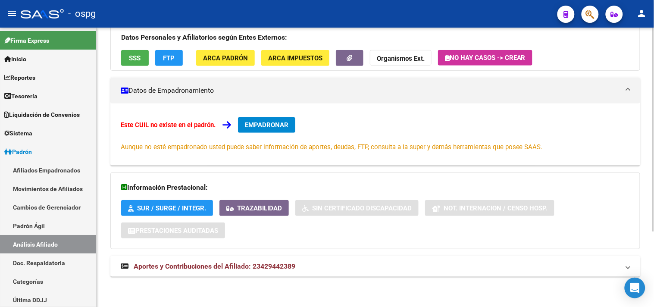
drag, startPoint x: 320, startPoint y: 278, endPoint x: 333, endPoint y: 276, distance: 13.0
click at [321, 278] on div "DATOS ARCA: SECO [PERSON_NAME] ([DATE]) ESTE CUIL NO EXISTE EN EL [PERSON_NAME]…" at bounding box center [375, 140] width 530 height 292
click at [351, 266] on mat-panel-title "Aportes y Contribuciones del Afiliado: 23429442389" at bounding box center [370, 266] width 499 height 9
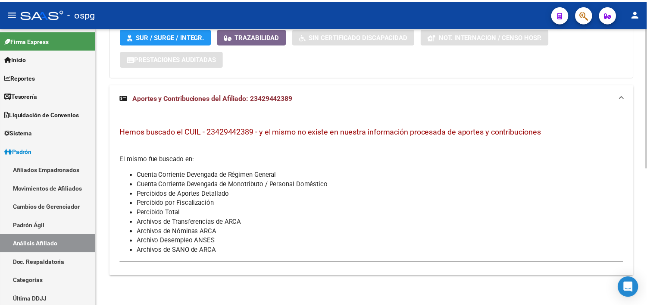
scroll to position [0, 0]
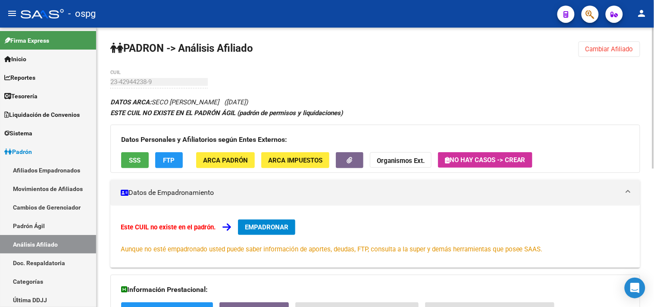
drag, startPoint x: 544, startPoint y: 96, endPoint x: 517, endPoint y: 32, distance: 69.1
click at [545, 96] on div "[PERSON_NAME] -> Análisis Afiliado Cambiar Afiliado 23-42944238-9 CUIL DATOS AR…" at bounding box center [376, 304] width 558 height 553
drag, startPoint x: 566, startPoint y: 100, endPoint x: 541, endPoint y: 78, distance: 33.0
drag, startPoint x: 602, startPoint y: 42, endPoint x: 580, endPoint y: 46, distance: 21.9
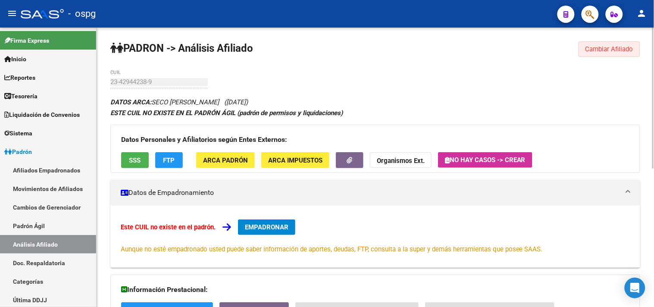
click at [602, 43] on button "Cambiar Afiliado" at bounding box center [610, 49] width 62 height 16
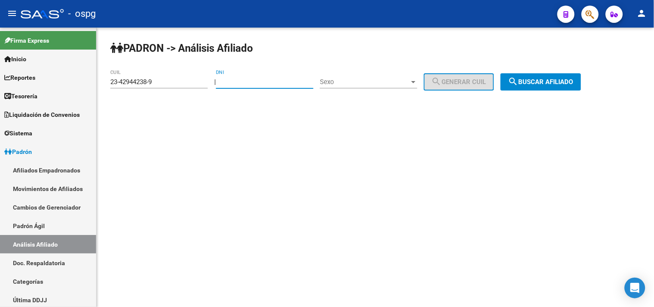
click at [251, 82] on input "DNI" at bounding box center [264, 82] width 97 height 8
type input "58927735"
click at [387, 87] on div "Sexo Sexo" at bounding box center [368, 79] width 97 height 19
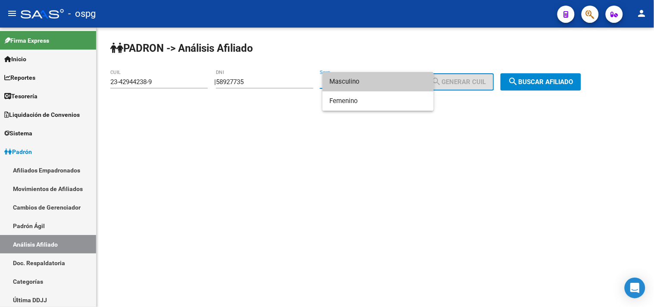
click at [343, 82] on span "Masculino" at bounding box center [377, 81] width 97 height 19
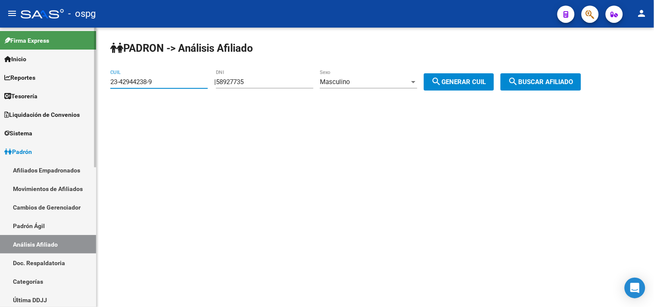
drag, startPoint x: 158, startPoint y: 83, endPoint x: 92, endPoint y: 85, distance: 66.0
click at [92, 85] on mat-sidenav-container "Firma Express Inicio Calendario SSS Instructivos Contacto OS Reportes Tablero d…" at bounding box center [327, 167] width 654 height 279
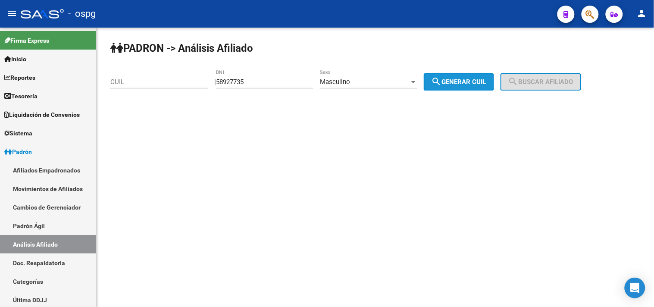
drag, startPoint x: 460, startPoint y: 80, endPoint x: 523, endPoint y: 82, distance: 63.4
click at [464, 81] on span "search Generar CUIL" at bounding box center [459, 82] width 55 height 8
type input "20-58927735-0"
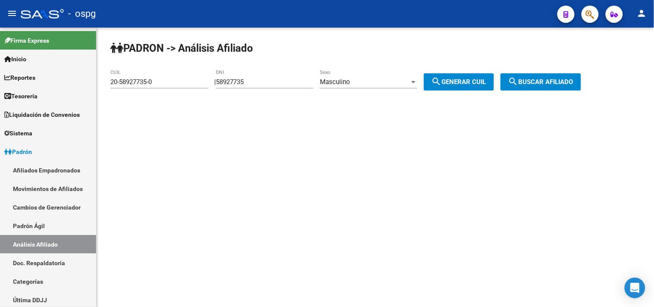
click at [545, 80] on span "search Buscar afiliado" at bounding box center [540, 82] width 65 height 8
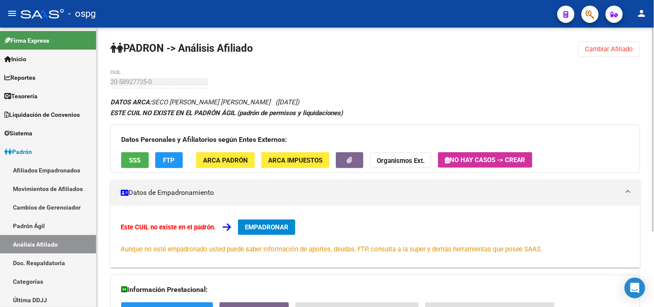
click at [131, 152] on div "Datos Personales y Afiliatorios según Entes Externos: SSS FTP ARCA Padrón ARCA …" at bounding box center [375, 149] width 530 height 48
click at [134, 157] on span "SSS" at bounding box center [135, 161] width 12 height 8
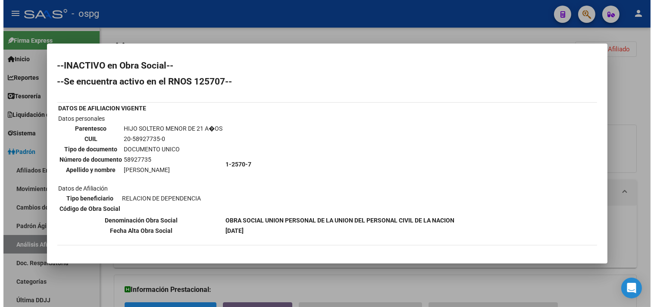
scroll to position [33, 0]
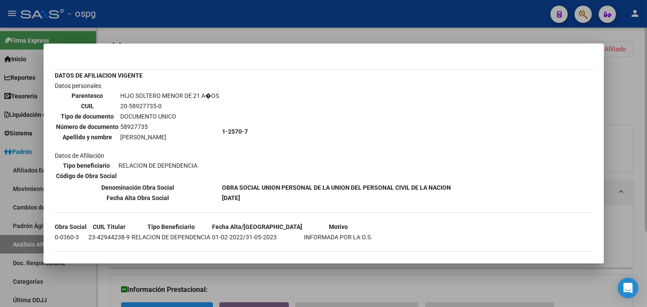
click at [360, 282] on div at bounding box center [323, 153] width 647 height 307
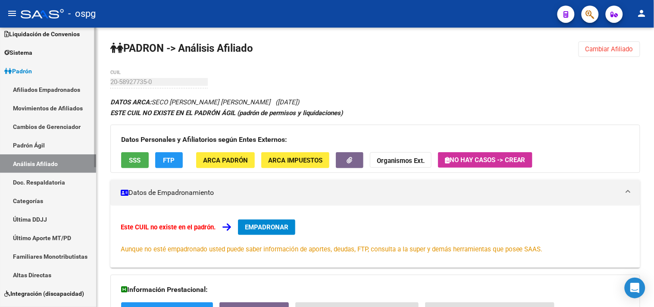
scroll to position [191, 0]
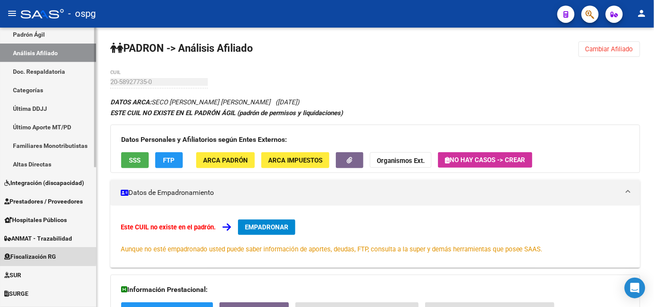
click at [28, 255] on span "Fiscalización RG" at bounding box center [30, 256] width 52 height 9
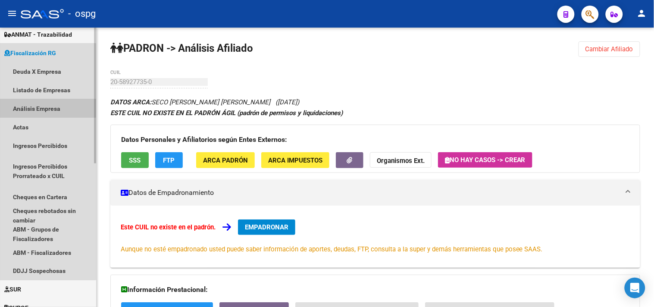
click at [26, 107] on link "Análisis Empresa" at bounding box center [48, 108] width 96 height 19
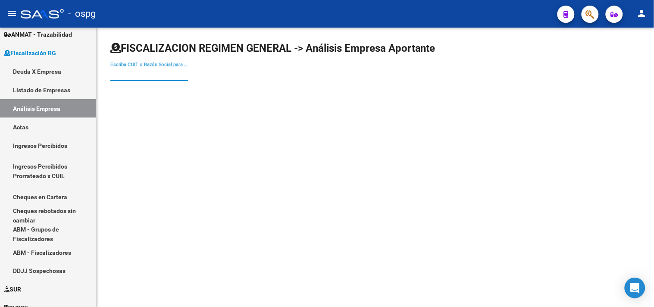
paste input "30-71003804-6"
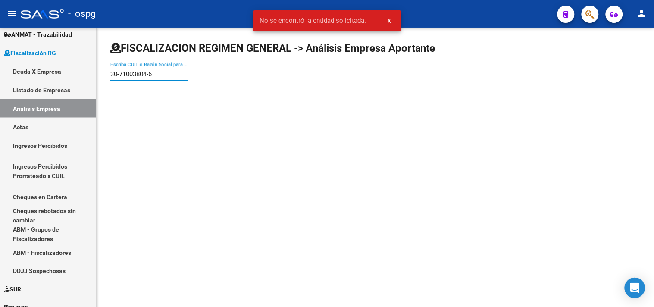
click at [151, 72] on input "30-71003804-6" at bounding box center [149, 74] width 78 height 8
click at [119, 75] on input "30-710038046" at bounding box center [149, 74] width 78 height 8
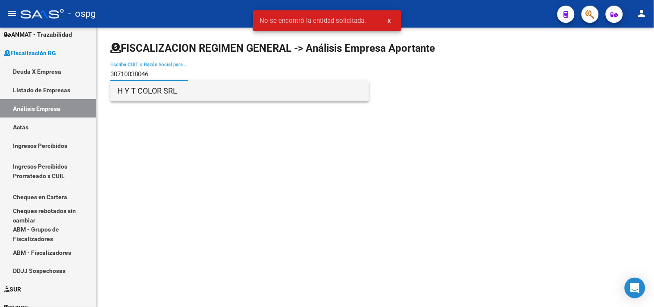
type input "30710038046"
click at [179, 95] on span "H Y T COLOR SRL" at bounding box center [239, 91] width 245 height 21
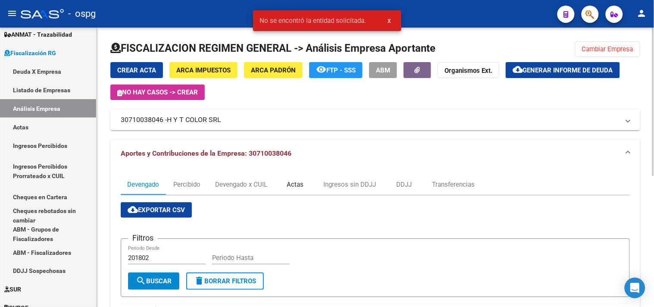
click at [304, 180] on div "Actas" at bounding box center [295, 184] width 17 height 9
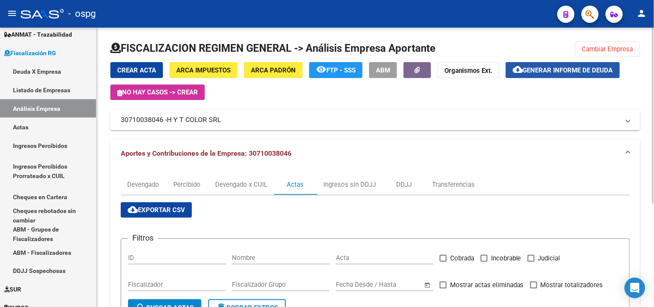
click at [568, 77] on button "cloud_download Generar informe de deuda" at bounding box center [563, 70] width 114 height 16
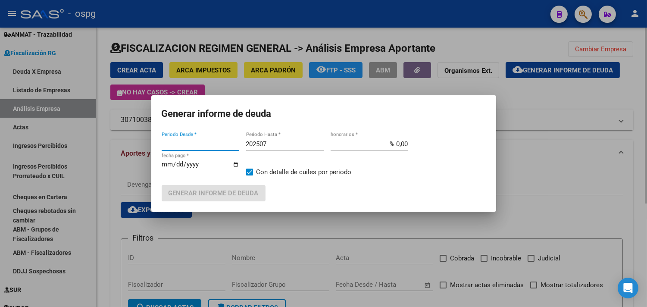
type input "202405"
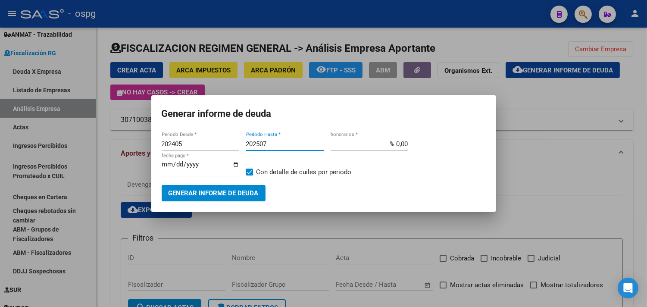
click at [276, 145] on input "202507" at bounding box center [285, 144] width 78 height 8
click at [196, 188] on button "Generar informe de deuda" at bounding box center [214, 193] width 104 height 16
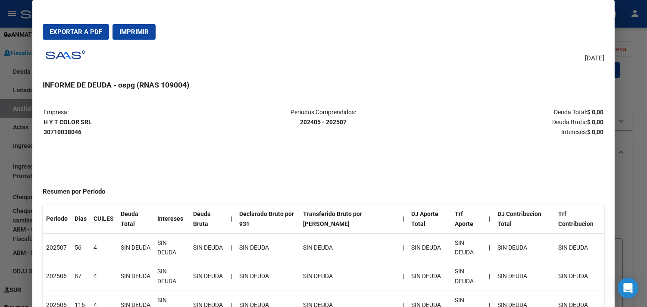
click at [636, 147] on div at bounding box center [323, 153] width 647 height 307
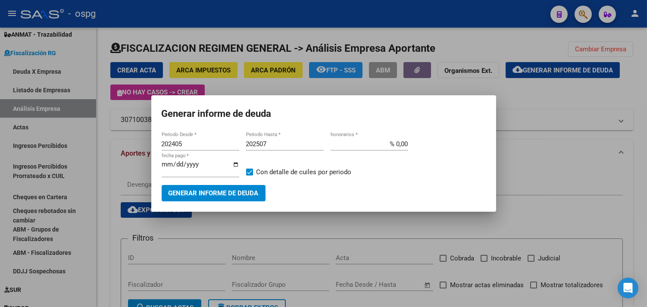
click at [584, 157] on div at bounding box center [323, 153] width 647 height 307
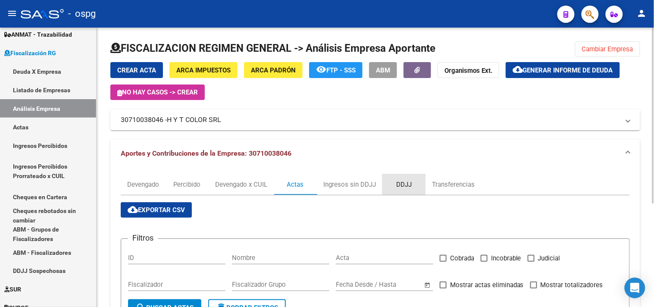
click at [407, 180] on div "DDJJ" at bounding box center [404, 184] width 16 height 9
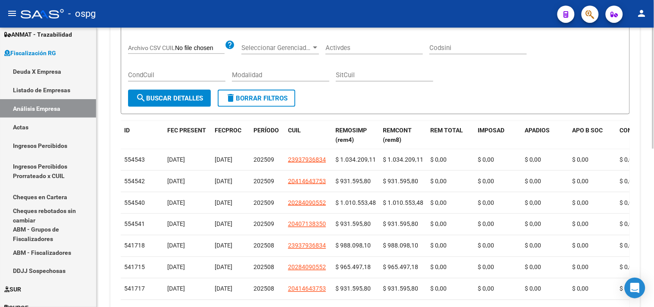
scroll to position [244, 0]
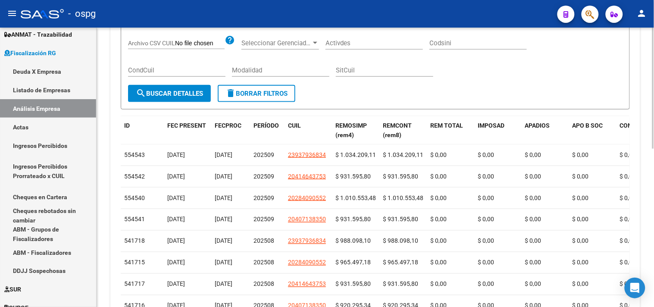
click at [571, 60] on div "Filtros ID Fecha inicio – Fecha fin Fecha Desde / Hasta Período (AAAAMM) CUIL A…" at bounding box center [375, 43] width 495 height 84
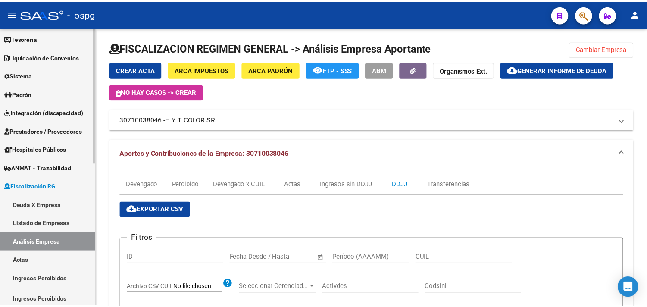
scroll to position [0, 0]
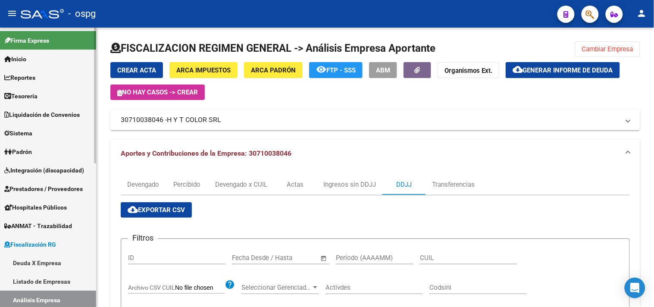
click at [23, 154] on span "Padrón" at bounding box center [18, 151] width 28 height 9
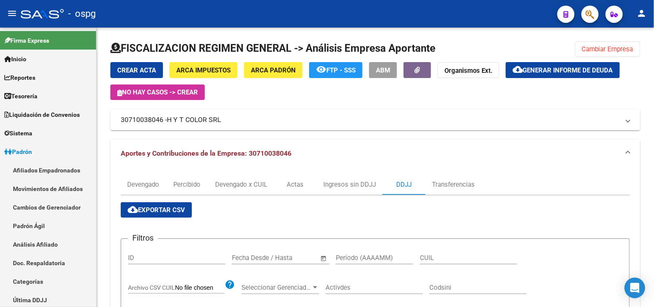
drag, startPoint x: 38, startPoint y: 246, endPoint x: 100, endPoint y: 174, distance: 95.1
click at [39, 246] on link "Análisis Afiliado" at bounding box center [48, 244] width 96 height 19
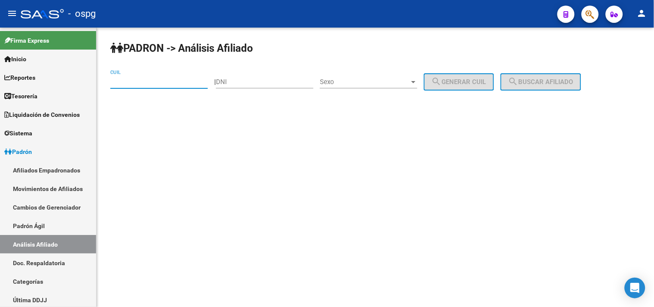
paste input "20-37695354-9"
type input "20-37695354-9"
click at [539, 83] on span "search Buscar afiliado" at bounding box center [540, 82] width 65 height 8
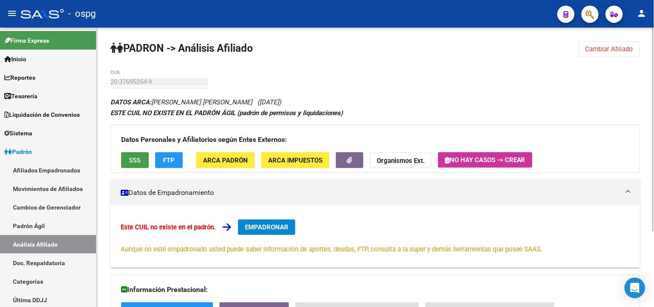
click at [140, 165] on button "SSS" at bounding box center [135, 160] width 28 height 16
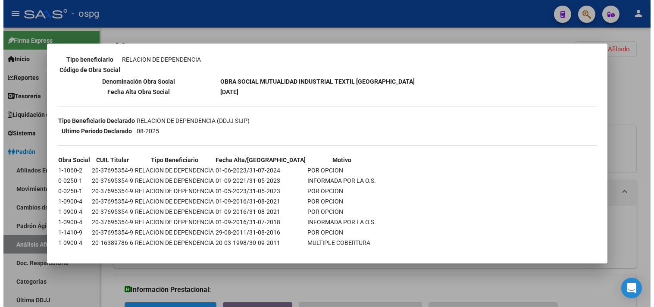
scroll to position [141, 0]
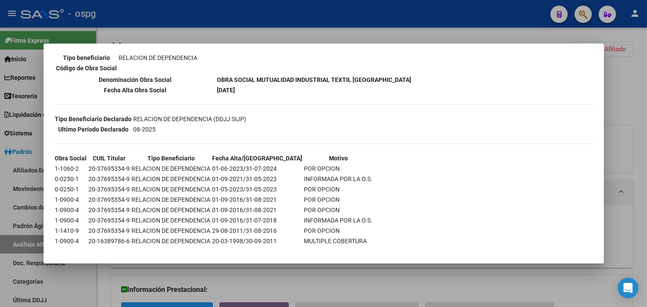
drag, startPoint x: 262, startPoint y: 284, endPoint x: 219, endPoint y: 191, distance: 101.9
click at [262, 283] on div at bounding box center [323, 153] width 647 height 307
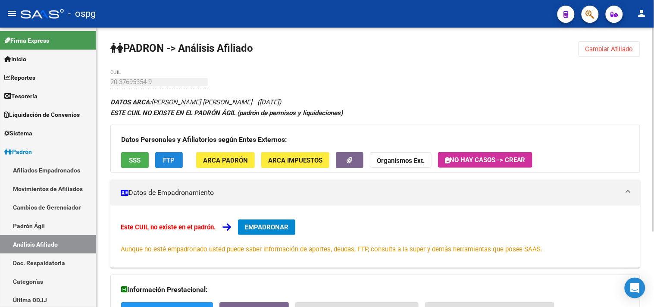
click at [172, 164] on span "FTP" at bounding box center [169, 161] width 12 height 8
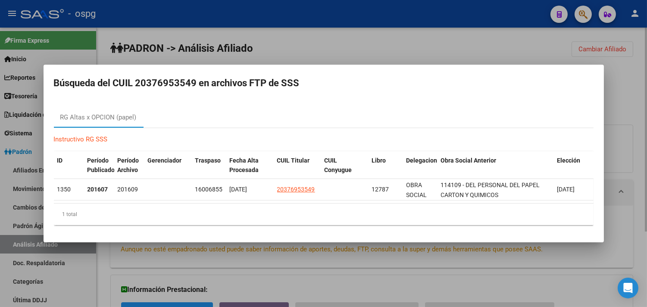
click at [300, 268] on div at bounding box center [323, 153] width 647 height 307
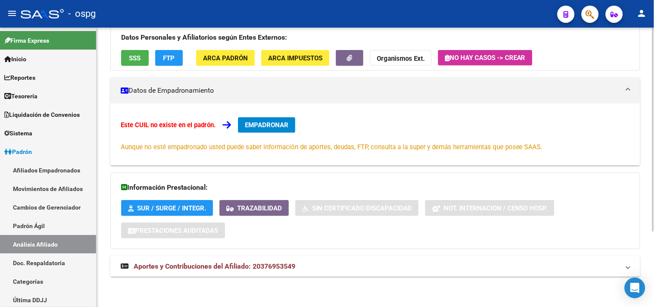
click at [303, 266] on mat-panel-title "Aportes y Contribuciones del Afiliado: 20376953549" at bounding box center [370, 266] width 499 height 9
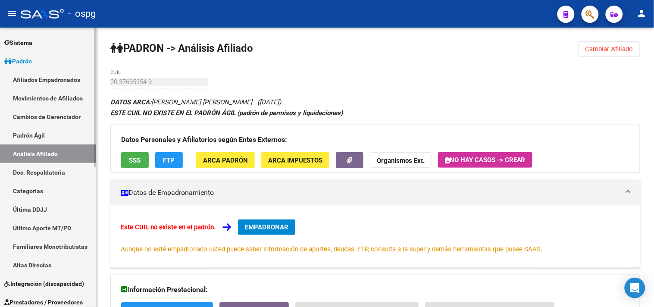
scroll to position [279, 0]
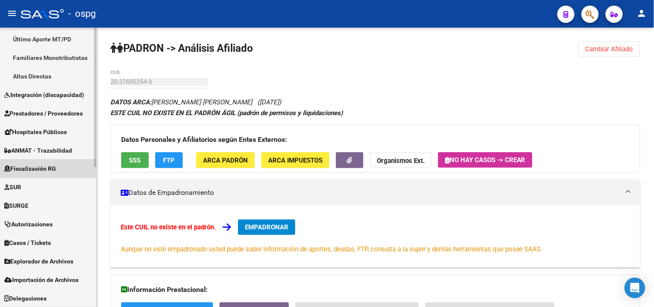
click at [44, 165] on span "Fiscalización RG" at bounding box center [30, 168] width 52 height 9
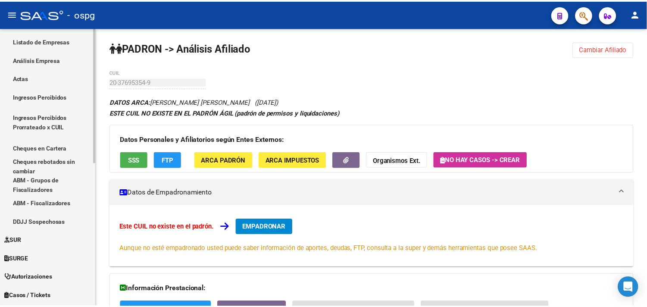
scroll to position [136, 0]
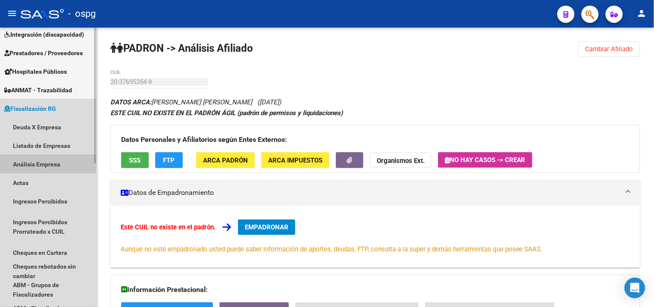
click at [28, 164] on link "Análisis Empresa" at bounding box center [48, 164] width 96 height 19
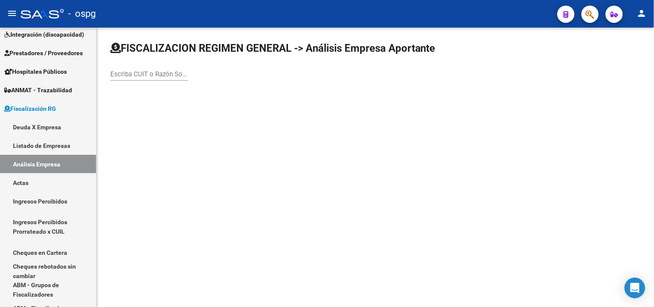
click at [181, 75] on input "Escriba CUIT o Razón Social para buscar" at bounding box center [149, 74] width 78 height 8
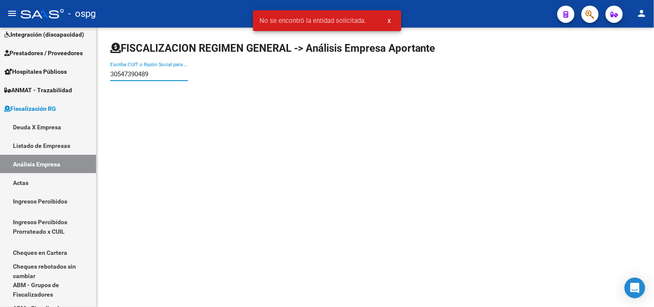
type input "30547390489"
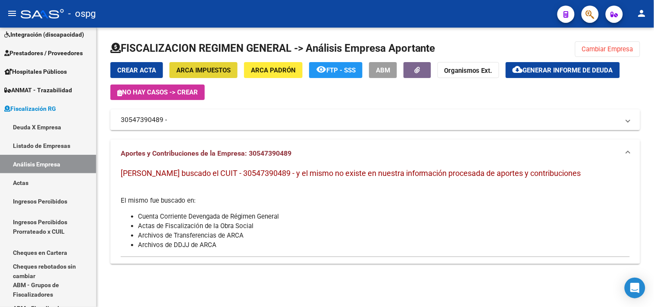
click at [192, 70] on span "ARCA Impuestos" at bounding box center [203, 70] width 54 height 8
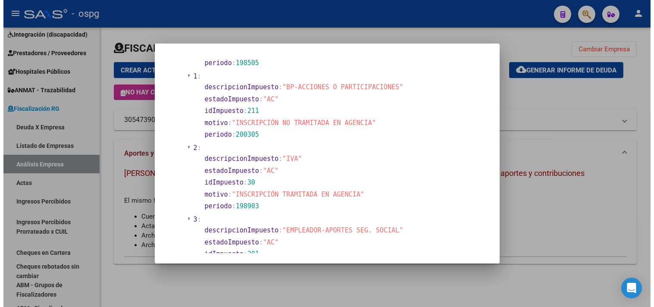
scroll to position [431, 0]
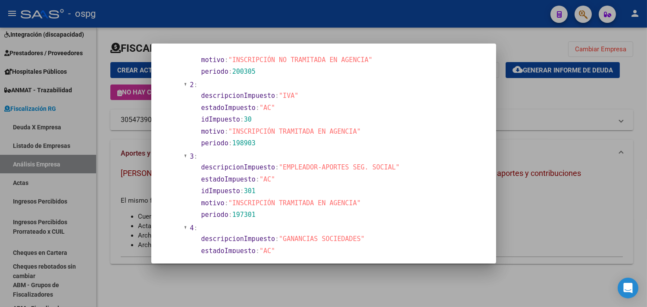
click at [303, 285] on div at bounding box center [323, 153] width 647 height 307
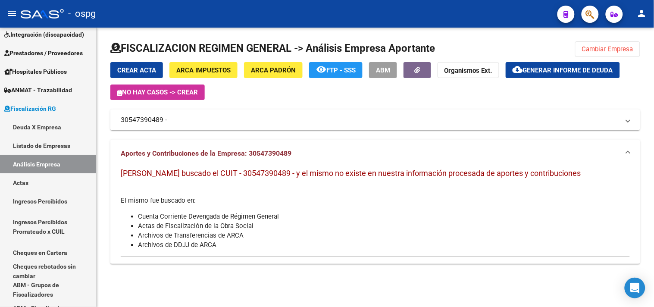
click at [360, 292] on mat-sidenav-content "FISCALIZACION REGIMEN GENERAL -> Análisis Empresa Aportante Cambiar Empresa Cre…" at bounding box center [376, 167] width 558 height 279
click at [605, 50] on span "Cambiar Empresa" at bounding box center [607, 49] width 51 height 8
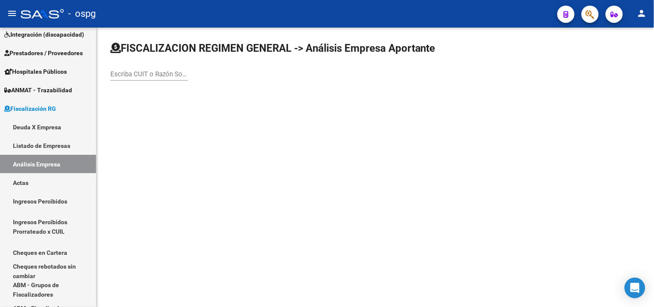
drag, startPoint x: 165, startPoint y: 75, endPoint x: 154, endPoint y: 84, distance: 14.4
click at [154, 82] on div "Escriba CUIT o Razón Social para buscar" at bounding box center [149, 75] width 78 height 27
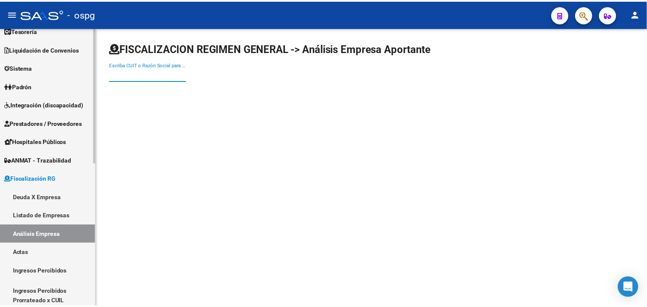
scroll to position [0, 0]
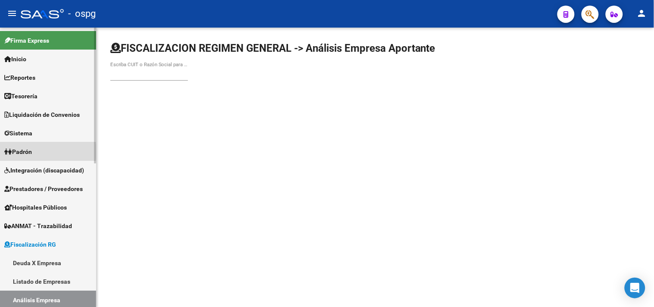
click at [32, 151] on span "Padrón" at bounding box center [18, 151] width 28 height 9
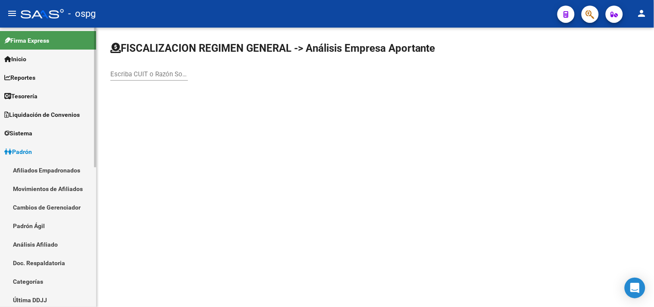
click at [44, 241] on link "Análisis Afiliado" at bounding box center [48, 244] width 96 height 19
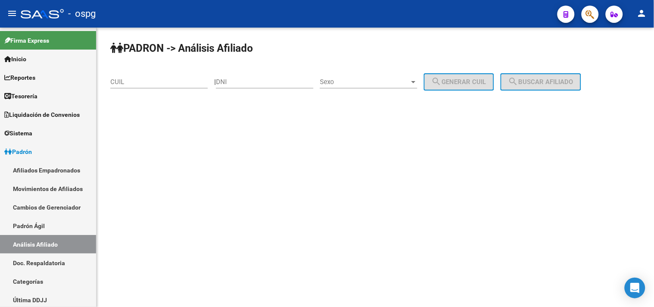
click at [152, 84] on input "CUIL" at bounding box center [158, 82] width 97 height 8
paste input "20-43585593-9"
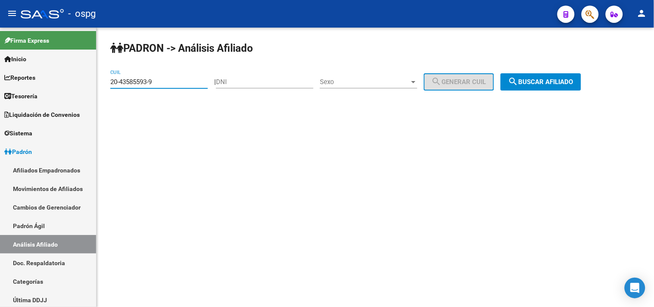
click at [536, 86] on button "search Buscar afiliado" at bounding box center [541, 81] width 81 height 17
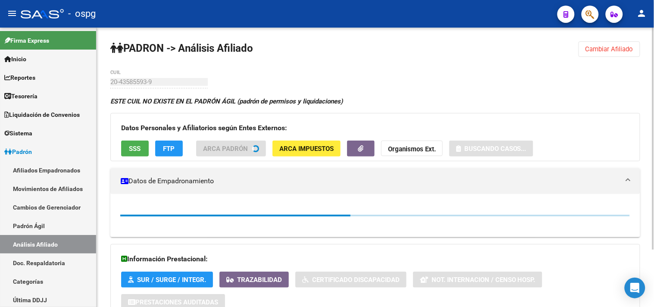
click at [129, 147] on span "SSS" at bounding box center [135, 149] width 12 height 8
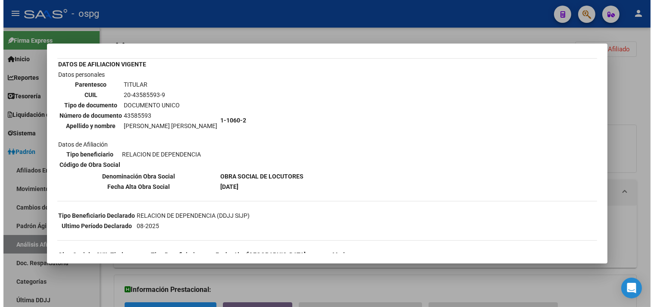
scroll to position [101, 0]
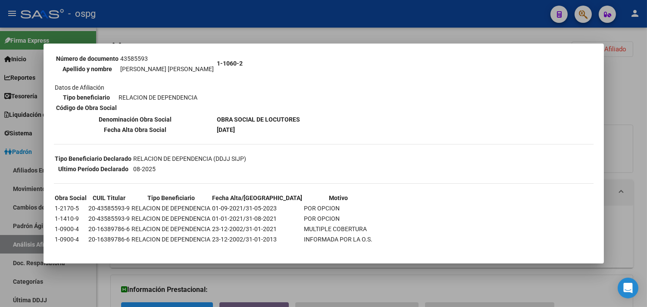
click at [285, 269] on div at bounding box center [323, 153] width 647 height 307
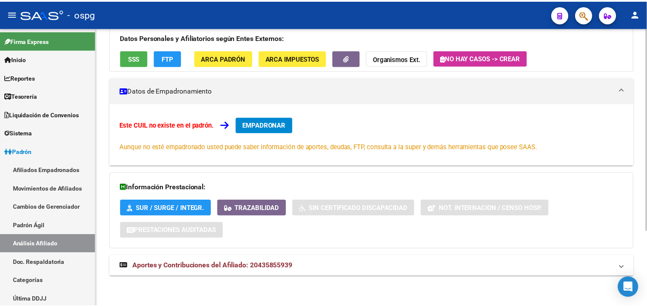
scroll to position [0, 0]
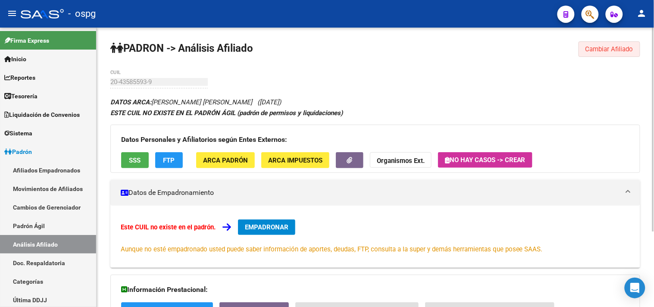
click at [604, 50] on span "Cambiar Afiliado" at bounding box center [610, 49] width 48 height 8
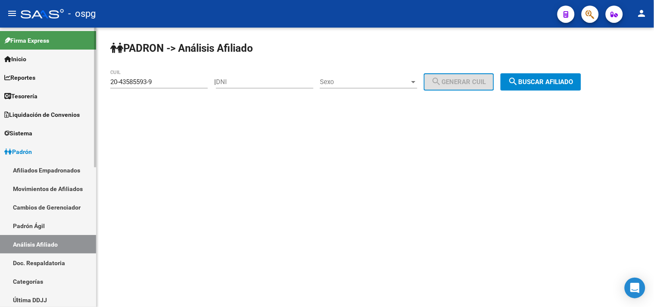
drag, startPoint x: 156, startPoint y: 85, endPoint x: 0, endPoint y: 49, distance: 159.7
click at [0, 53] on mat-sidenav-container "Firma Express Inicio Calendario SSS Instructivos Contacto OS Reportes Tablero d…" at bounding box center [327, 167] width 654 height 279
click at [536, 78] on span "search Buscar afiliado" at bounding box center [540, 82] width 65 height 8
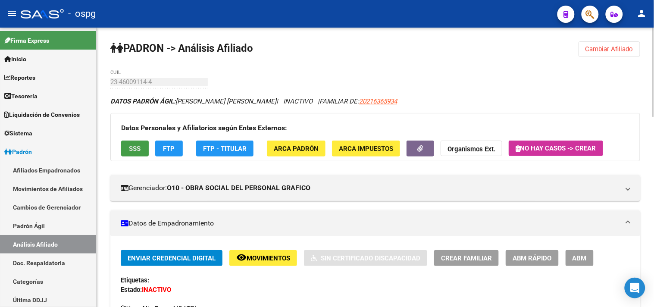
click at [128, 151] on button "SSS" at bounding box center [135, 149] width 28 height 16
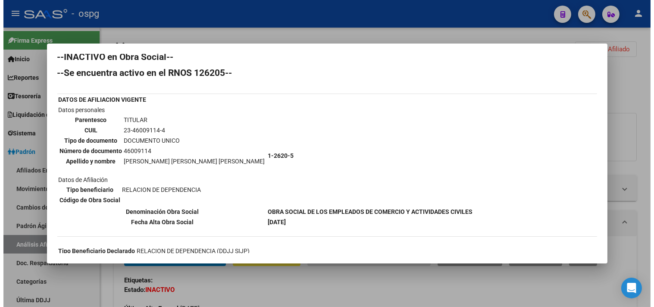
scroll to position [5, 0]
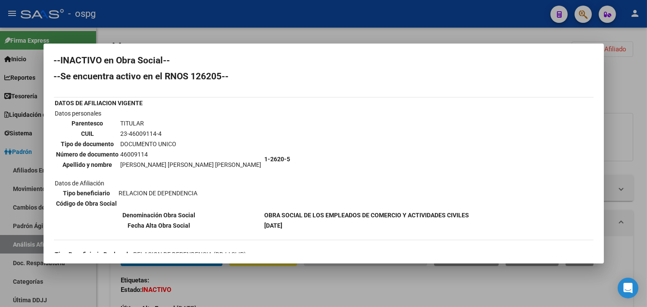
drag, startPoint x: 118, startPoint y: 129, endPoint x: 161, endPoint y: 133, distance: 43.3
click at [161, 133] on td "23-46009114-4" at bounding box center [191, 133] width 142 height 9
drag, startPoint x: 344, startPoint y: 275, endPoint x: 392, endPoint y: 253, distance: 52.9
click at [344, 276] on div at bounding box center [323, 153] width 647 height 307
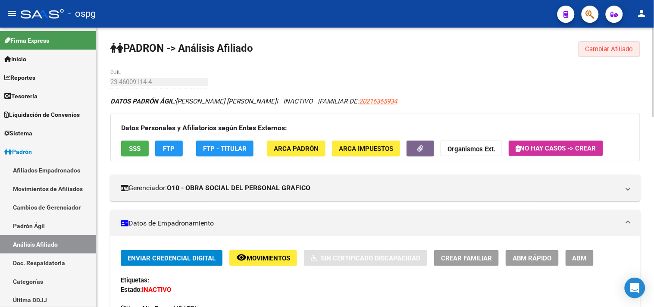
drag, startPoint x: 599, startPoint y: 50, endPoint x: 577, endPoint y: 44, distance: 22.7
click at [596, 48] on span "Cambiar Afiliado" at bounding box center [610, 49] width 48 height 8
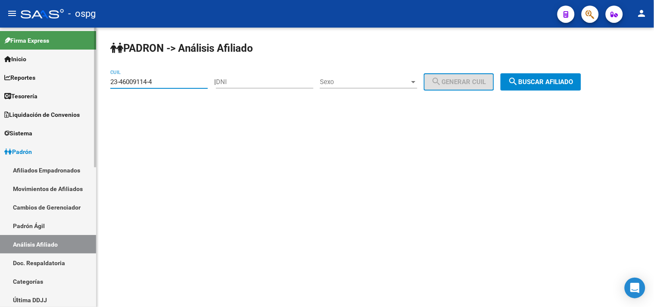
drag, startPoint x: 104, startPoint y: 74, endPoint x: 9, endPoint y: 63, distance: 95.5
click at [0, 62] on mat-sidenav-container "Firma Express Inicio Calendario SSS Instructivos Contacto OS Reportes Tablero d…" at bounding box center [327, 167] width 654 height 279
click at [574, 83] on span "search Buscar afiliado" at bounding box center [540, 82] width 65 height 8
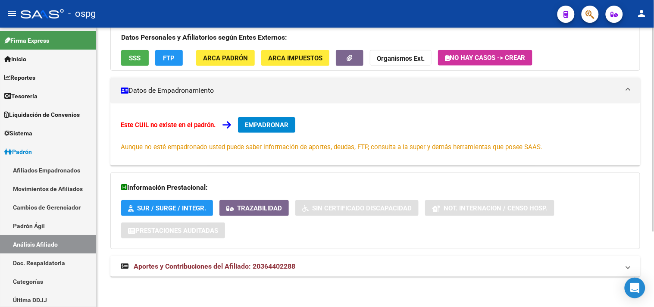
click at [317, 275] on mat-expansion-panel-header "Aportes y Contribuciones del Afiliado: 20364402288" at bounding box center [375, 266] width 530 height 21
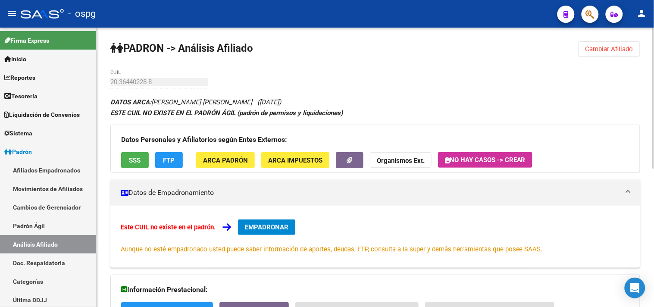
click at [179, 160] on button "FTP" at bounding box center [169, 160] width 28 height 16
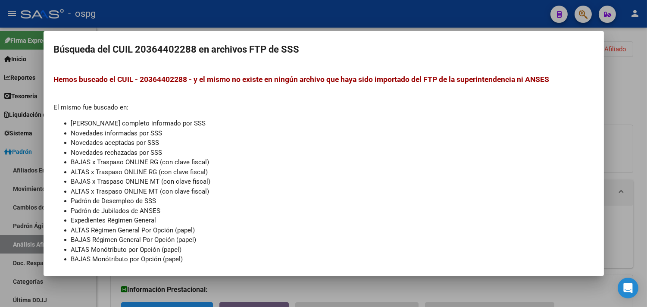
click at [322, 289] on div at bounding box center [323, 153] width 647 height 307
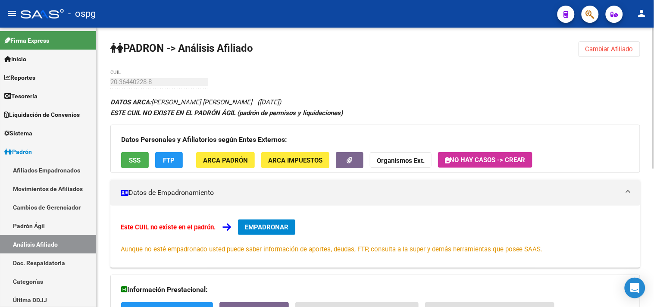
click at [132, 161] on span "SSS" at bounding box center [135, 161] width 12 height 8
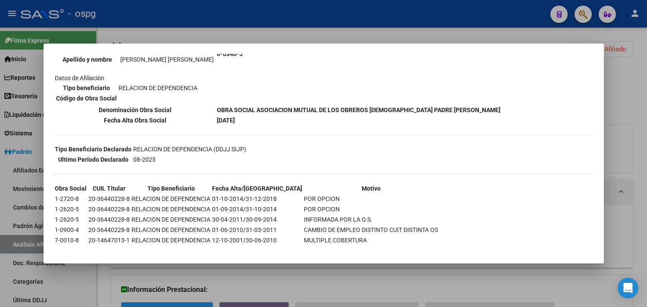
scroll to position [111, 0]
click at [644, 74] on div at bounding box center [323, 153] width 647 height 307
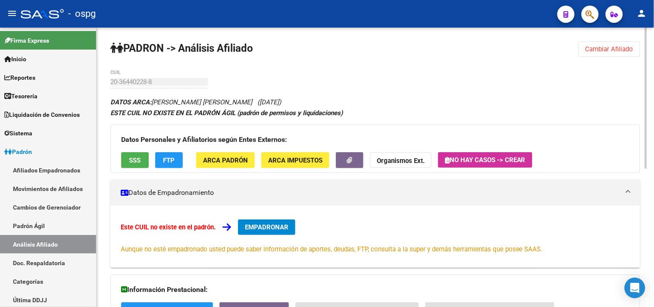
drag, startPoint x: 631, startPoint y: 50, endPoint x: 624, endPoint y: 50, distance: 6.5
click at [628, 50] on span "Cambiar Afiliado" at bounding box center [610, 49] width 48 height 8
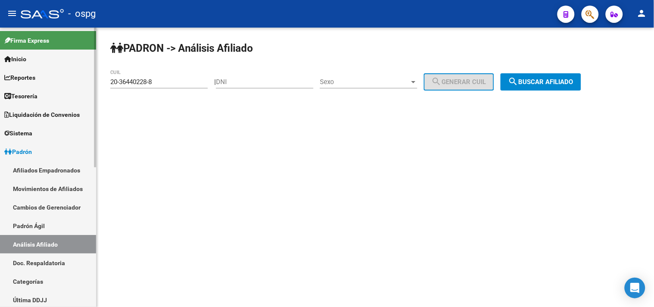
drag, startPoint x: 155, startPoint y: 82, endPoint x: 0, endPoint y: 76, distance: 155.4
click at [0, 78] on mat-sidenav-container "Firma Express Inicio Calendario SSS Instructivos Contacto OS Reportes Tablero d…" at bounding box center [327, 167] width 654 height 279
type input "20-32635985-9"
click at [554, 86] on button "search Buscar afiliado" at bounding box center [541, 81] width 81 height 17
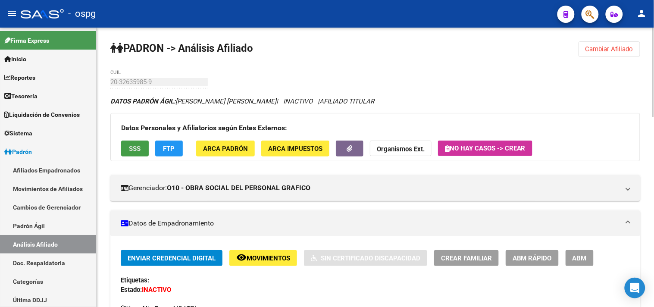
click at [136, 147] on span "SSS" at bounding box center [135, 149] width 12 height 8
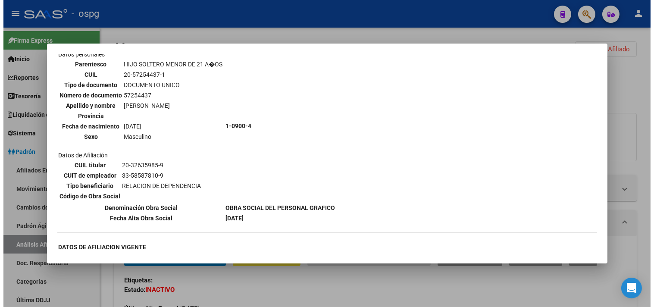
scroll to position [718, 0]
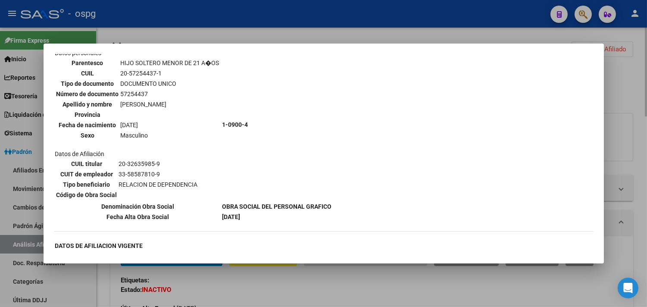
click at [223, 290] on div at bounding box center [323, 153] width 647 height 307
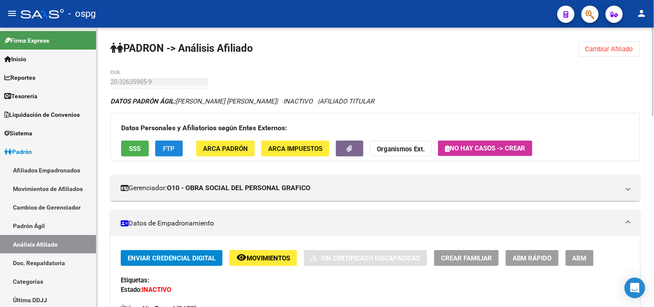
click at [169, 152] on span "FTP" at bounding box center [169, 149] width 12 height 8
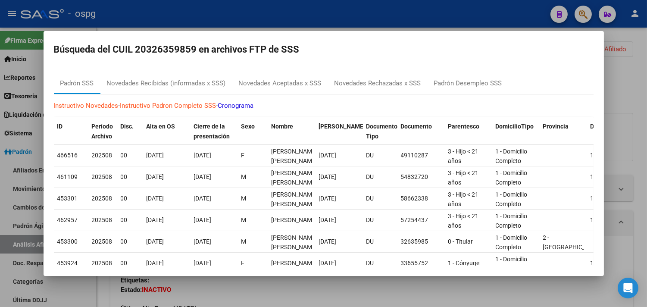
click at [320, 295] on div at bounding box center [323, 153] width 647 height 307
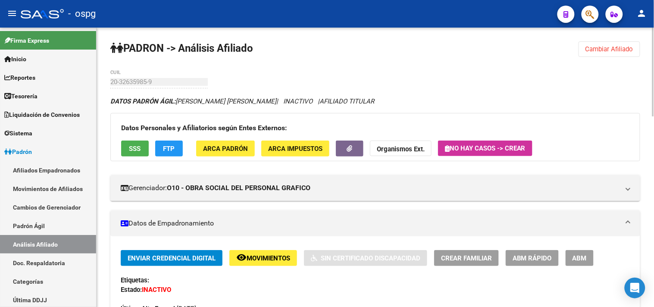
click at [87, 84] on mat-sidenav-container "Firma Express Inicio Calendario SSS Instructivos Contacto OS Reportes Tablero d…" at bounding box center [327, 167] width 654 height 279
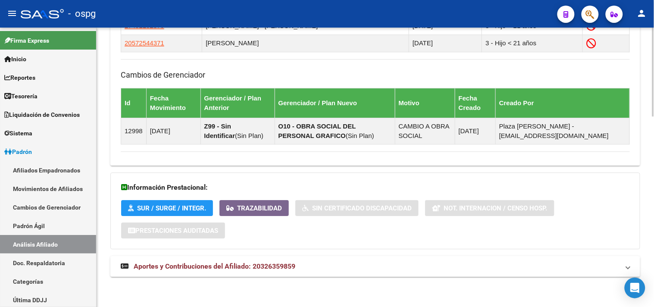
scroll to position [598, 0]
click at [344, 260] on mat-expansion-panel-header "Aportes y Contribuciones del Afiliado: 20326359859" at bounding box center [375, 266] width 530 height 21
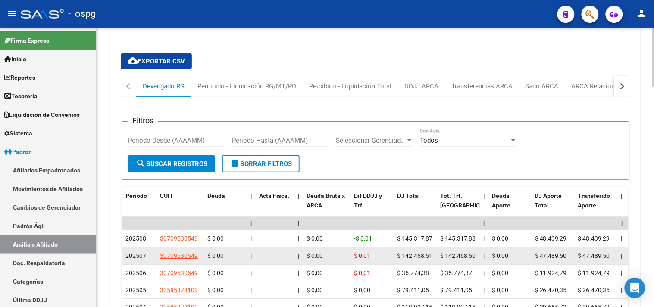
scroll to position [820, 0]
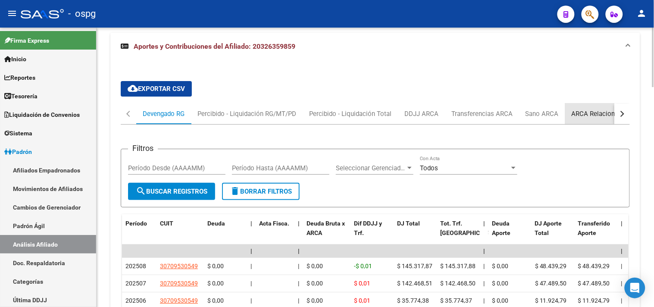
drag, startPoint x: 600, startPoint y: 114, endPoint x: 585, endPoint y: 124, distance: 17.7
click at [595, 118] on div "ARCA Relaciones Laborales" at bounding box center [612, 113] width 81 height 9
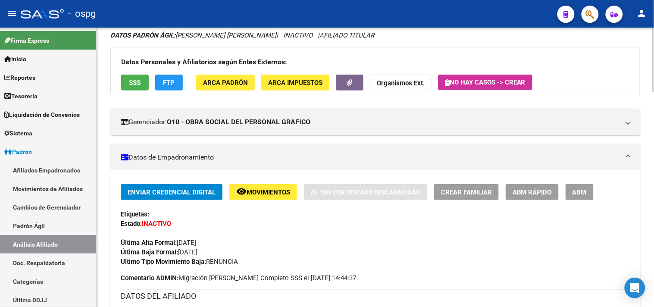
scroll to position [5, 0]
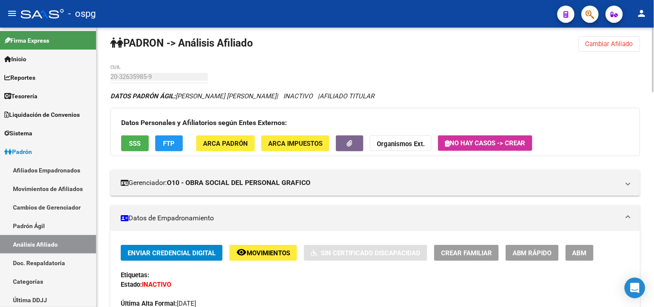
click at [389, 144] on strong "Organismos Ext." at bounding box center [401, 144] width 48 height 8
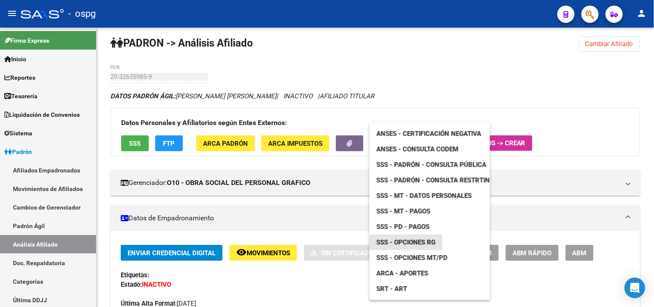
click at [390, 240] on span "SSS - Opciones RG" at bounding box center [405, 242] width 59 height 8
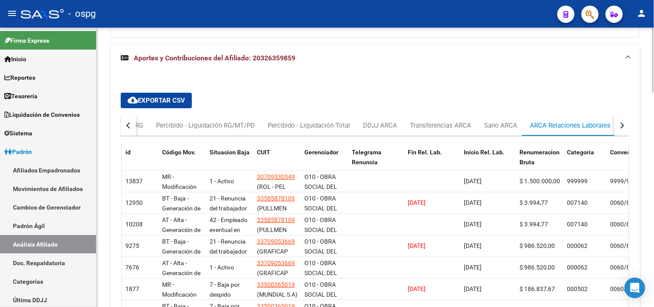
scroll to position [820, 0]
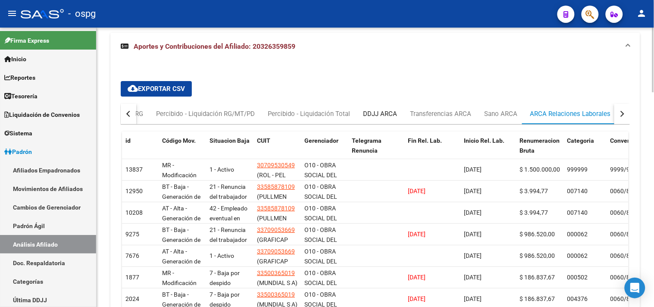
click at [387, 113] on div "DDJJ ARCA" at bounding box center [380, 113] width 34 height 9
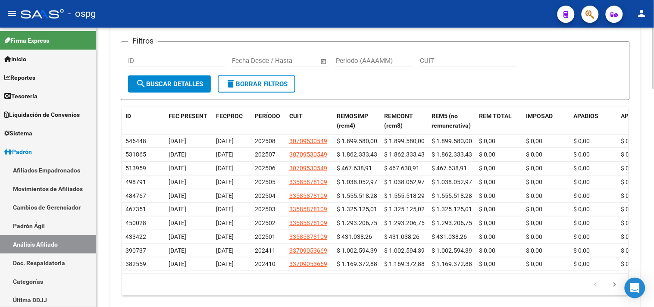
scroll to position [963, 0]
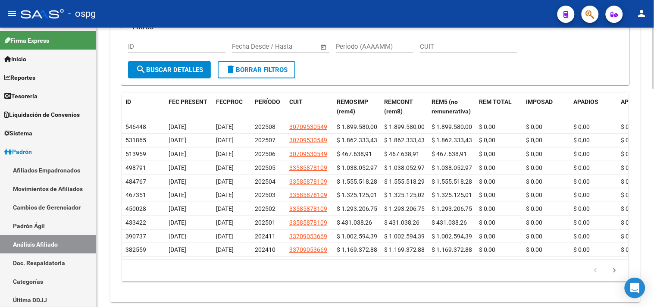
click at [583, 56] on div "Filtros ID Fecha inicio – Fecha fin Fecha Desde / Hasta Período (AAAAMM) CUIT" at bounding box center [375, 47] width 495 height 27
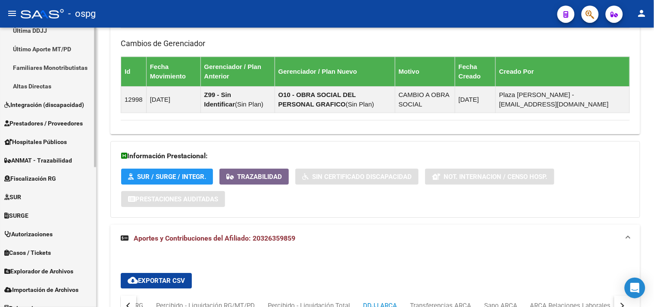
scroll to position [279, 0]
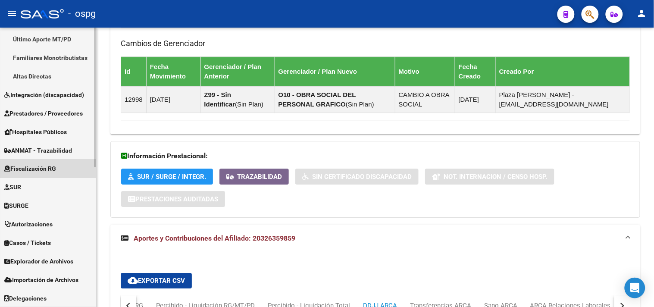
click at [49, 170] on span "Fiscalización RG" at bounding box center [30, 168] width 52 height 9
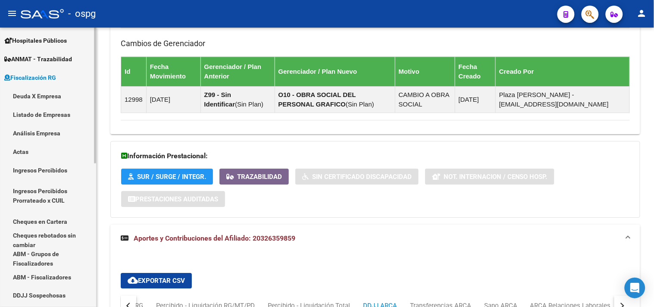
scroll to position [136, 0]
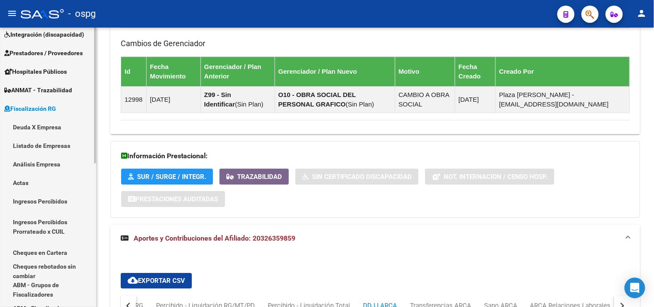
drag, startPoint x: 31, startPoint y: 162, endPoint x: 69, endPoint y: 135, distance: 46.8
click at [29, 162] on link "Análisis Empresa" at bounding box center [48, 164] width 96 height 19
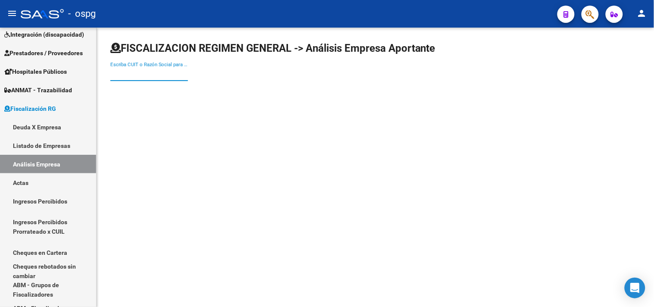
drag, startPoint x: 134, startPoint y: 75, endPoint x: 160, endPoint y: 68, distance: 27.3
click at [142, 73] on input "Escriba CUIT o Razón Social para buscar" at bounding box center [149, 74] width 78 height 8
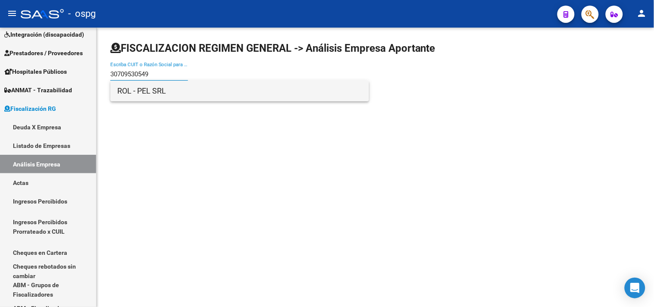
type input "30709530549"
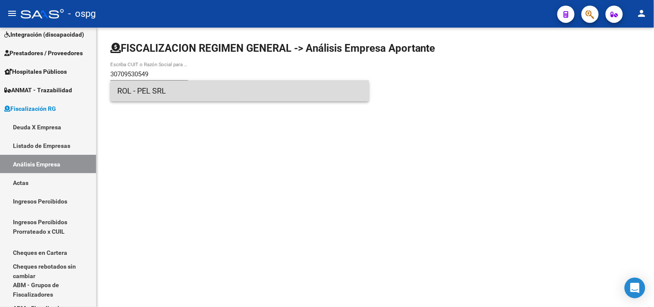
click at [139, 91] on span "ROL - PEL SRL" at bounding box center [239, 91] width 245 height 21
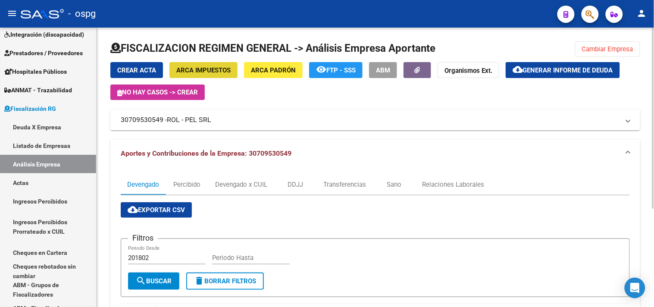
click at [216, 69] on span "ARCA Impuestos" at bounding box center [203, 70] width 54 height 8
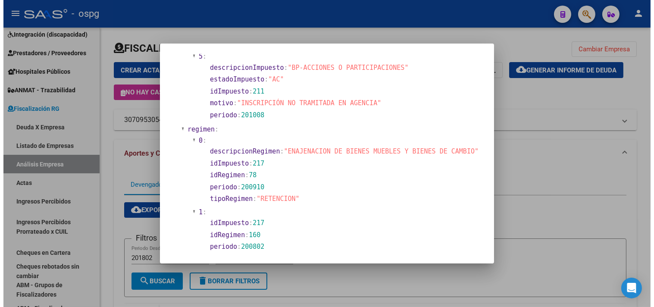
scroll to position [766, 0]
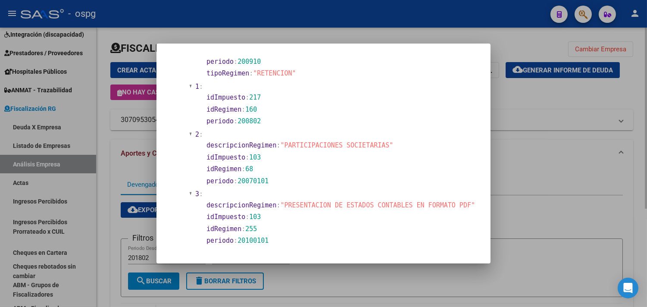
click at [541, 181] on div at bounding box center [323, 153] width 647 height 307
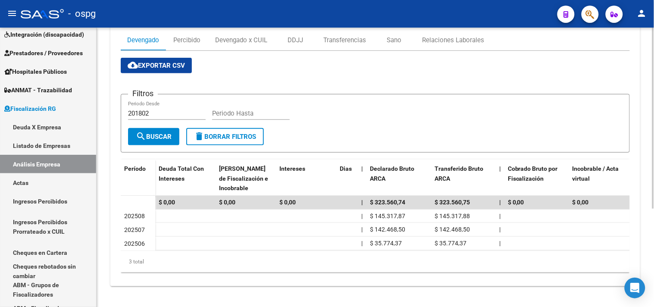
scroll to position [103, 0]
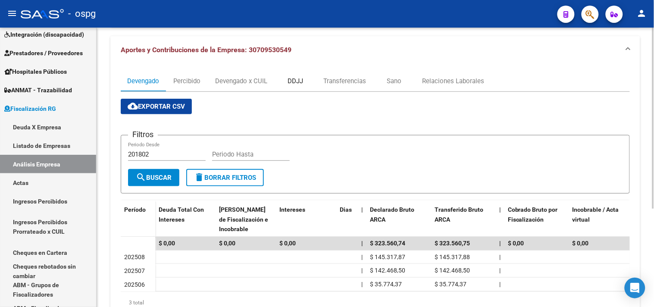
click at [298, 78] on div "DDJJ" at bounding box center [296, 80] width 16 height 9
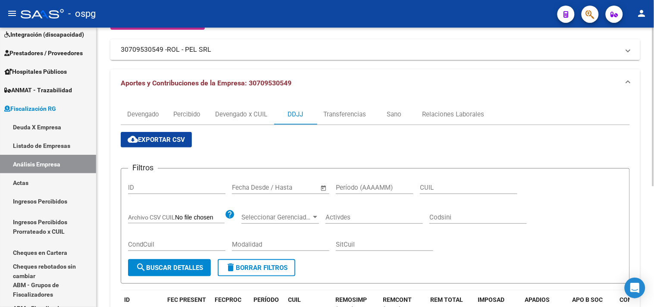
scroll to position [69, 0]
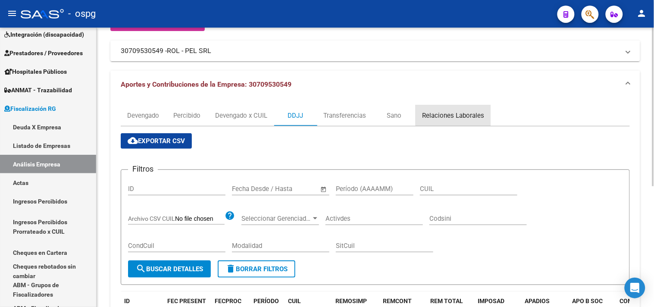
click at [464, 108] on div "Relaciones Laborales" at bounding box center [453, 115] width 75 height 21
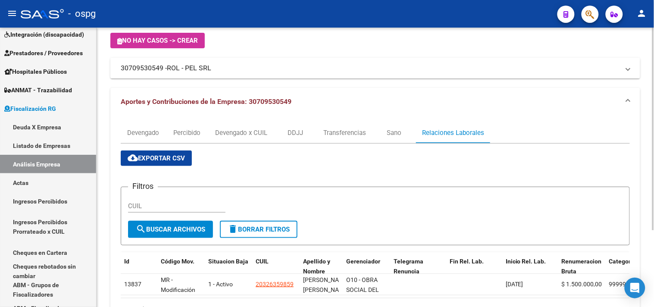
scroll to position [0, 0]
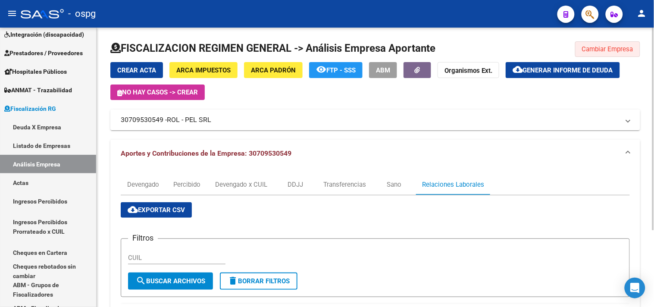
drag, startPoint x: 617, startPoint y: 46, endPoint x: 251, endPoint y: 84, distance: 368.1
click at [615, 45] on span "Cambiar Empresa" at bounding box center [607, 49] width 51 height 8
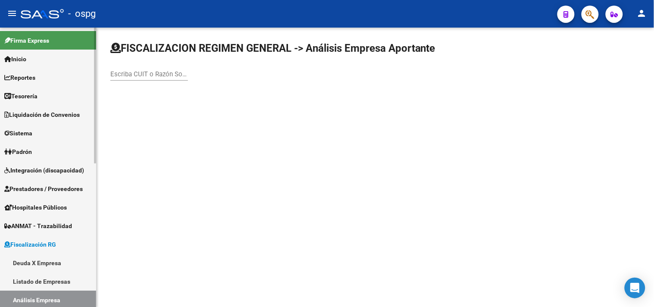
drag, startPoint x: 37, startPoint y: 147, endPoint x: 33, endPoint y: 149, distance: 5.0
click at [37, 147] on link "Padrón" at bounding box center [48, 151] width 96 height 19
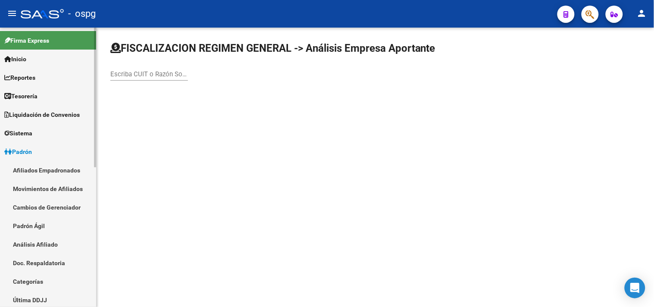
click at [38, 244] on link "Análisis Afiliado" at bounding box center [48, 244] width 96 height 19
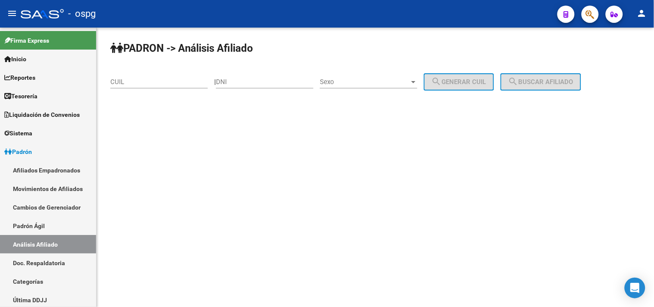
drag, startPoint x: 132, startPoint y: 81, endPoint x: 225, endPoint y: 78, distance: 93.2
click at [134, 81] on input "CUIL" at bounding box center [158, 82] width 97 height 8
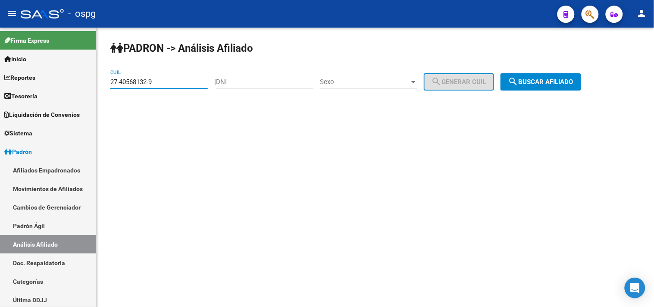
click at [536, 86] on button "search Buscar afiliado" at bounding box center [541, 81] width 81 height 17
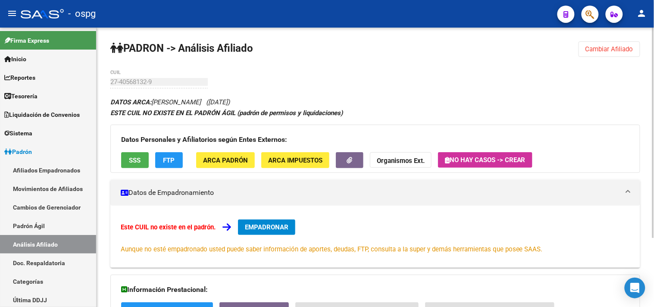
click at [133, 148] on div "Datos Personales y Afiliatorios según Entes Externos: SSS FTP ARCA Padrón ARCA …" at bounding box center [375, 149] width 530 height 48
click at [130, 164] on span "SSS" at bounding box center [135, 161] width 12 height 8
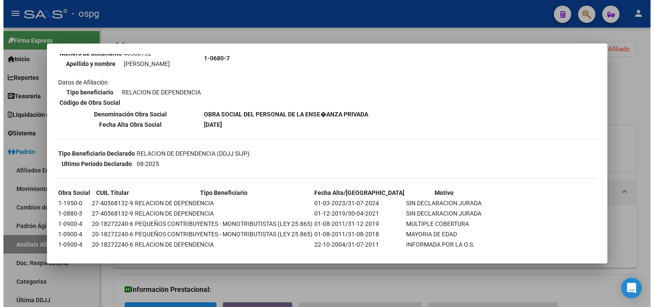
scroll to position [111, 0]
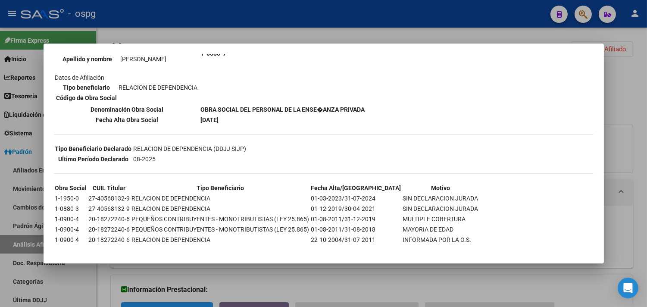
click at [216, 276] on div at bounding box center [323, 153] width 647 height 307
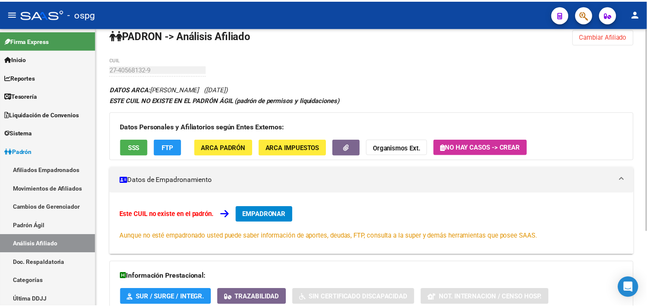
scroll to position [0, 0]
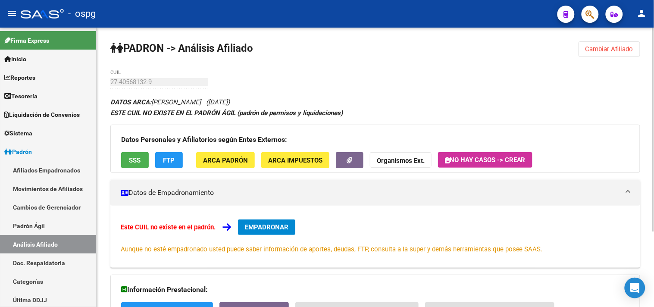
click at [621, 53] on span "Cambiar Afiliado" at bounding box center [610, 49] width 48 height 8
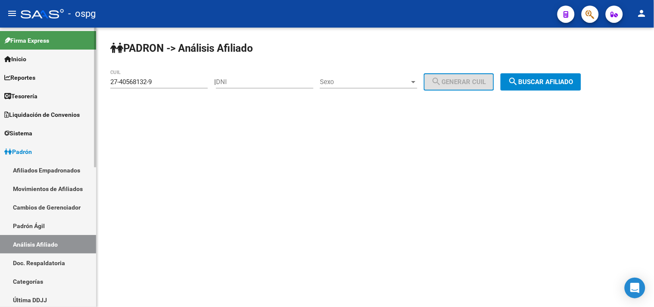
drag, startPoint x: 156, startPoint y: 83, endPoint x: 0, endPoint y: 49, distance: 159.3
click at [0, 52] on mat-sidenav-container "Firma Express Inicio Calendario SSS Instructivos Contacto OS Reportes Tablero d…" at bounding box center [327, 167] width 654 height 279
click at [542, 85] on span "search Buscar afiliado" at bounding box center [540, 82] width 65 height 8
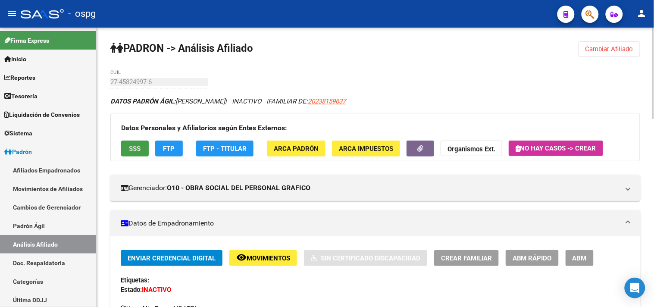
click at [135, 154] on button "SSS" at bounding box center [135, 149] width 28 height 16
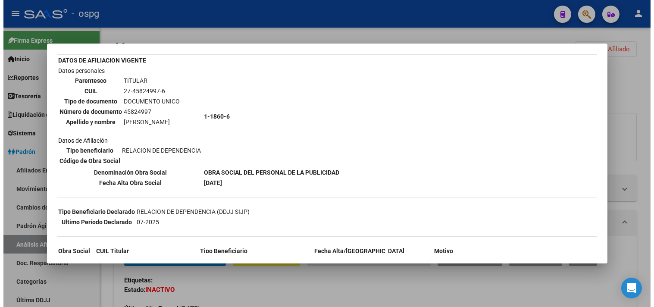
scroll to position [81, 0]
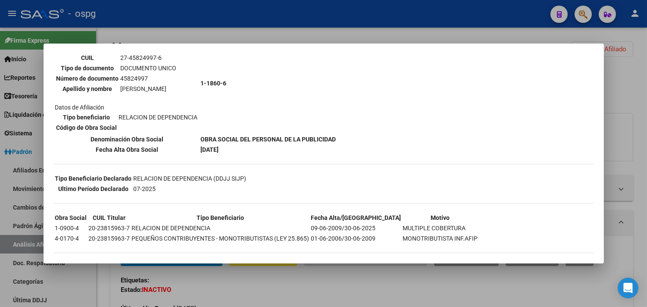
click at [361, 295] on div at bounding box center [323, 153] width 647 height 307
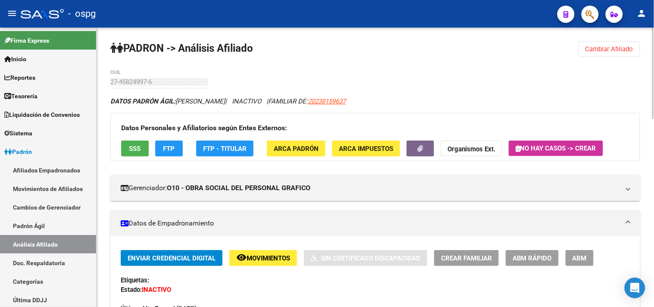
click at [597, 48] on span "Cambiar Afiliado" at bounding box center [610, 49] width 48 height 8
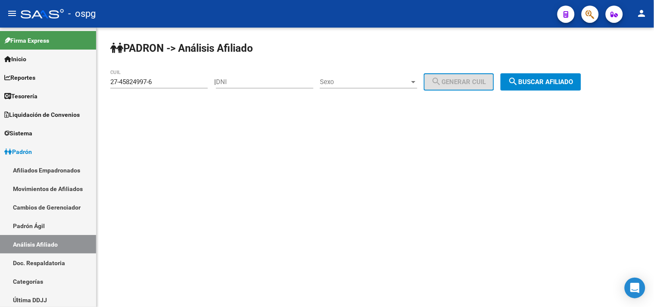
drag, startPoint x: 193, startPoint y: 87, endPoint x: 106, endPoint y: 88, distance: 87.1
click at [101, 87] on div "[PERSON_NAME] -> Análisis Afiliado 27-45824997-6 CUIL | DNI Sexo Sexo search Ge…" at bounding box center [376, 73] width 558 height 91
drag, startPoint x: 140, startPoint y: 80, endPoint x: 260, endPoint y: 101, distance: 121.7
click at [437, 151] on mat-sidenav-content "[PERSON_NAME] -> Análisis Afiliado 27-45824997-6 CUIL | DNI Sexo Sexo search Ge…" at bounding box center [376, 167] width 558 height 279
drag, startPoint x: 147, startPoint y: 84, endPoint x: 110, endPoint y: 84, distance: 37.1
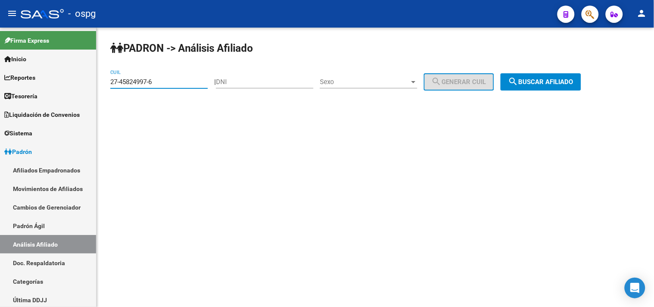
click at [92, 89] on mat-sidenav-container "Firma Express Inicio Calendario SSS Instructivos Contacto OS Reportes Tablero d…" at bounding box center [327, 167] width 654 height 279
paste input "92207515-3"
type input "27-92207515-3"
click at [572, 77] on button "search Buscar afiliado" at bounding box center [541, 81] width 81 height 17
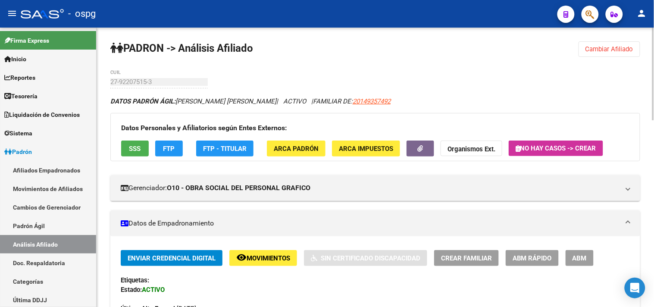
click at [134, 146] on span "SSS" at bounding box center [135, 149] width 12 height 8
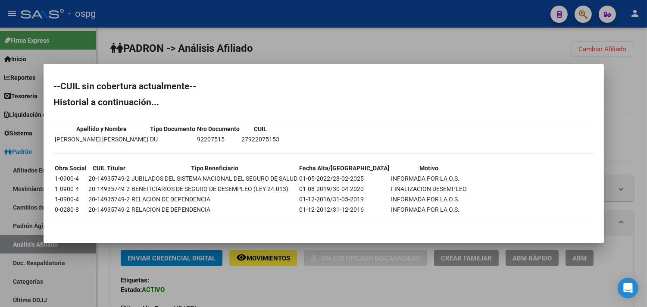
click at [356, 285] on div at bounding box center [323, 153] width 647 height 307
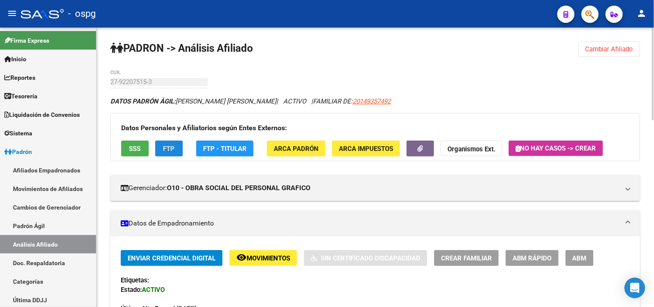
click at [178, 154] on button "FTP" at bounding box center [169, 149] width 28 height 16
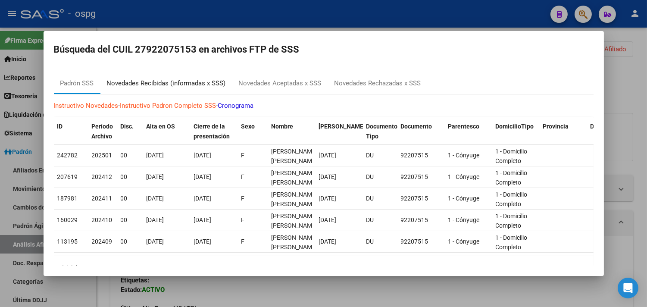
click at [173, 82] on div "Novedades Recibidas (informadas x SSS)" at bounding box center [166, 83] width 119 height 10
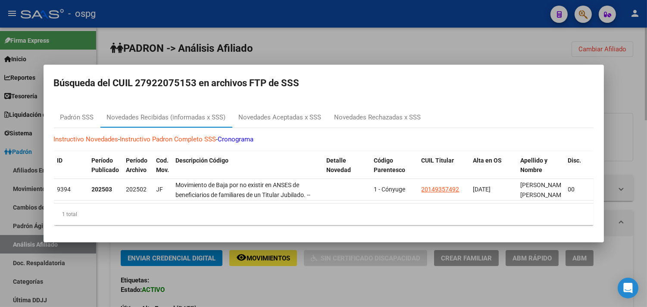
click at [268, 259] on div at bounding box center [323, 153] width 647 height 307
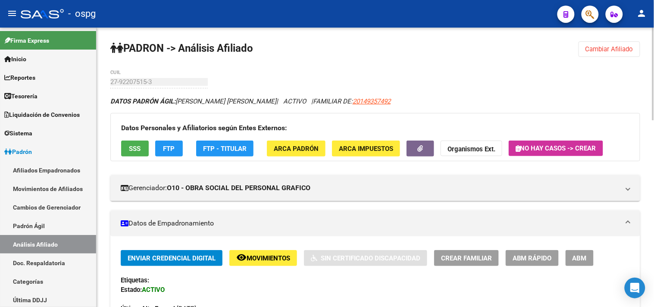
click at [264, 257] on span "Movimientos" at bounding box center [269, 258] width 44 height 8
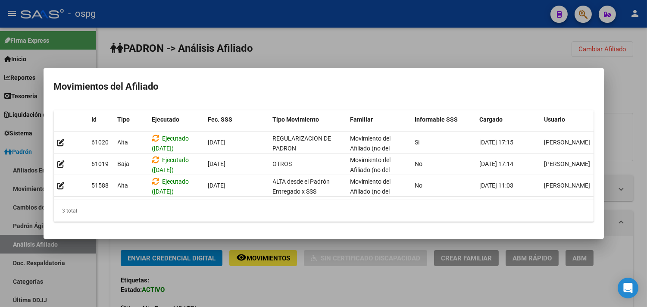
click at [303, 295] on div at bounding box center [323, 153] width 647 height 307
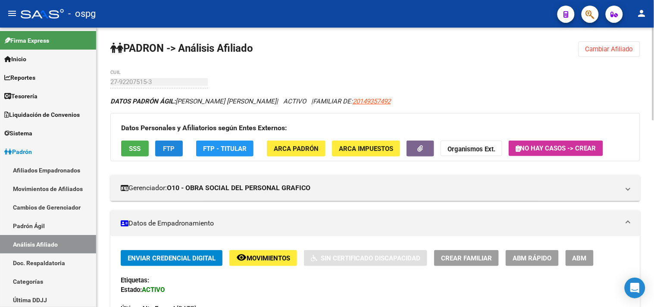
click at [178, 146] on button "FTP" at bounding box center [169, 149] width 28 height 16
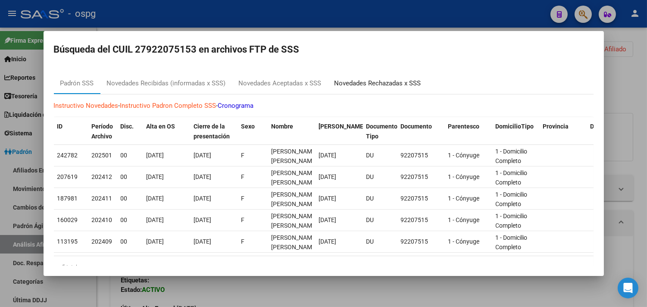
click at [368, 82] on div "Novedades Rechazadas x SSS" at bounding box center [378, 83] width 87 height 10
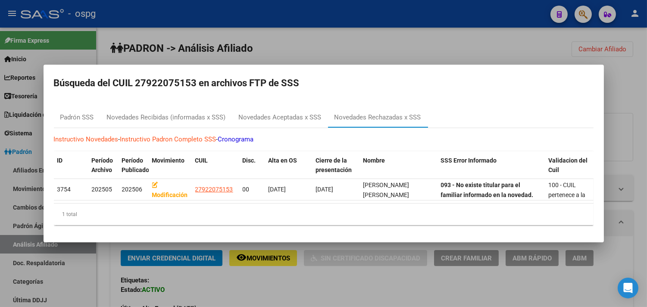
click at [307, 288] on div at bounding box center [323, 153] width 647 height 307
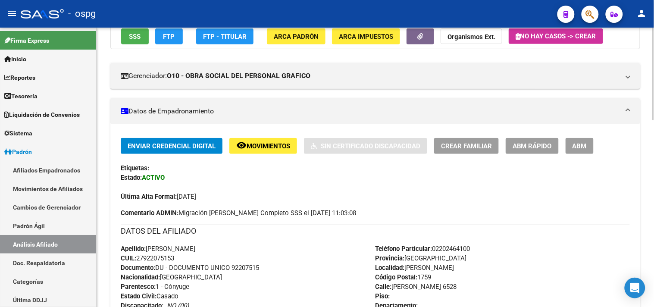
scroll to position [431, 0]
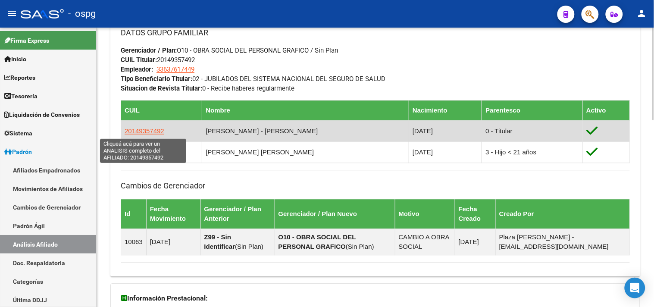
click at [140, 130] on span "20149357492" at bounding box center [145, 131] width 40 height 7
type textarea "20149357492"
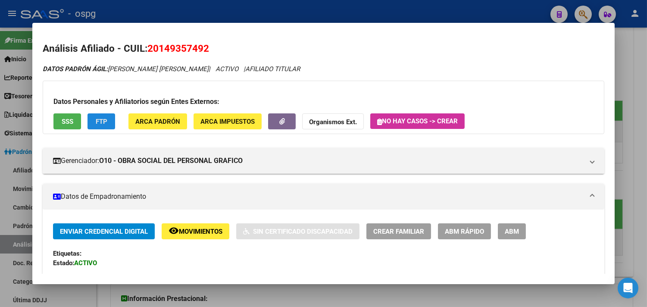
click at [98, 119] on span "FTP" at bounding box center [102, 122] width 12 height 8
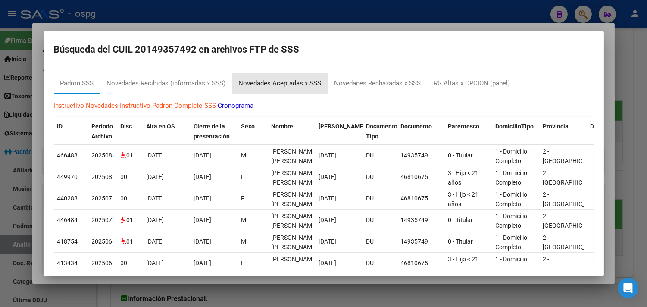
click at [274, 84] on div "Novedades Aceptadas x SSS" at bounding box center [280, 83] width 83 height 10
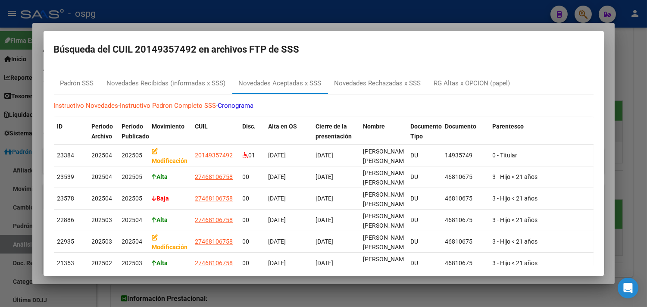
click at [279, 292] on div at bounding box center [323, 153] width 647 height 307
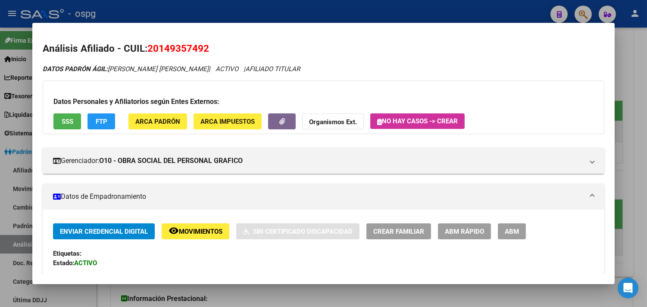
click at [301, 291] on div at bounding box center [323, 153] width 647 height 307
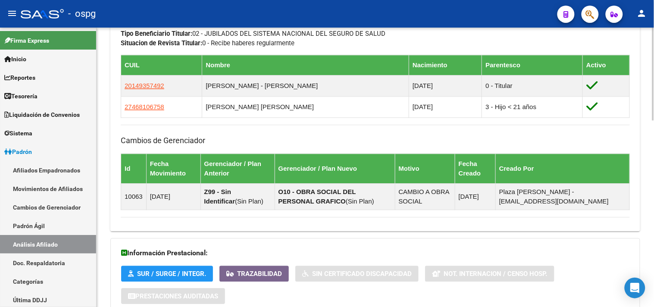
scroll to position [564, 0]
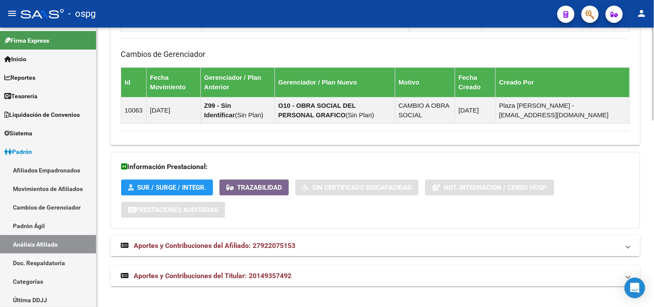
click at [325, 278] on mat-panel-title "Aportes y Contribuciones del Titular: 20149357492" at bounding box center [370, 275] width 499 height 9
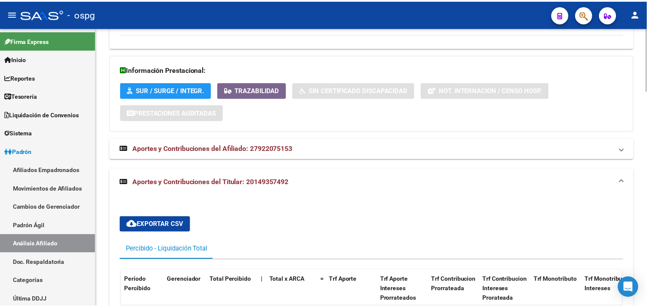
scroll to position [431, 0]
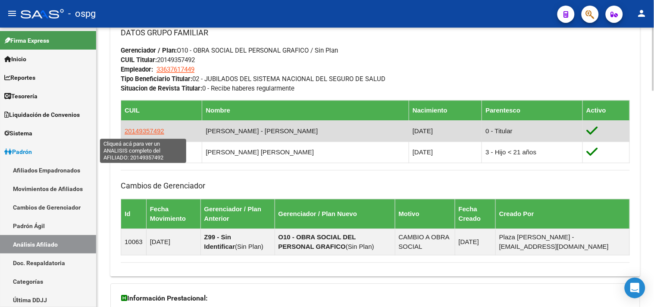
click at [152, 134] on span "20149357492" at bounding box center [145, 131] width 40 height 7
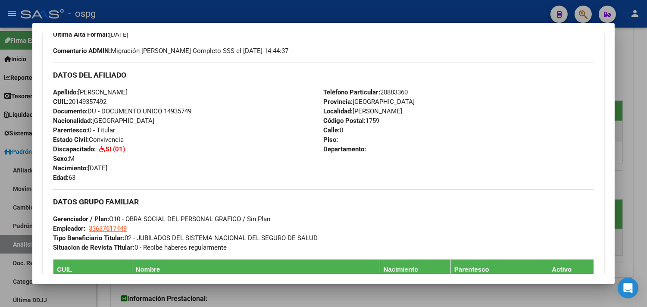
scroll to position [96, 0]
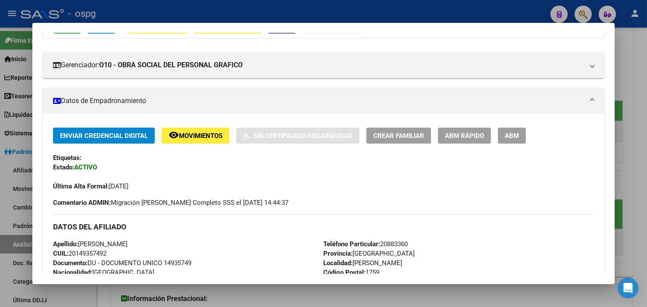
click at [520, 136] on button "ABM" at bounding box center [512, 136] width 28 height 16
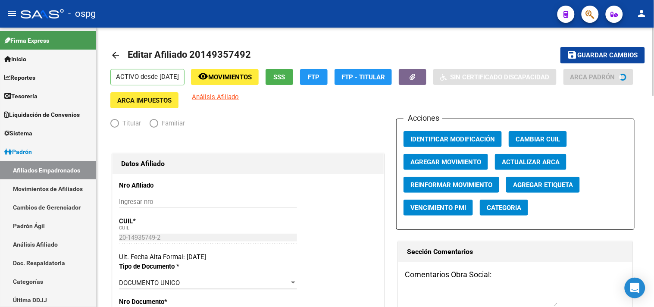
radio input "true"
type input "33-63761744-9"
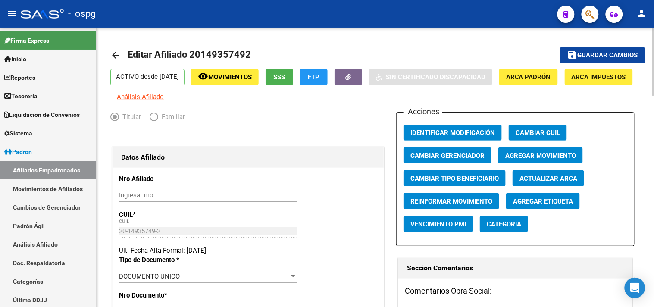
click at [545, 205] on span "Agregar Etiqueta" at bounding box center [543, 201] width 60 height 8
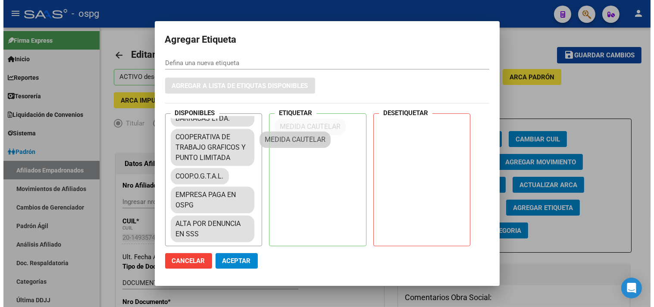
scroll to position [811, 0]
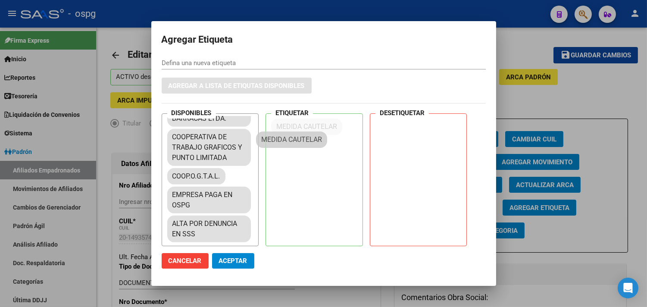
drag, startPoint x: 248, startPoint y: 146, endPoint x: 290, endPoint y: 135, distance: 43.2
click at [234, 265] on button "Aceptar" at bounding box center [233, 261] width 42 height 16
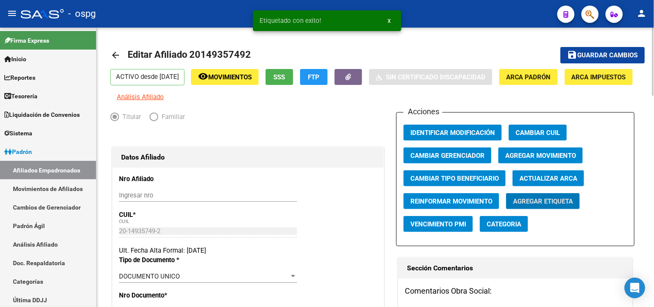
click at [118, 58] on mat-icon "arrow_back" at bounding box center [115, 55] width 10 height 10
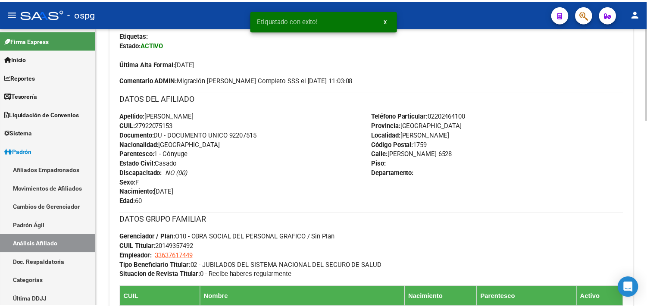
scroll to position [287, 0]
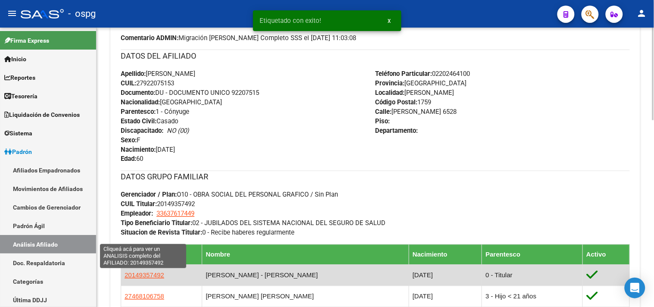
click at [141, 275] on span "20149357492" at bounding box center [145, 275] width 40 height 7
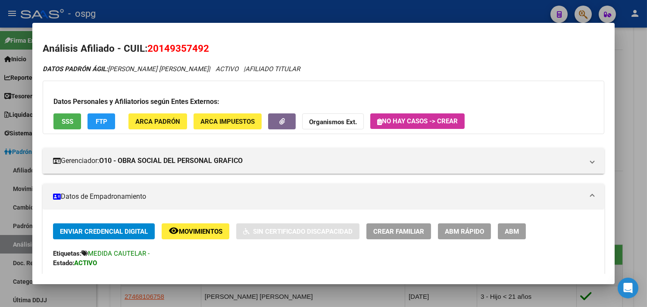
click at [62, 120] on span "SSS" at bounding box center [68, 122] width 12 height 8
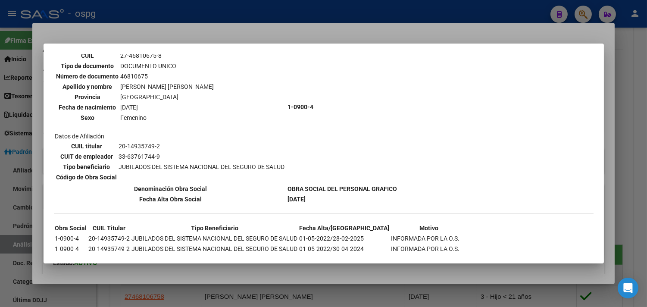
scroll to position [332, 0]
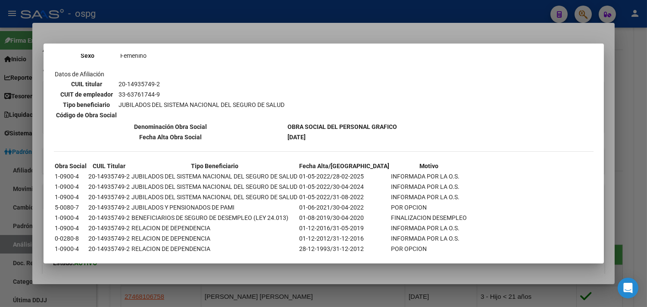
click at [230, 275] on div at bounding box center [323, 153] width 647 height 307
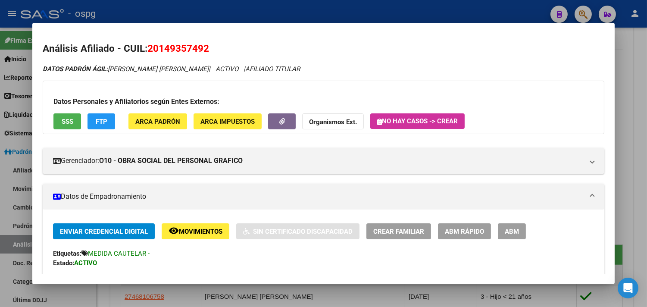
click at [100, 126] on button "FTP" at bounding box center [102, 121] width 28 height 16
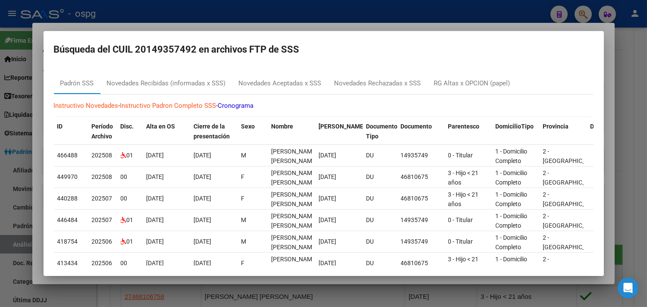
click at [302, 281] on div at bounding box center [323, 153] width 647 height 307
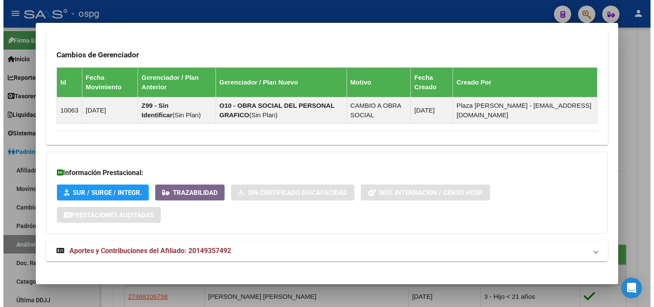
scroll to position [551, 0]
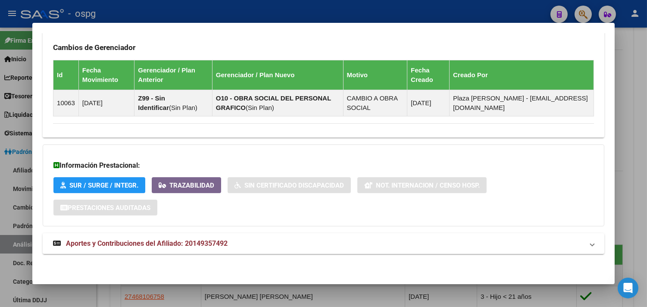
click at [622, 167] on div at bounding box center [323, 153] width 647 height 307
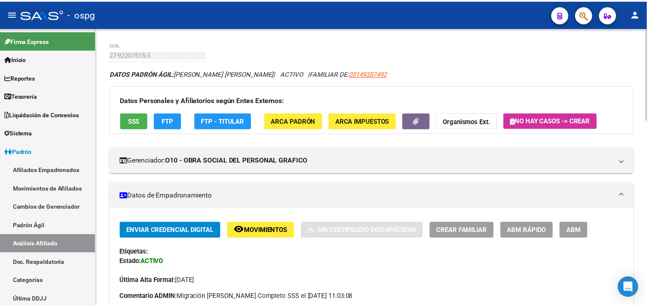
scroll to position [0, 0]
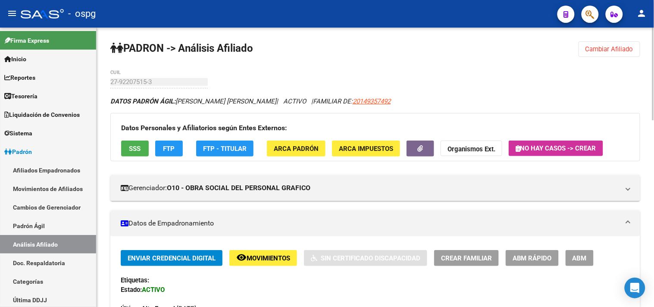
click at [577, 250] on button "ABM" at bounding box center [580, 258] width 28 height 16
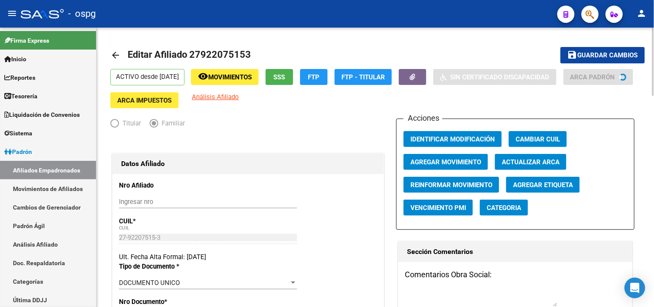
radio input "true"
type input "33-63761744-9"
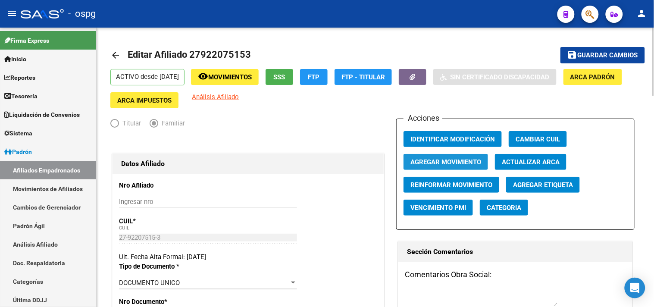
click at [457, 166] on span "Agregar Movimiento" at bounding box center [446, 162] width 71 height 8
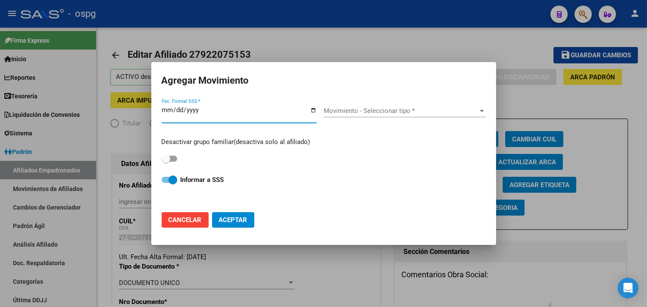
click at [311, 110] on input "Fec. Formal SSS *" at bounding box center [239, 114] width 155 height 14
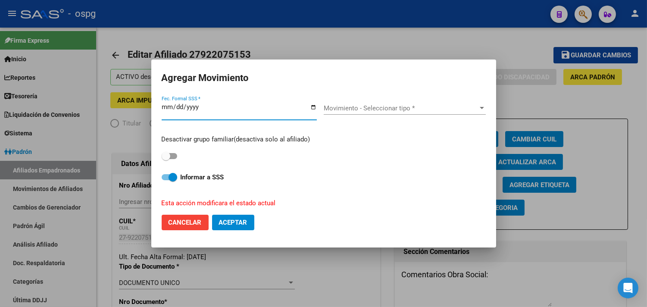
type input "[DATE]"
click at [354, 104] on div "Movimiento - Seleccionar tipo * Movimiento - Seleccionar tipo *" at bounding box center [405, 108] width 162 height 13
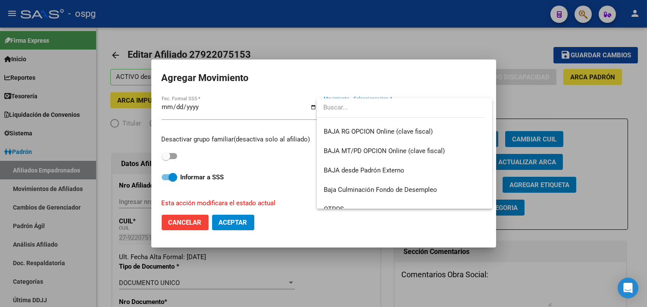
scroll to position [627, 0]
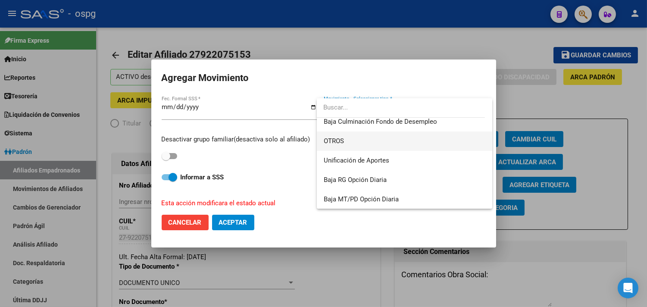
click at [359, 139] on span "OTROS" at bounding box center [405, 141] width 162 height 19
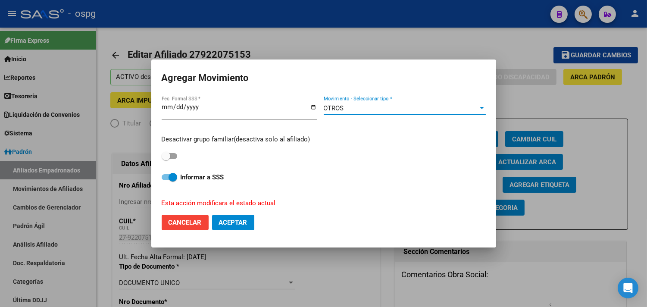
click at [168, 173] on label "Informar a SSS" at bounding box center [324, 177] width 324 height 10
click at [166, 180] on input "Informar a SSS" at bounding box center [166, 180] width 0 height 0
checkbox input "false"
click at [240, 227] on button "Aceptar" at bounding box center [233, 223] width 42 height 16
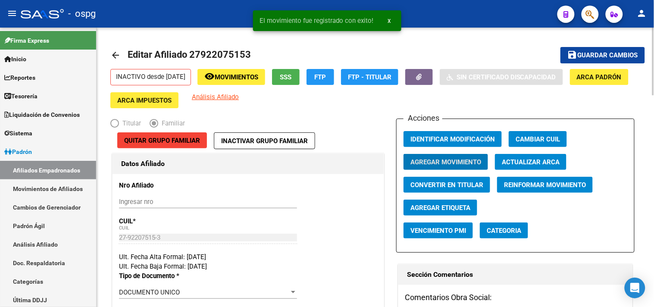
click at [541, 162] on span "Actualizar ARCA" at bounding box center [531, 162] width 58 height 8
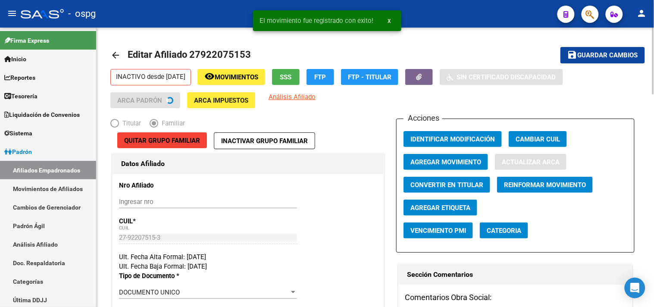
type input "[GEOGRAPHIC_DATA]"
type input "[PERSON_NAME] [PERSON_NAME]"
type input "[PERSON_NAME]"
type input "1"
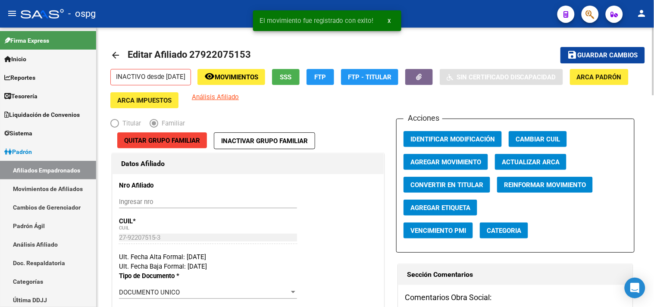
click at [438, 163] on span "Agregar Movimiento" at bounding box center [446, 162] width 71 height 8
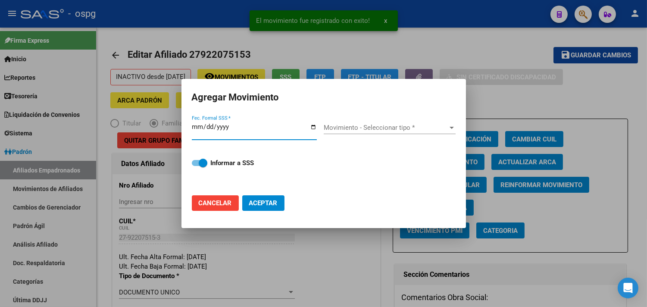
click at [313, 127] on input "Fec. Formal SSS *" at bounding box center [254, 130] width 125 height 14
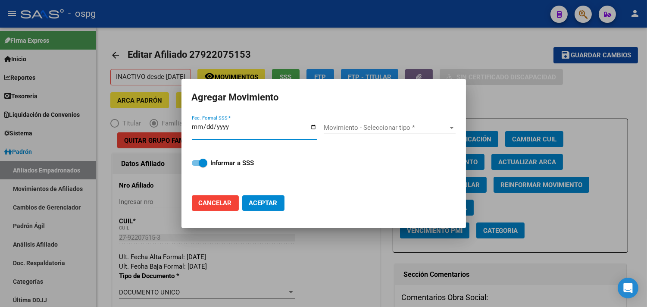
type input "[DATE]"
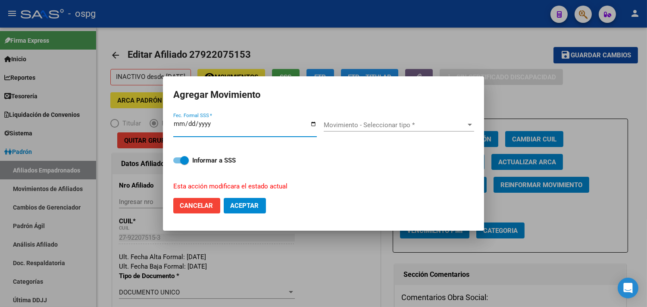
click at [360, 119] on div "Movimiento - Seleccionar tipo * Movimiento - Seleccionar tipo *" at bounding box center [399, 125] width 150 height 13
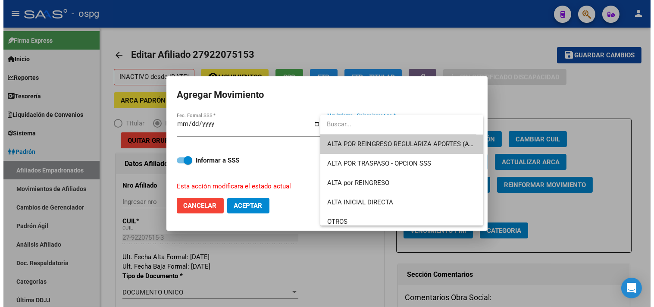
scroll to position [48, 0]
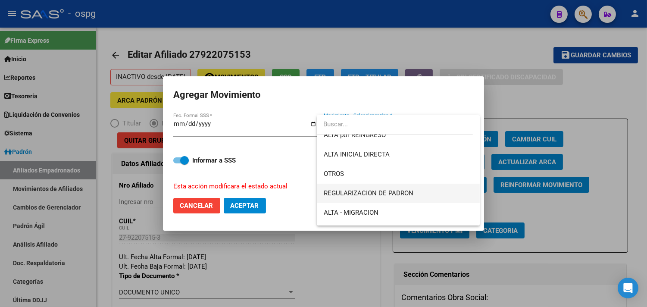
click at [378, 190] on span "REGULARIZACION DE PADRON" at bounding box center [369, 193] width 90 height 8
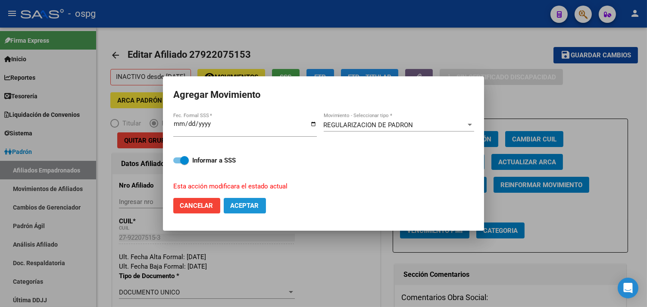
drag, startPoint x: 255, startPoint y: 207, endPoint x: 325, endPoint y: 219, distance: 70.7
click at [255, 208] on span "Aceptar" at bounding box center [245, 206] width 28 height 8
checkbox input "false"
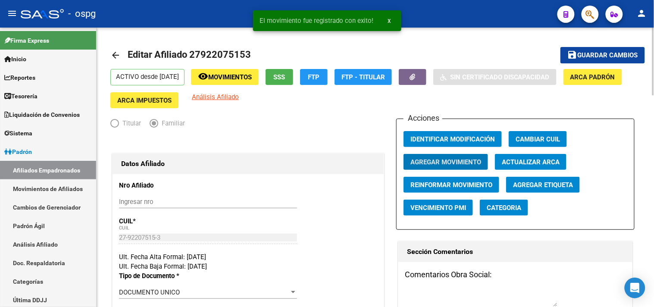
click at [141, 65] on mat-toolbar-row "arrow_back Editar Afiliado 27922075153" at bounding box center [317, 55] width 414 height 28
click at [118, 53] on mat-icon "arrow_back" at bounding box center [115, 55] width 10 height 10
